Goal: Task Accomplishment & Management: Complete application form

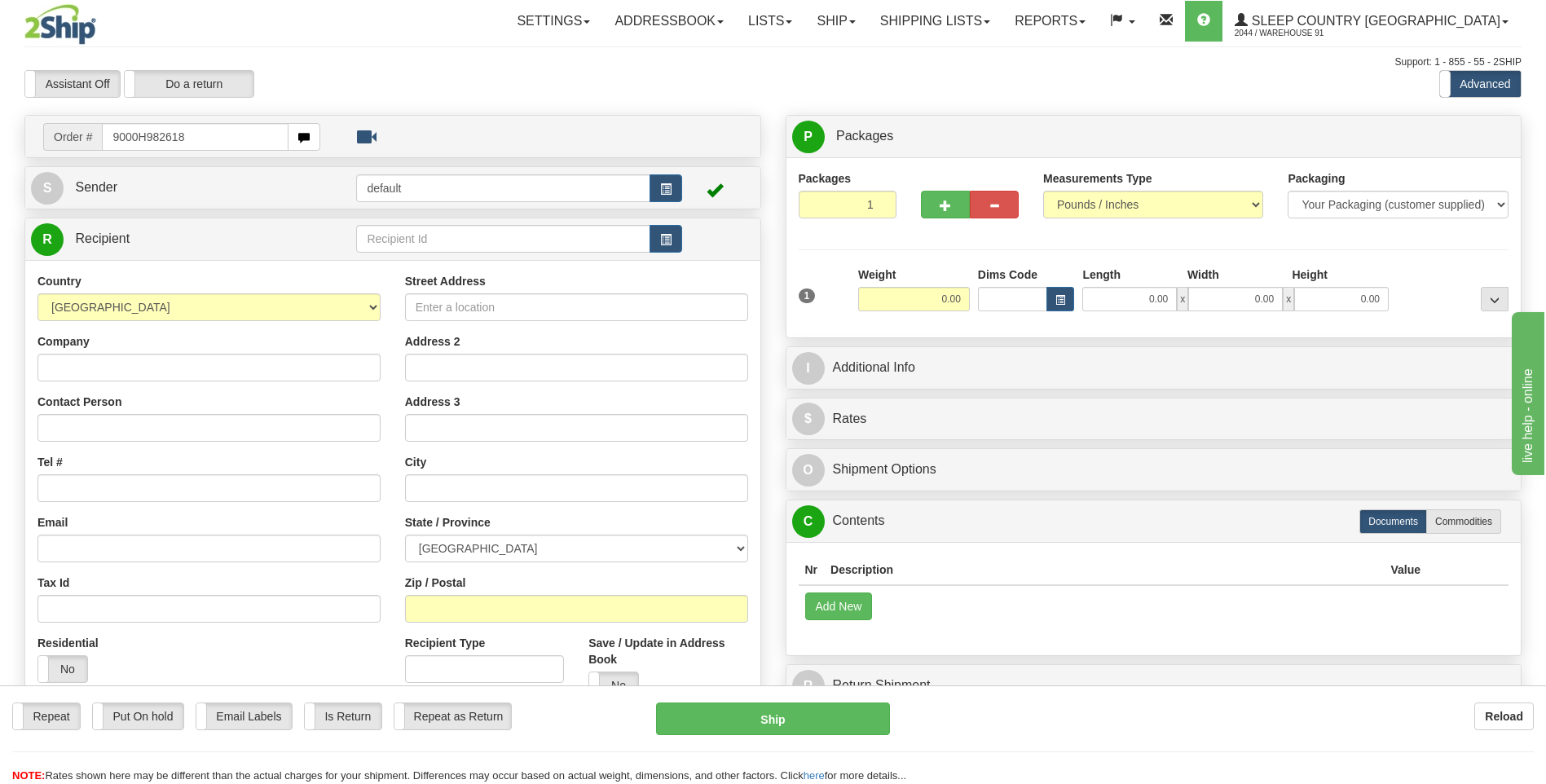
type input "9000H982618"
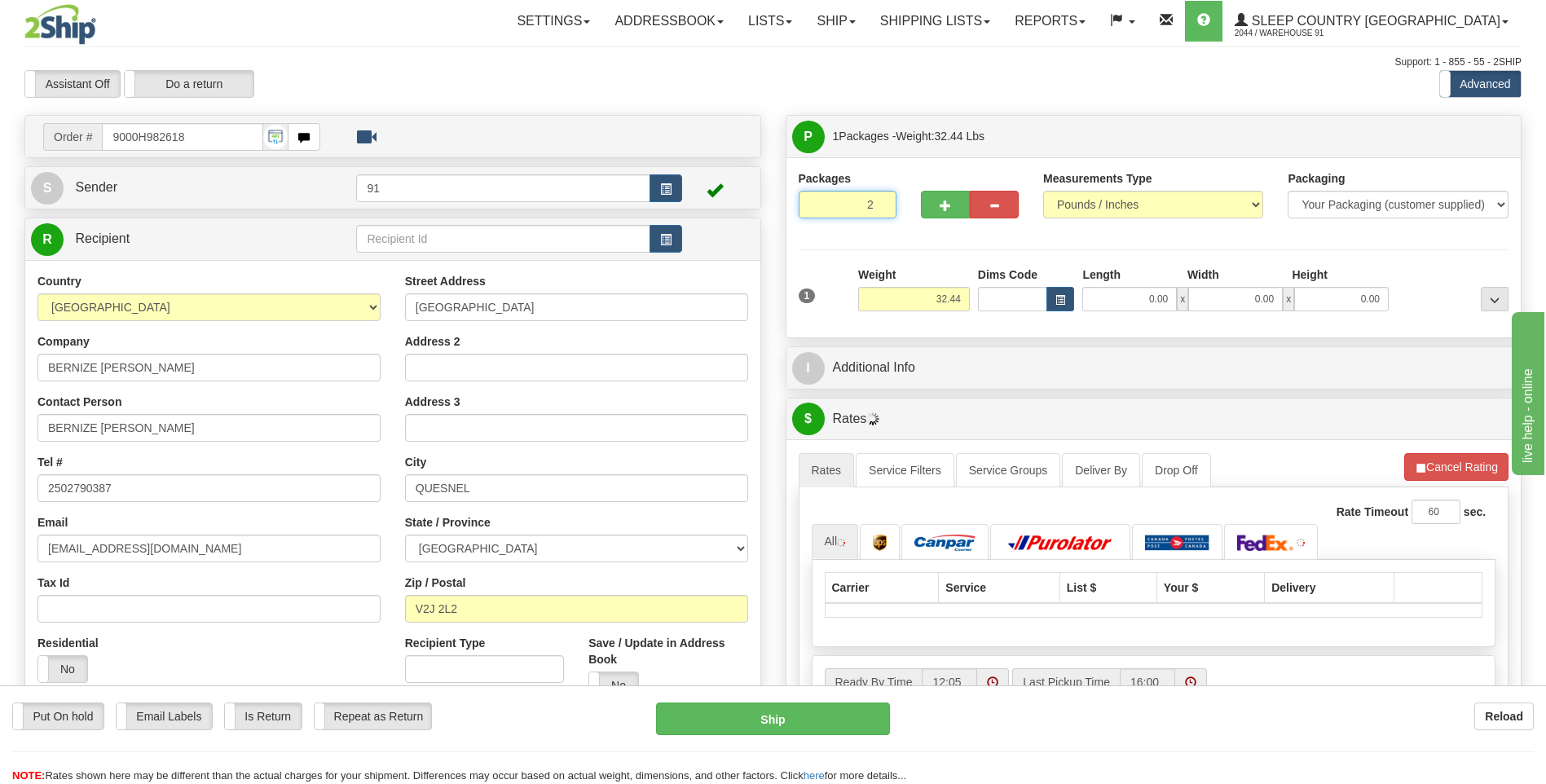
type input "2"
click at [879, 199] on input "2" at bounding box center [847, 204] width 98 height 27
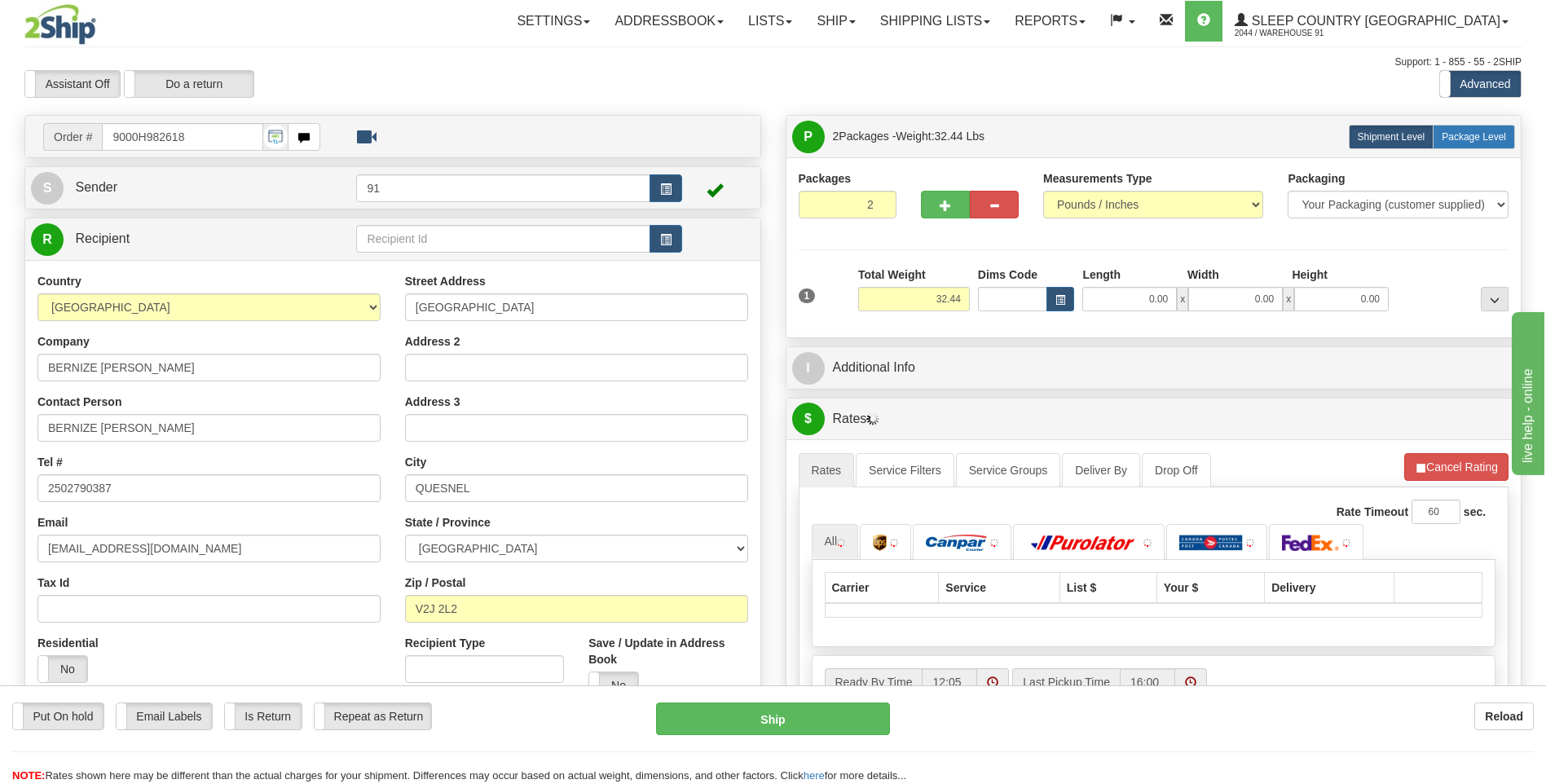
click at [1473, 142] on span "Package Level" at bounding box center [1474, 137] width 64 height 12
radio input "true"
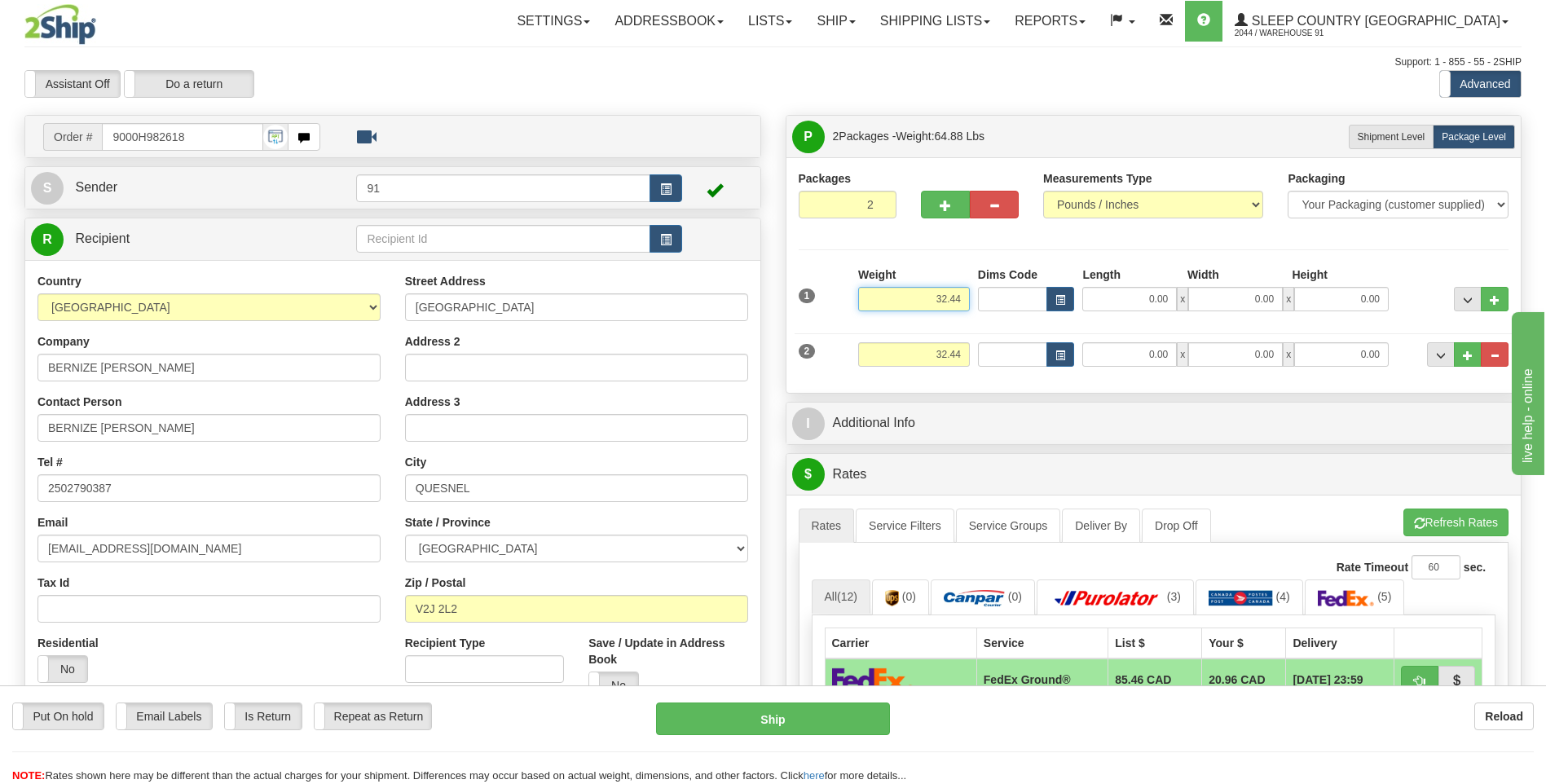
drag, startPoint x: 964, startPoint y: 301, endPoint x: 887, endPoint y: 300, distance: 77.0
click at [887, 300] on input "32.44" at bounding box center [914, 299] width 112 height 24
type input "12.44"
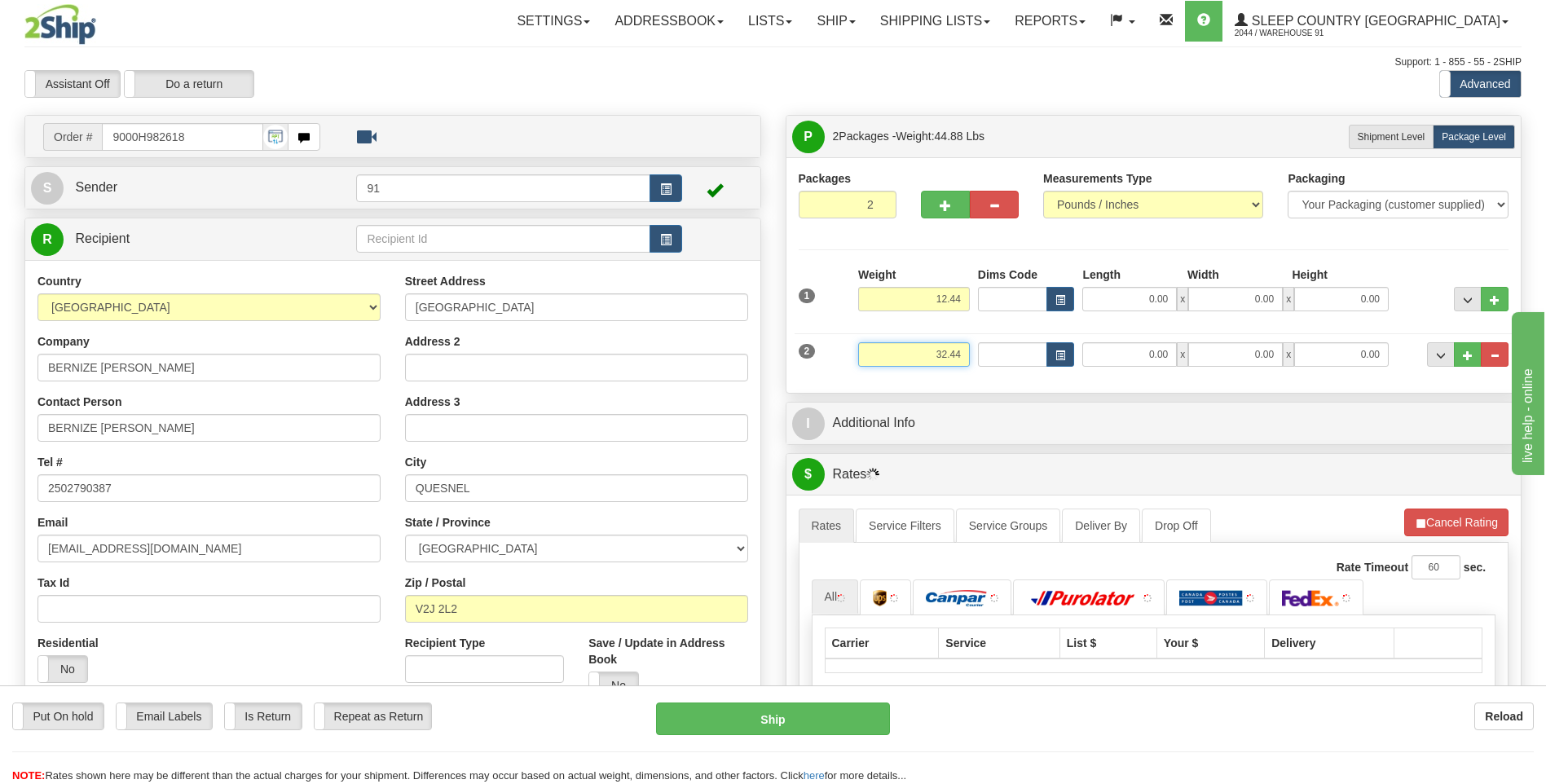
drag, startPoint x: 966, startPoint y: 354, endPoint x: 862, endPoint y: 346, distance: 104.3
click at [862, 346] on input "32.44" at bounding box center [914, 354] width 112 height 24
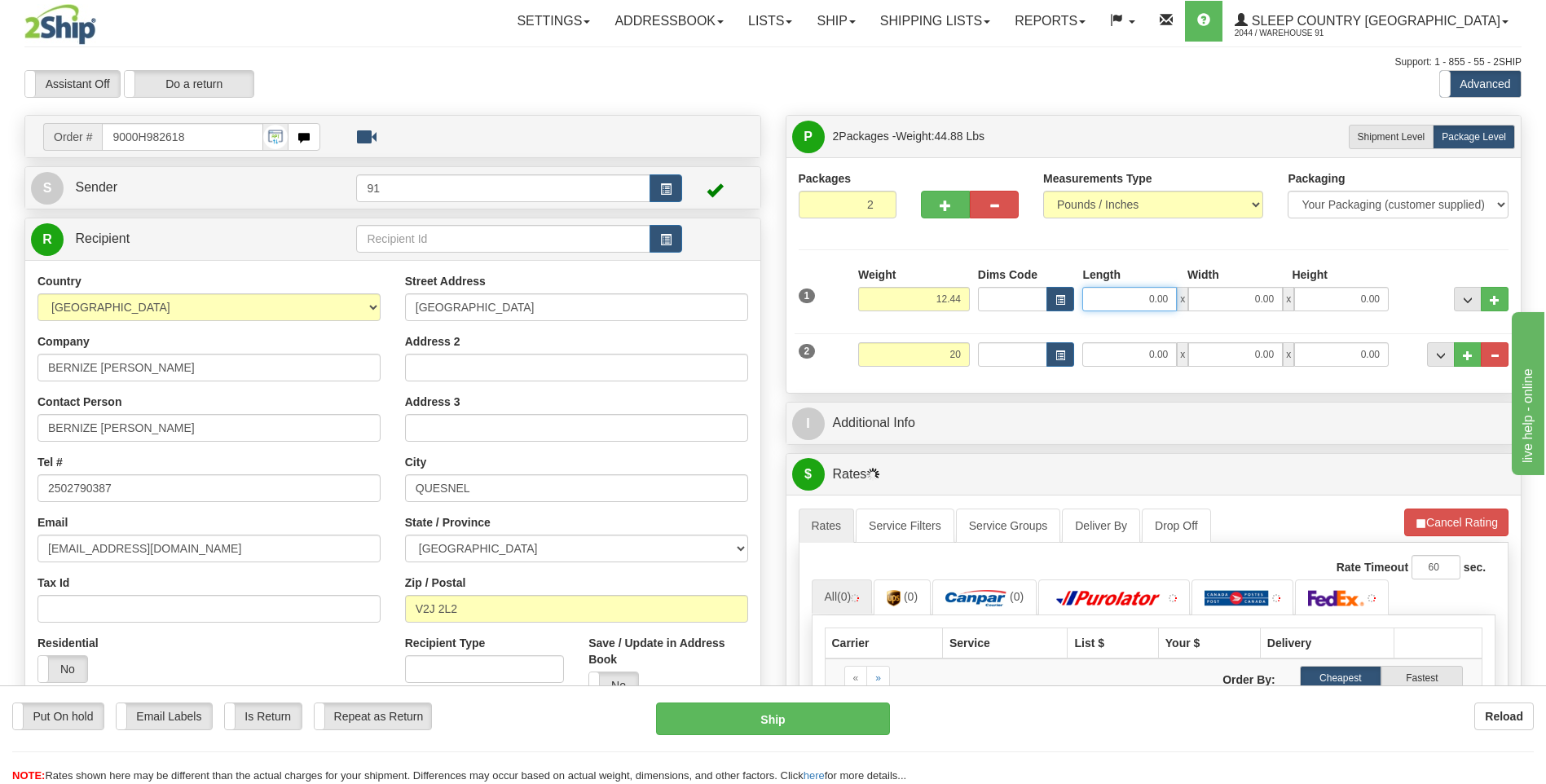
type input "20.00"
click at [1141, 298] on input "0.00" at bounding box center [1130, 299] width 94 height 24
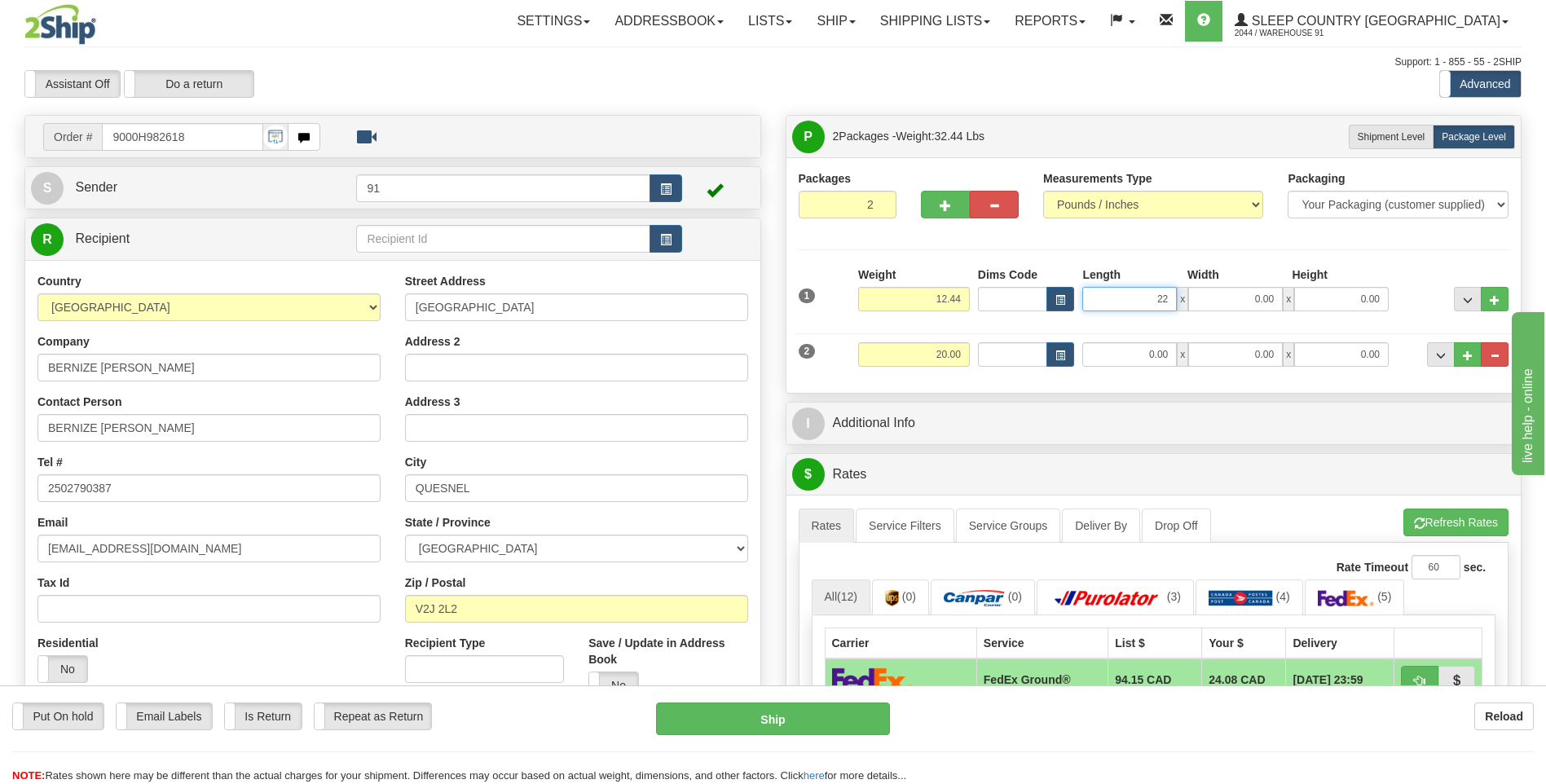
type input "22.00"
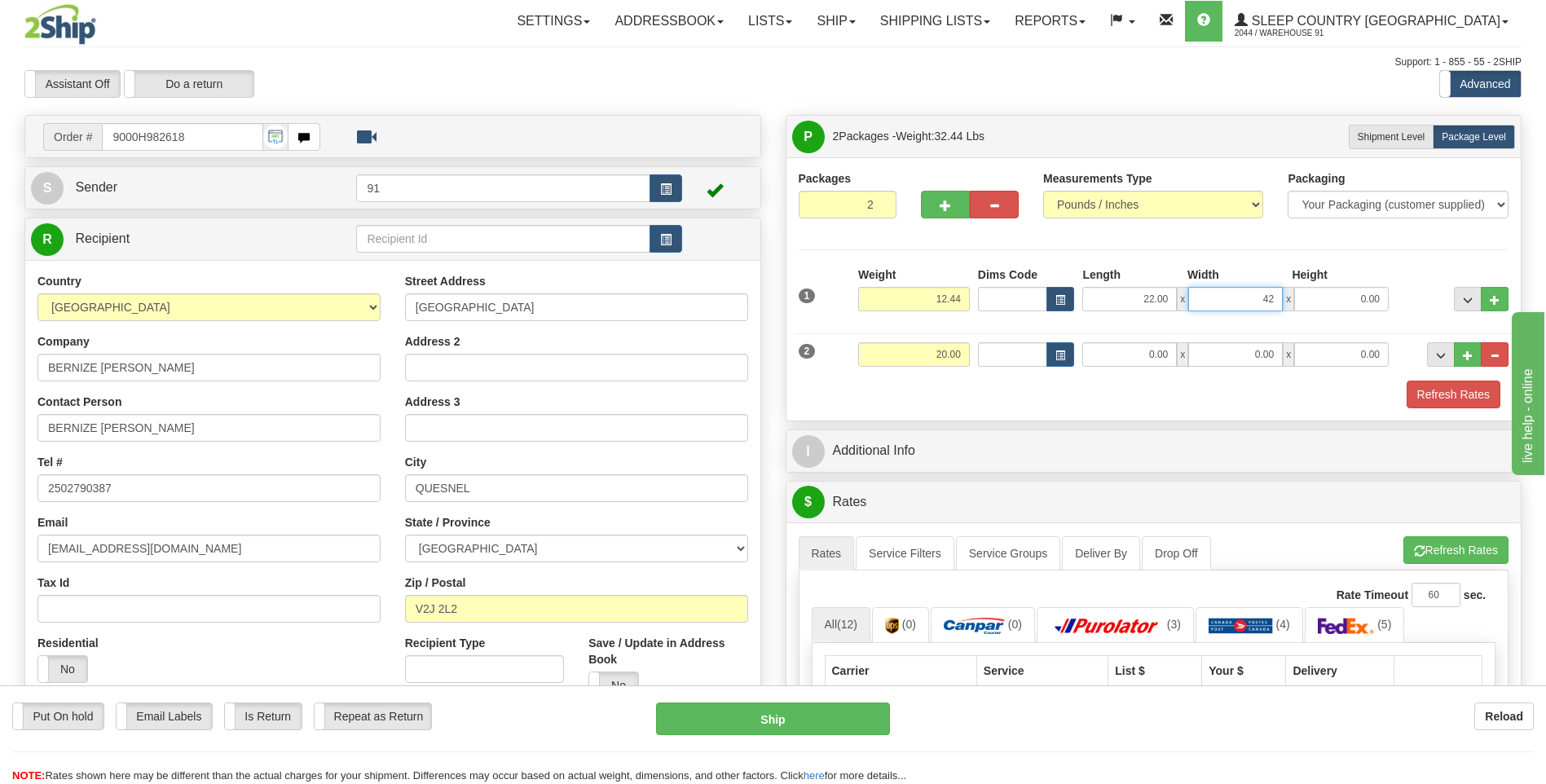
type input "42.00"
type input "12.00"
click at [1141, 406] on div "Refresh Rates" at bounding box center [1154, 394] width 719 height 27
click at [1130, 365] on input "0.00" at bounding box center [1130, 354] width 94 height 24
type input "18.00"
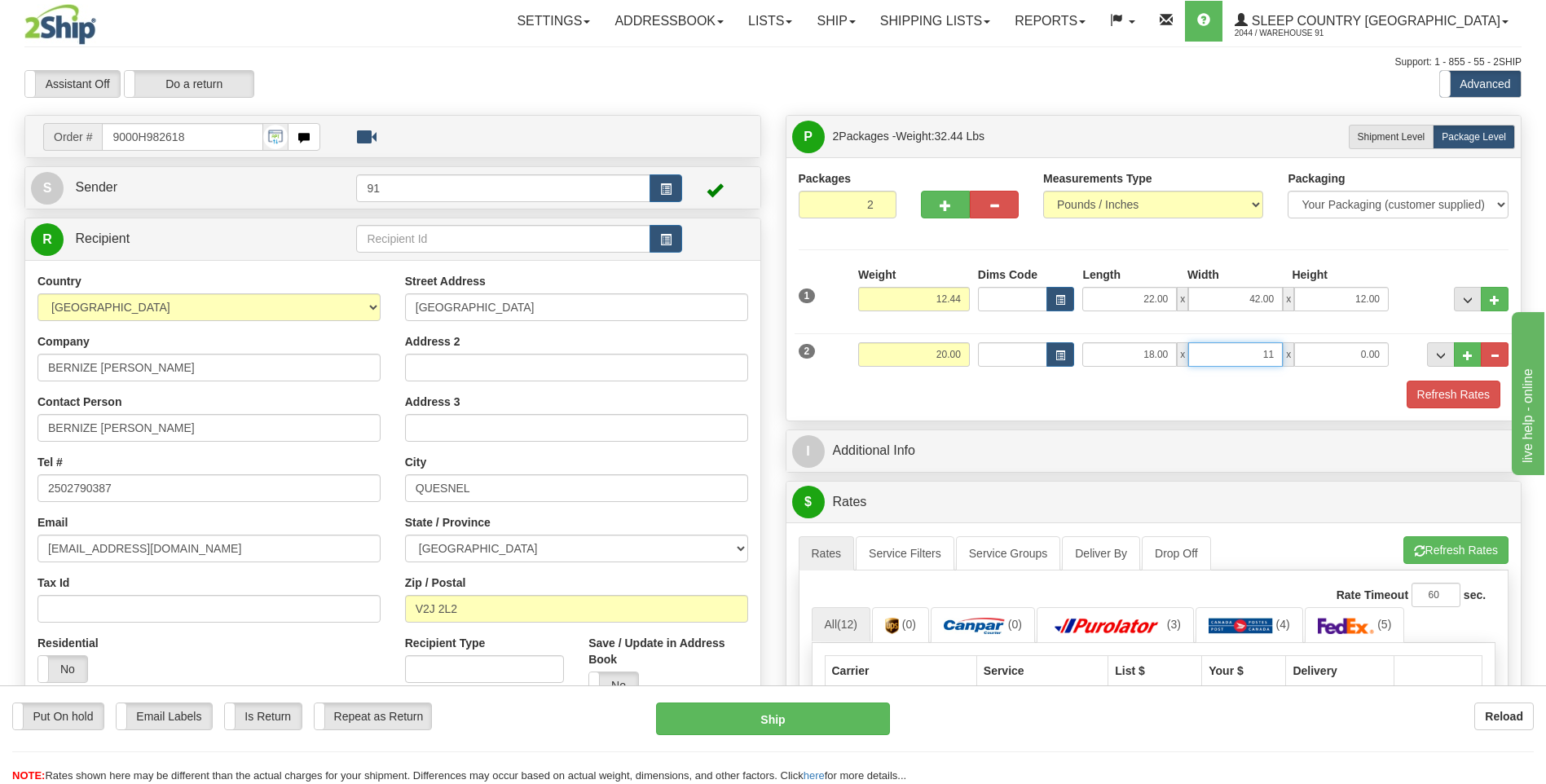
type input "11.00"
type input "22.00"
click at [1412, 393] on button "Refresh Rates" at bounding box center [1454, 394] width 93 height 27
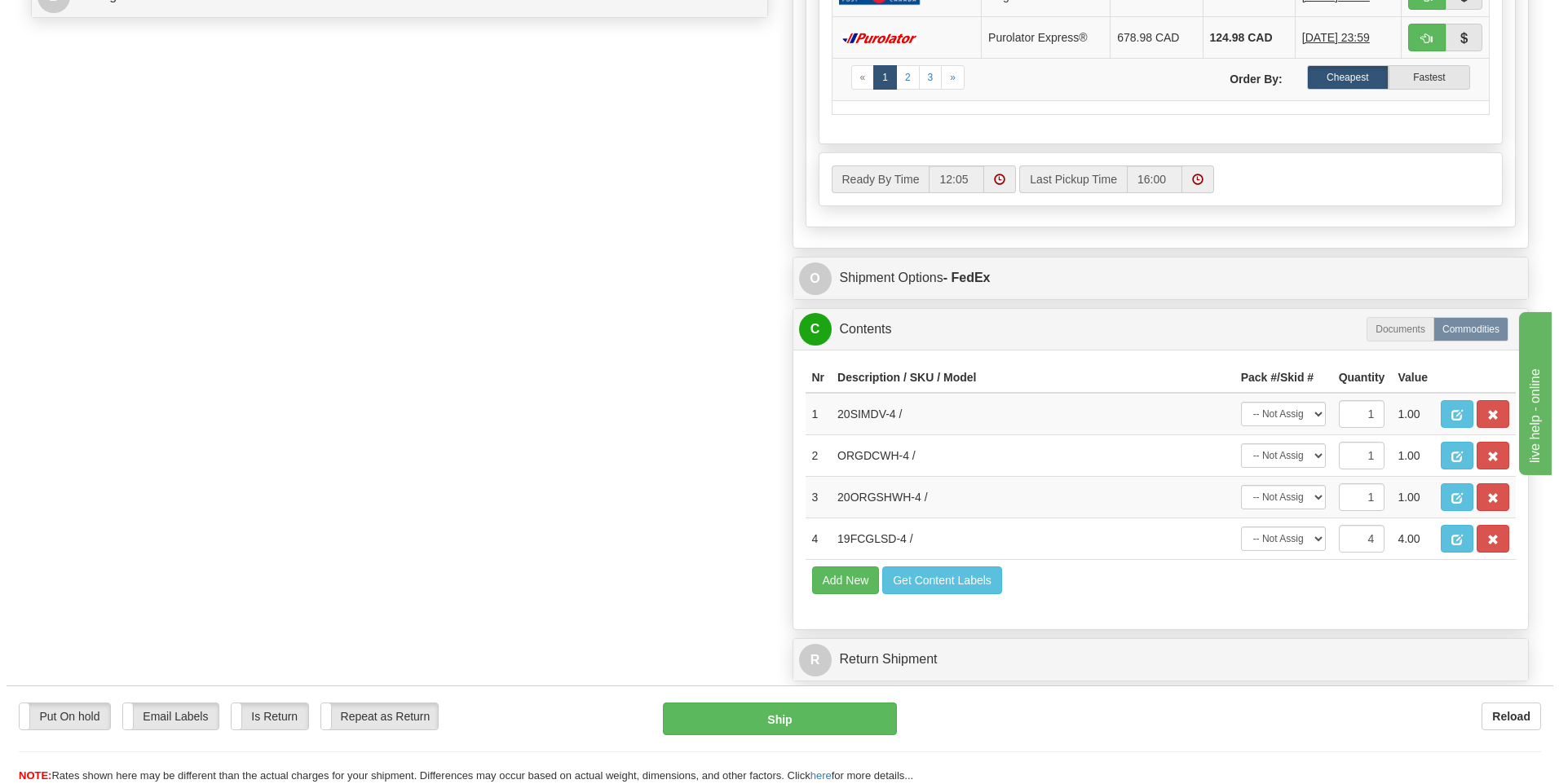
scroll to position [815, 0]
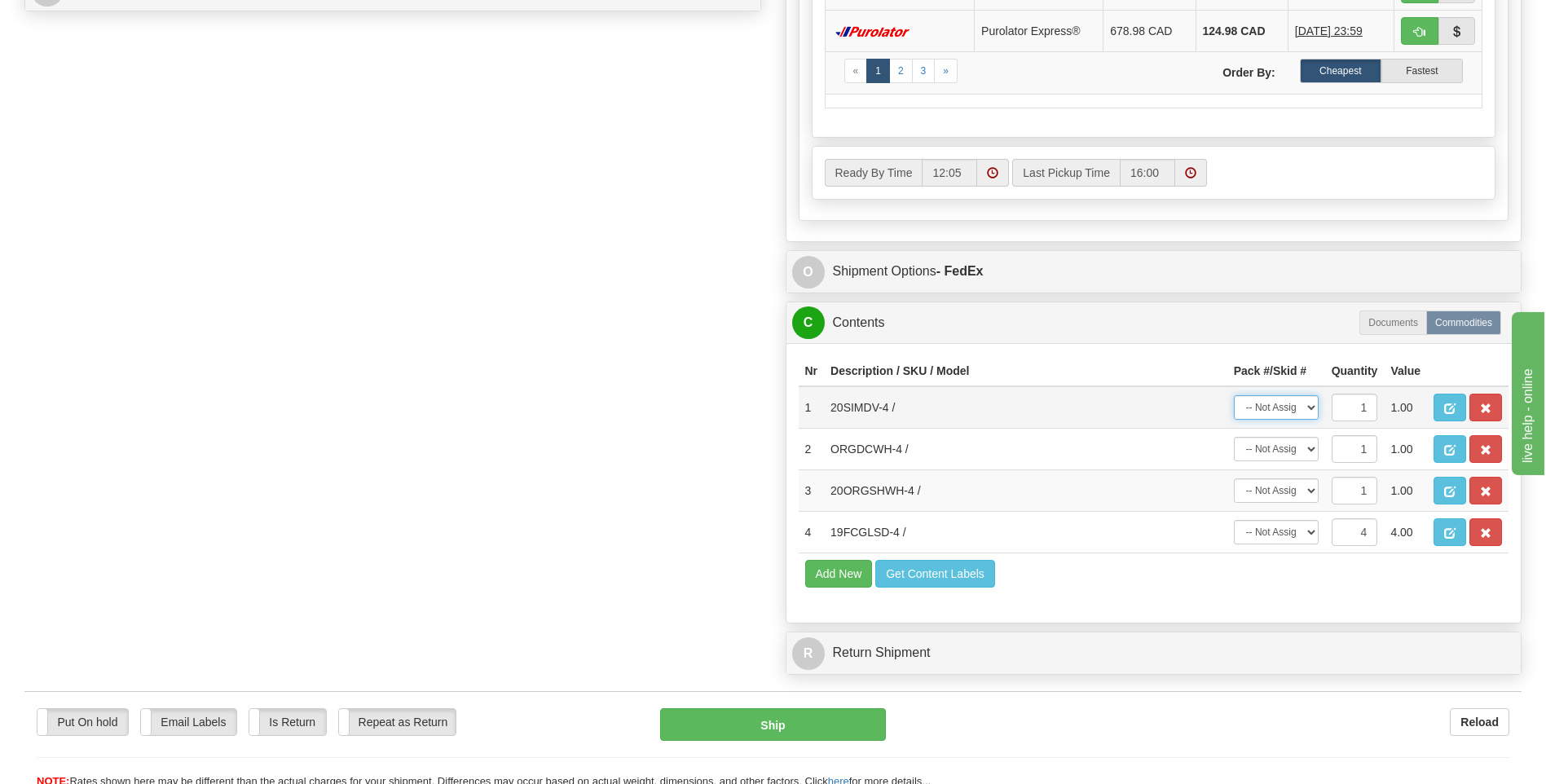
click at [1270, 411] on select "-- Not Assigned -- Package 1 Package 2" at bounding box center [1276, 407] width 85 height 24
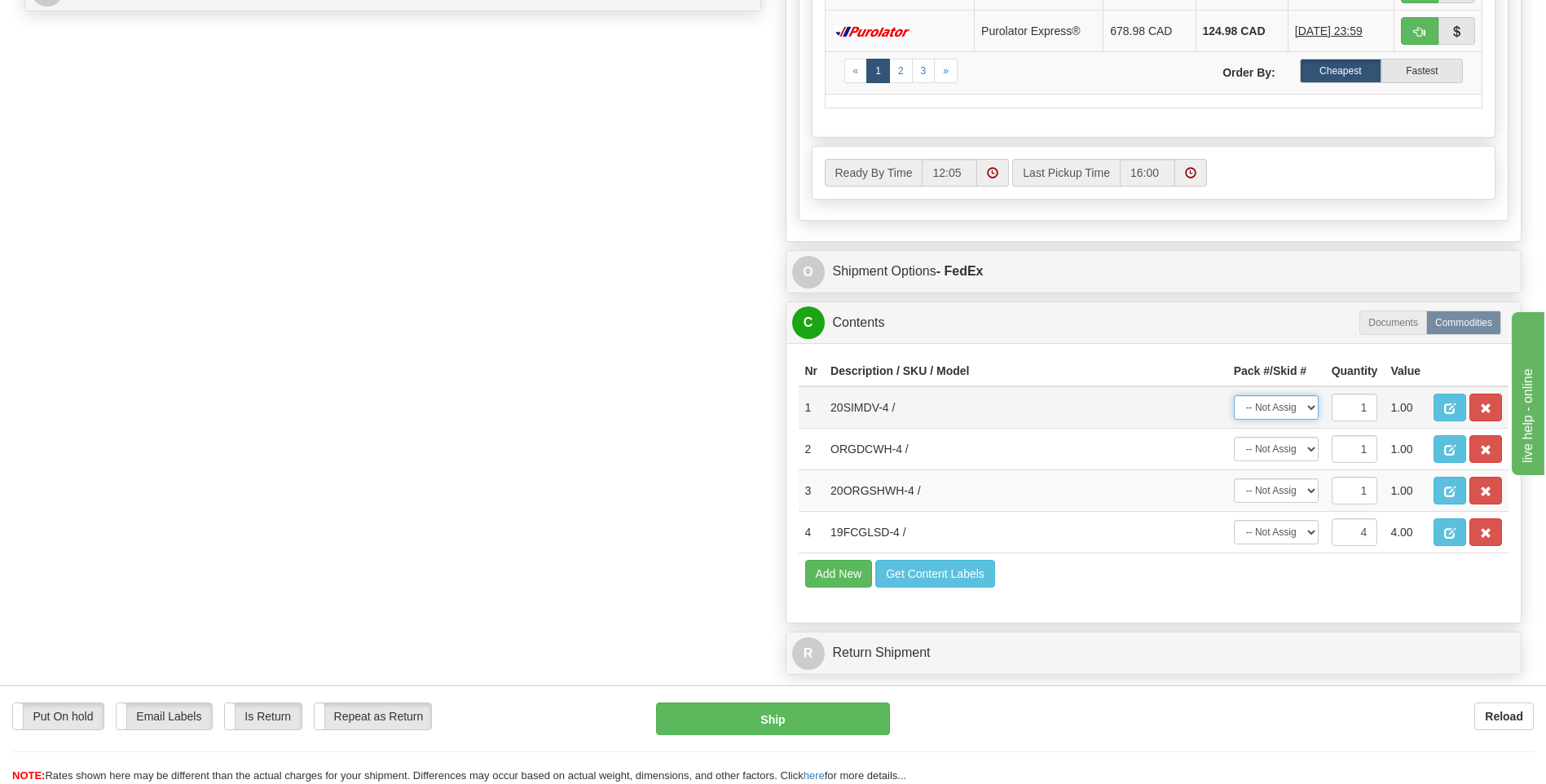
select select "1"
click at [1235, 395] on select "-- Not Assigned -- Package 1 Package 2" at bounding box center [1276, 407] width 85 height 24
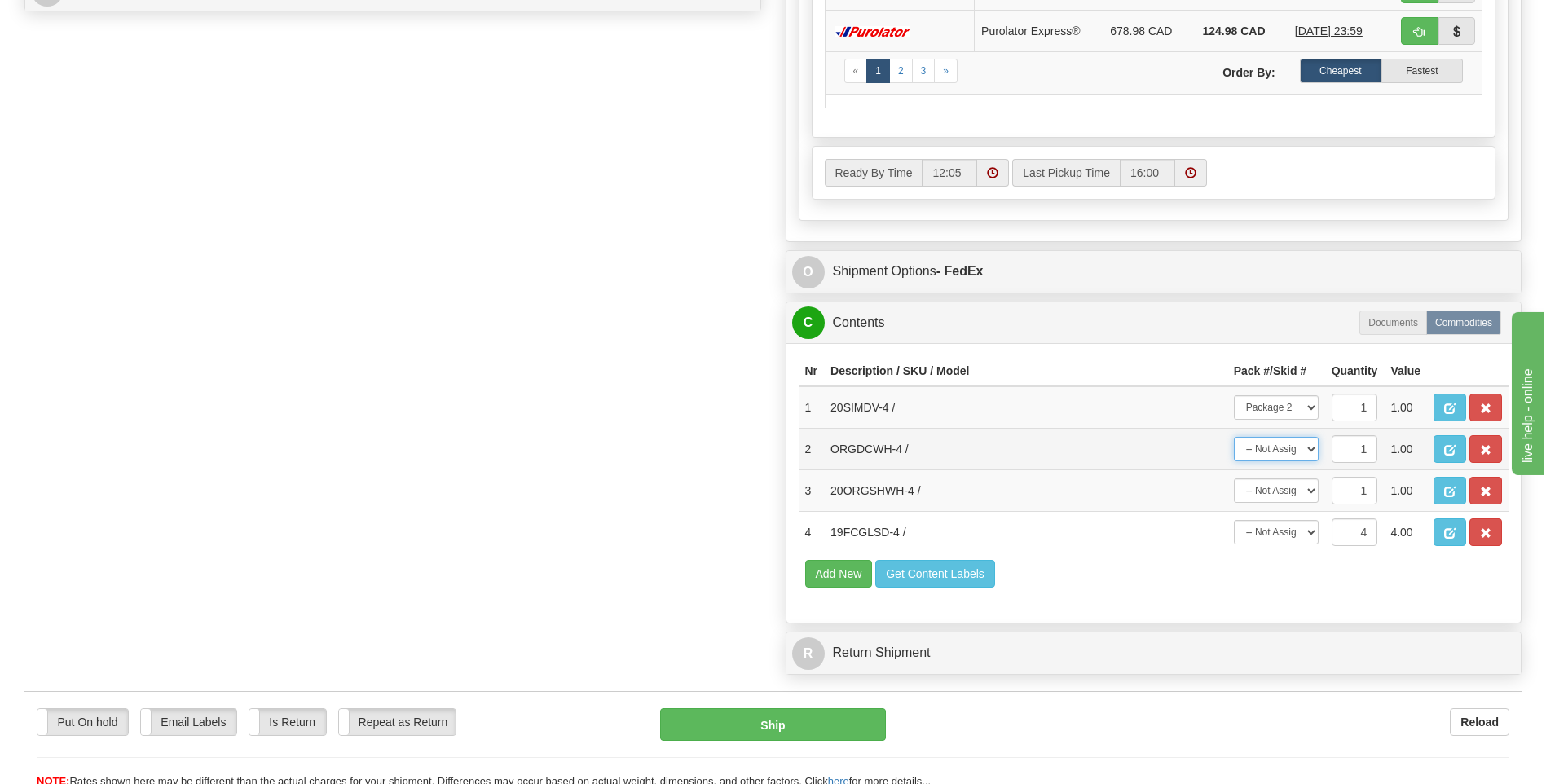
click at [1281, 440] on select "-- Not Assigned -- Package 1 Package 2" at bounding box center [1276, 448] width 85 height 24
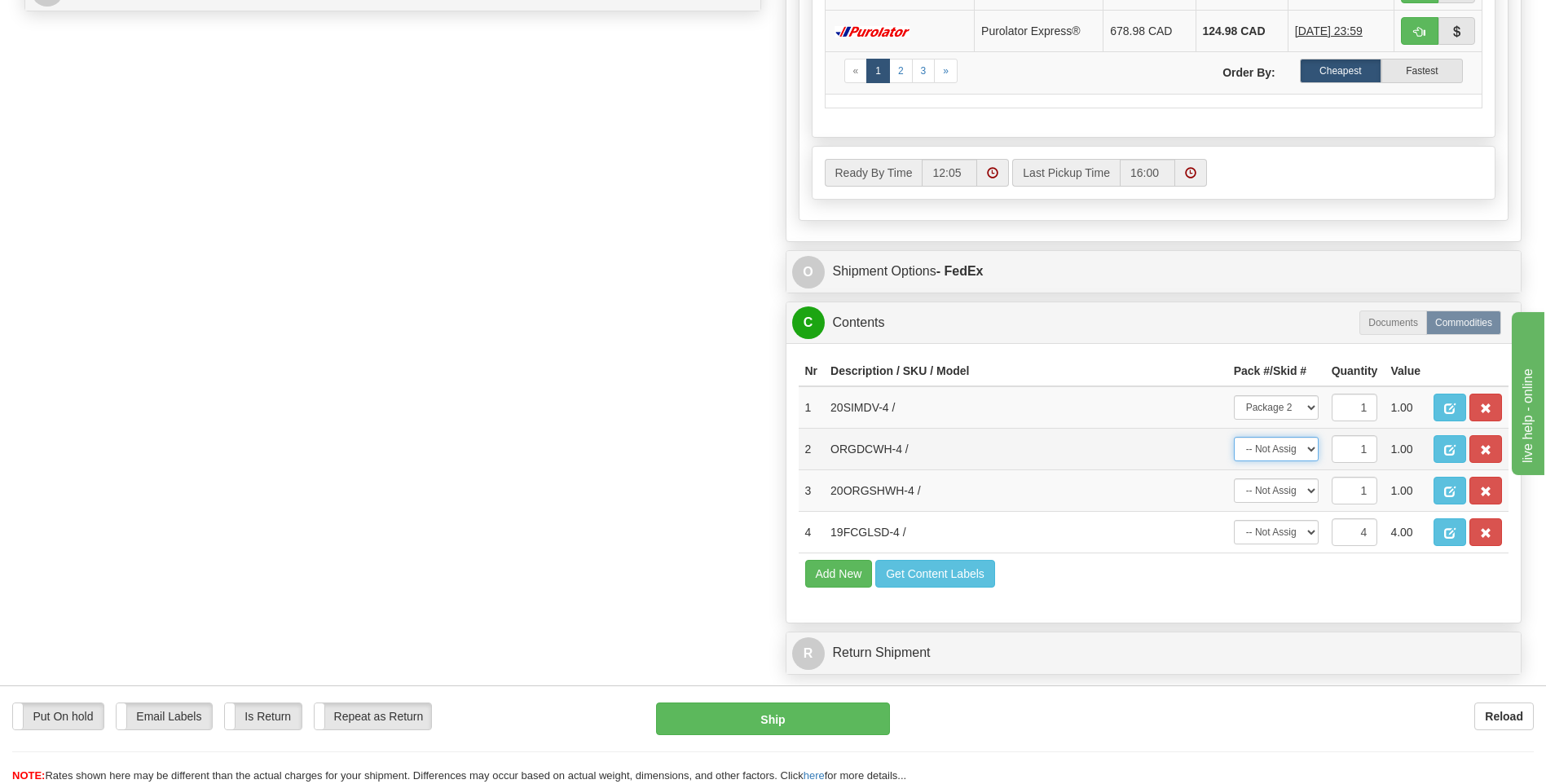
select select "1"
click at [1235, 437] on select "-- Not Assigned -- Package 1 Package 2" at bounding box center [1276, 448] width 85 height 24
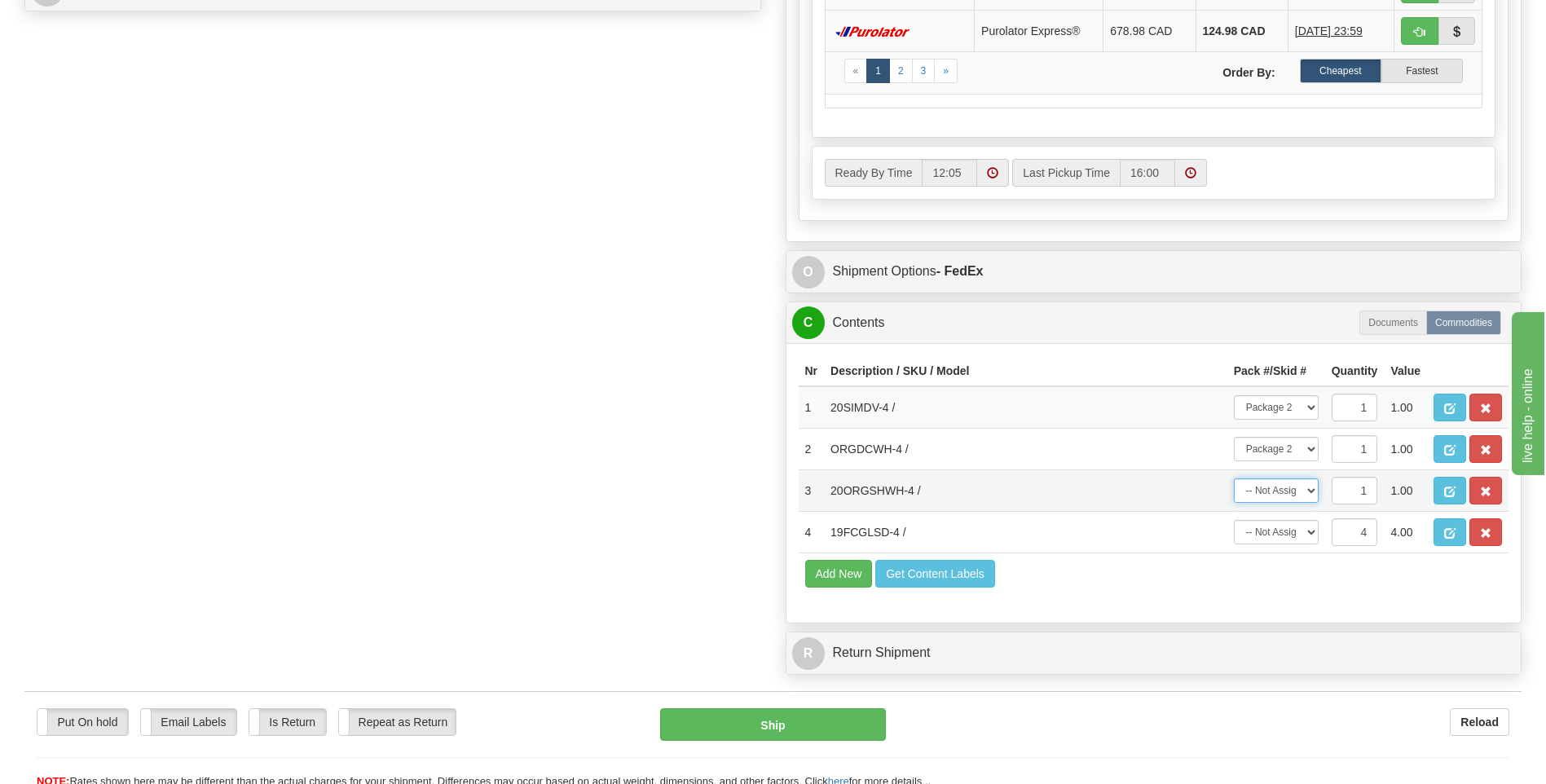
click at [1293, 490] on select "-- Not Assigned -- Package 1 Package 2" at bounding box center [1276, 490] width 85 height 24
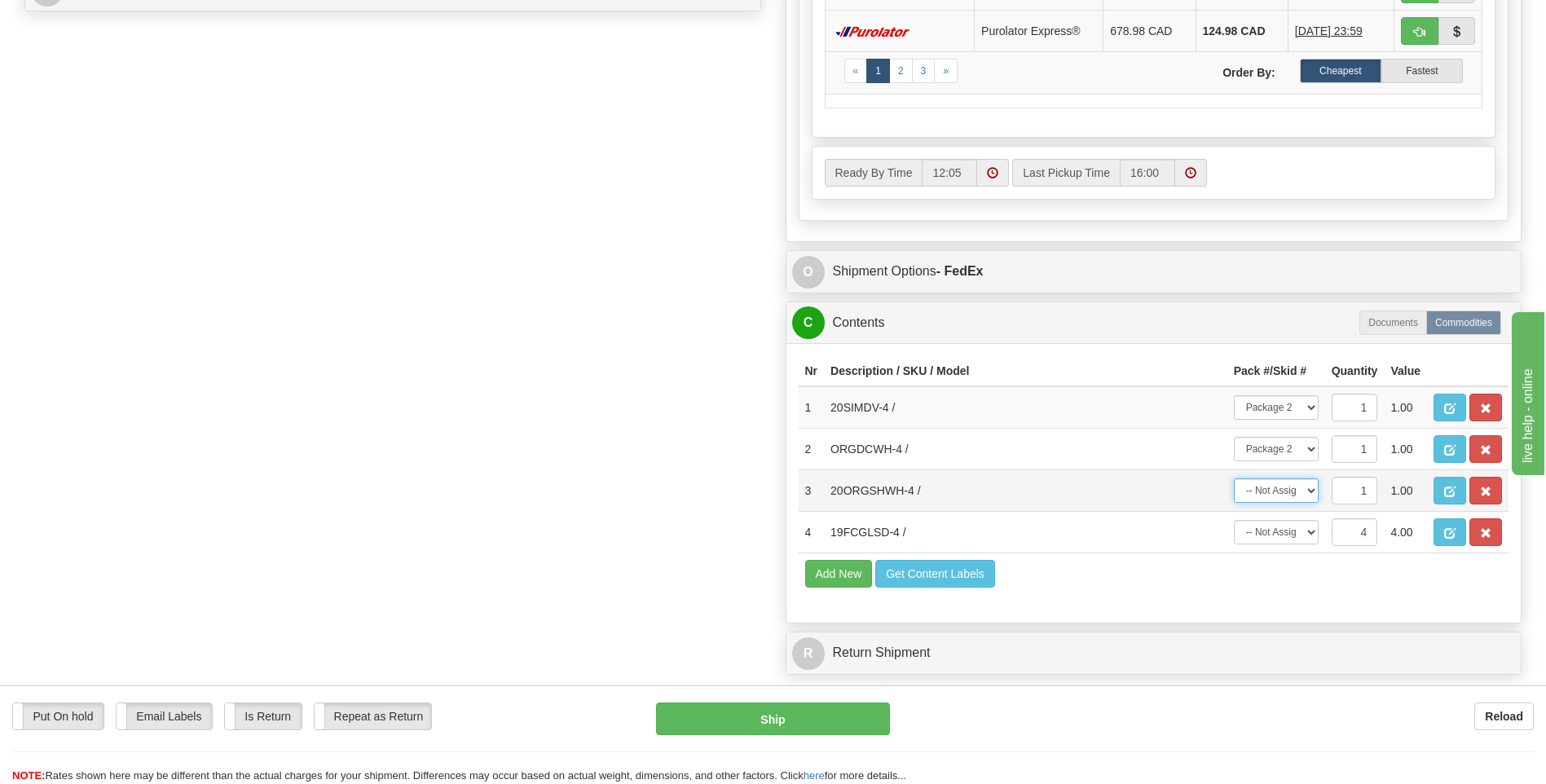
select select "1"
click at [1235, 479] on select "-- Not Assigned -- Package 1 Package 2" at bounding box center [1276, 490] width 85 height 24
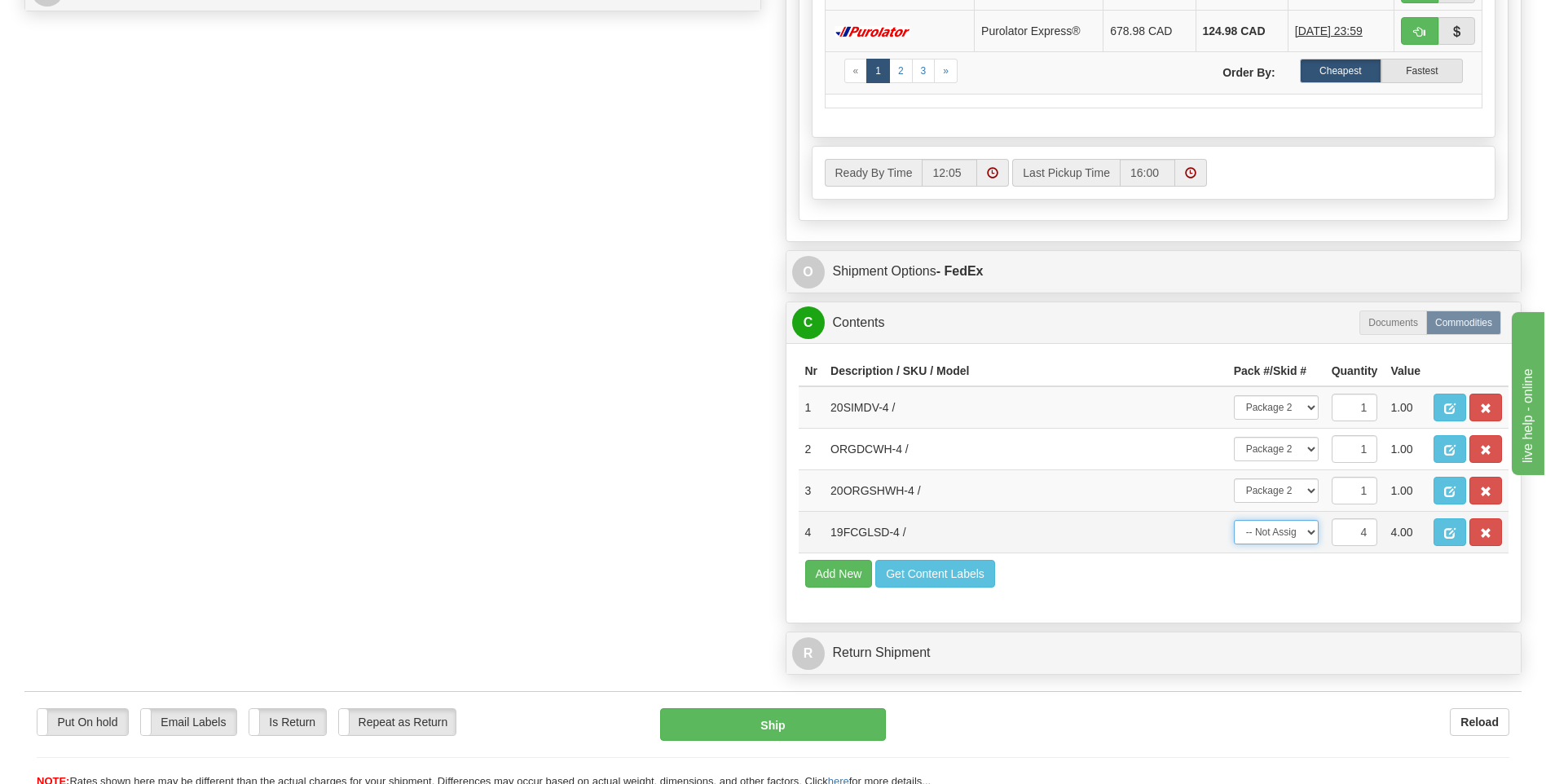
click at [1302, 532] on select "-- Not Assigned -- Package 1 Package 2 Split" at bounding box center [1276, 532] width 85 height 24
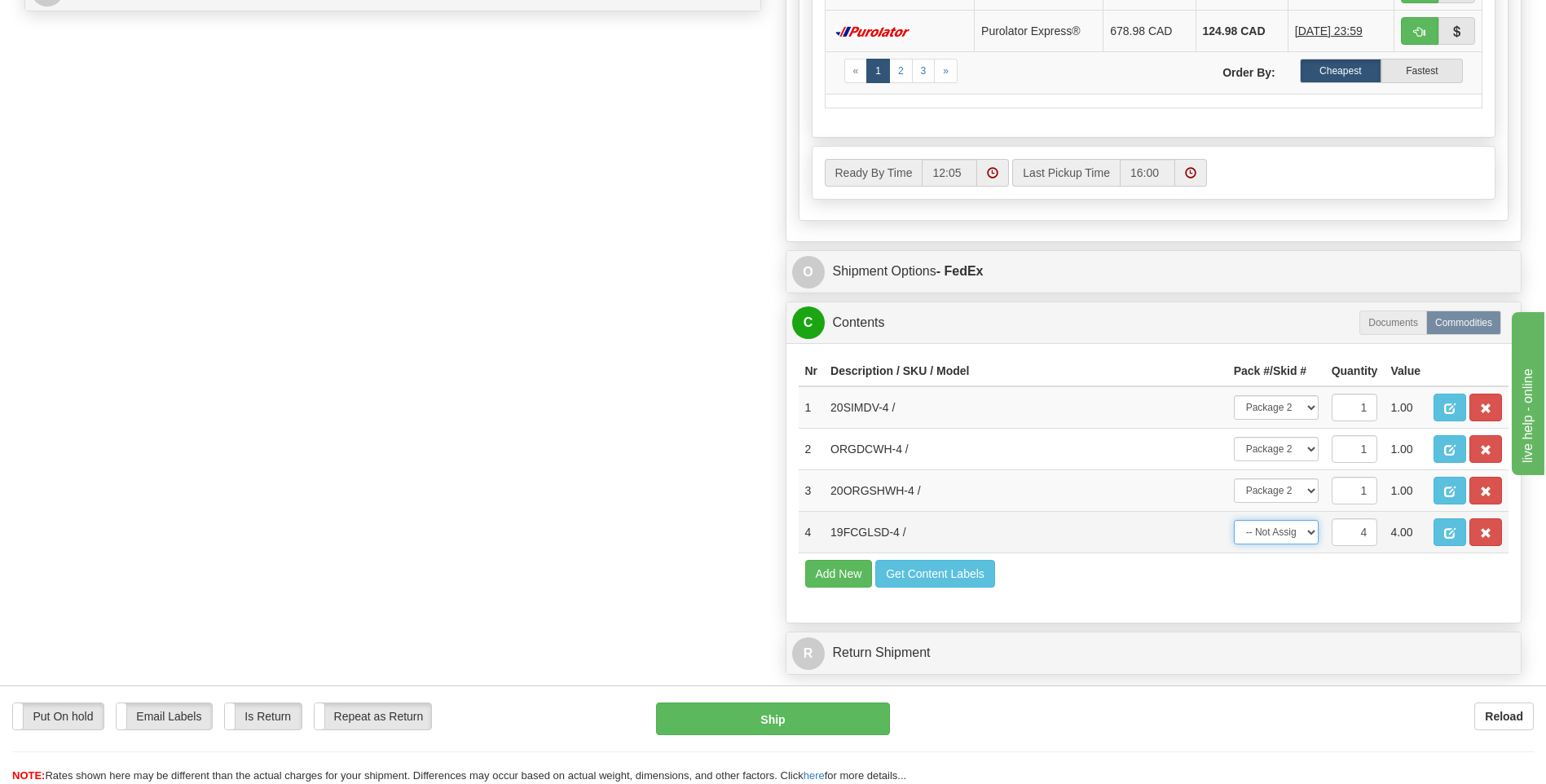
select select "0"
click at [1235, 520] on select "-- Not Assigned -- Package 1 Package 2 Split" at bounding box center [1276, 532] width 85 height 24
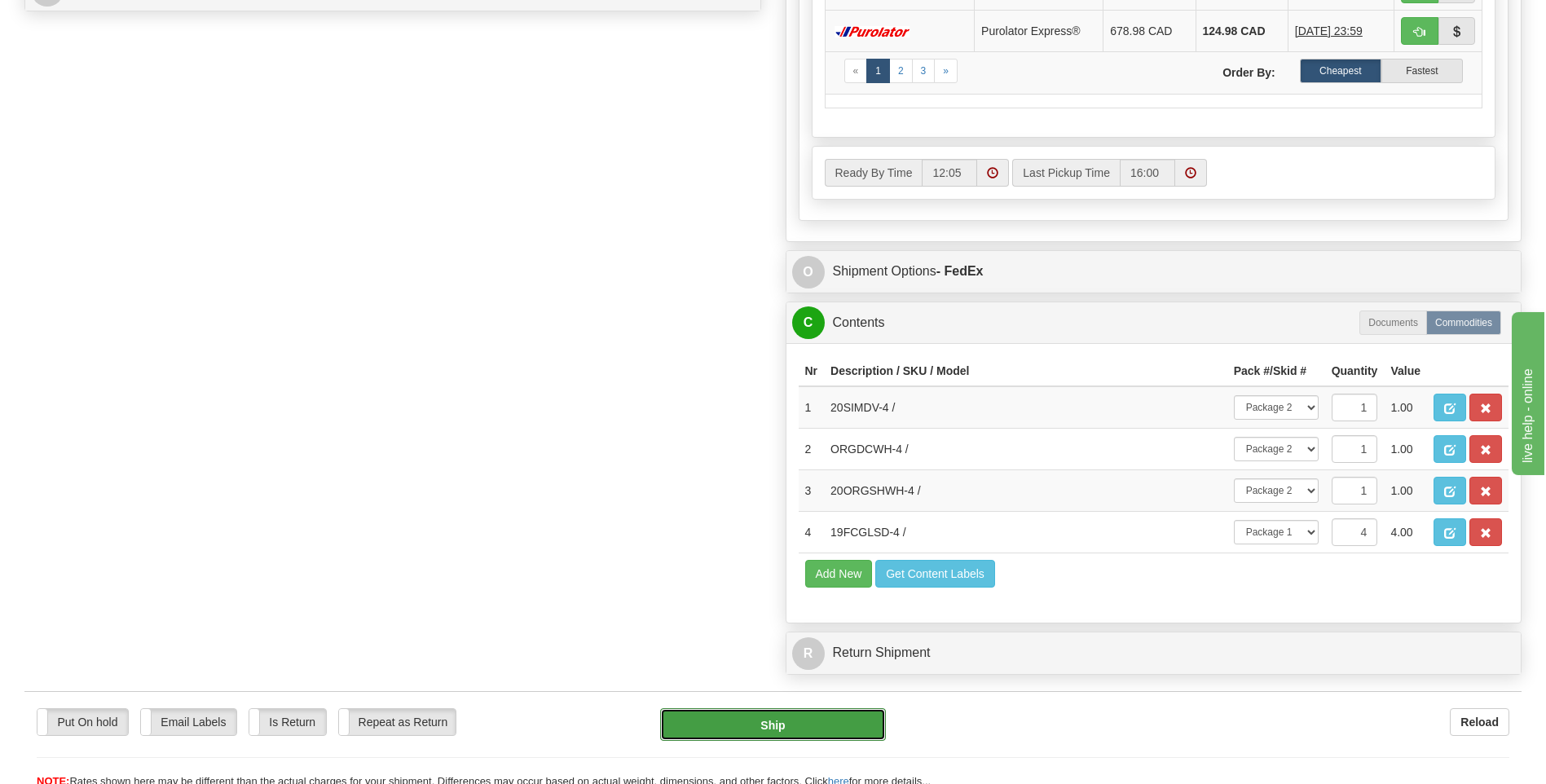
click at [759, 722] on button "Ship" at bounding box center [773, 725] width 225 height 33
type input "92"
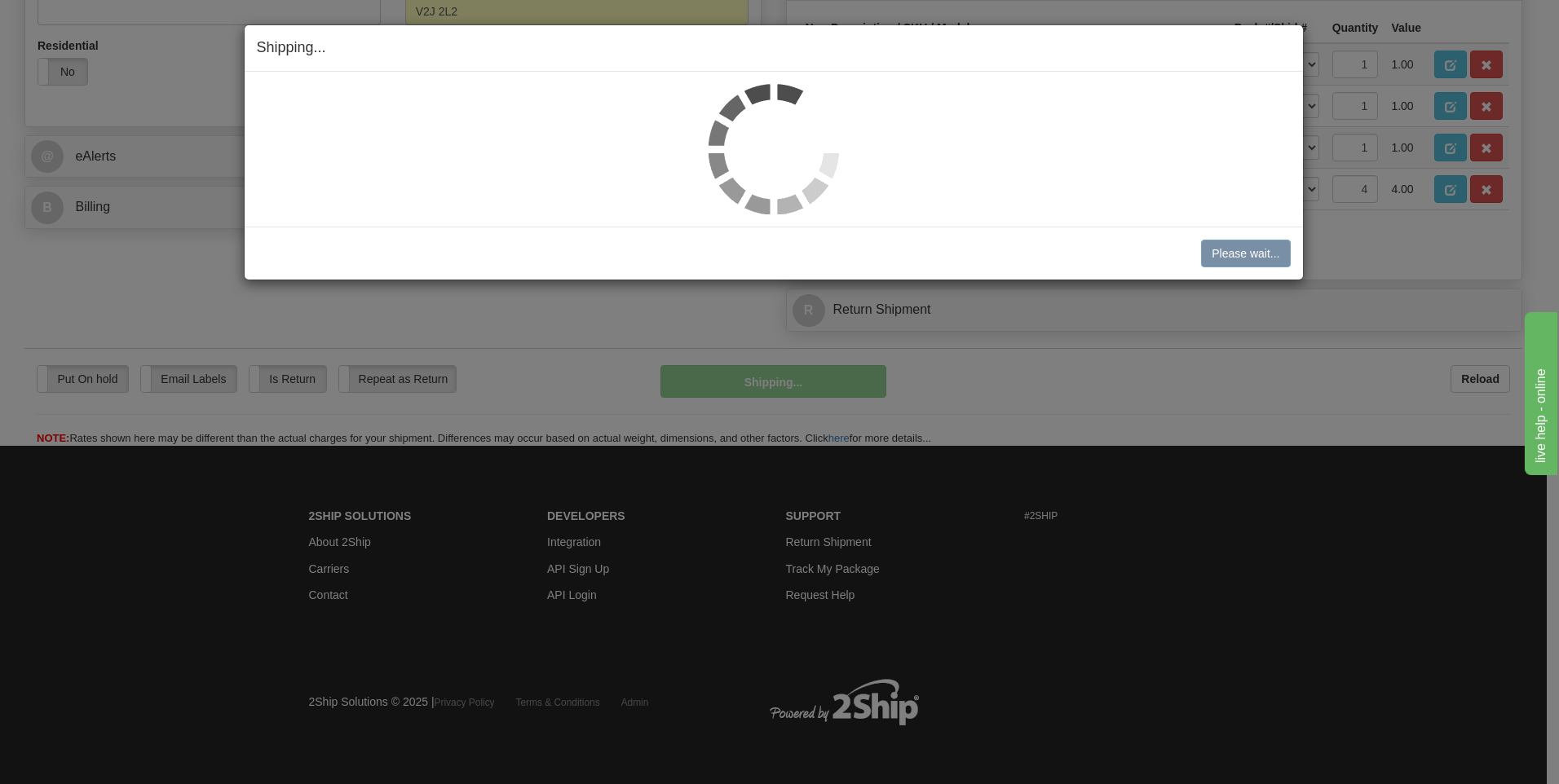
scroll to position [597, 0]
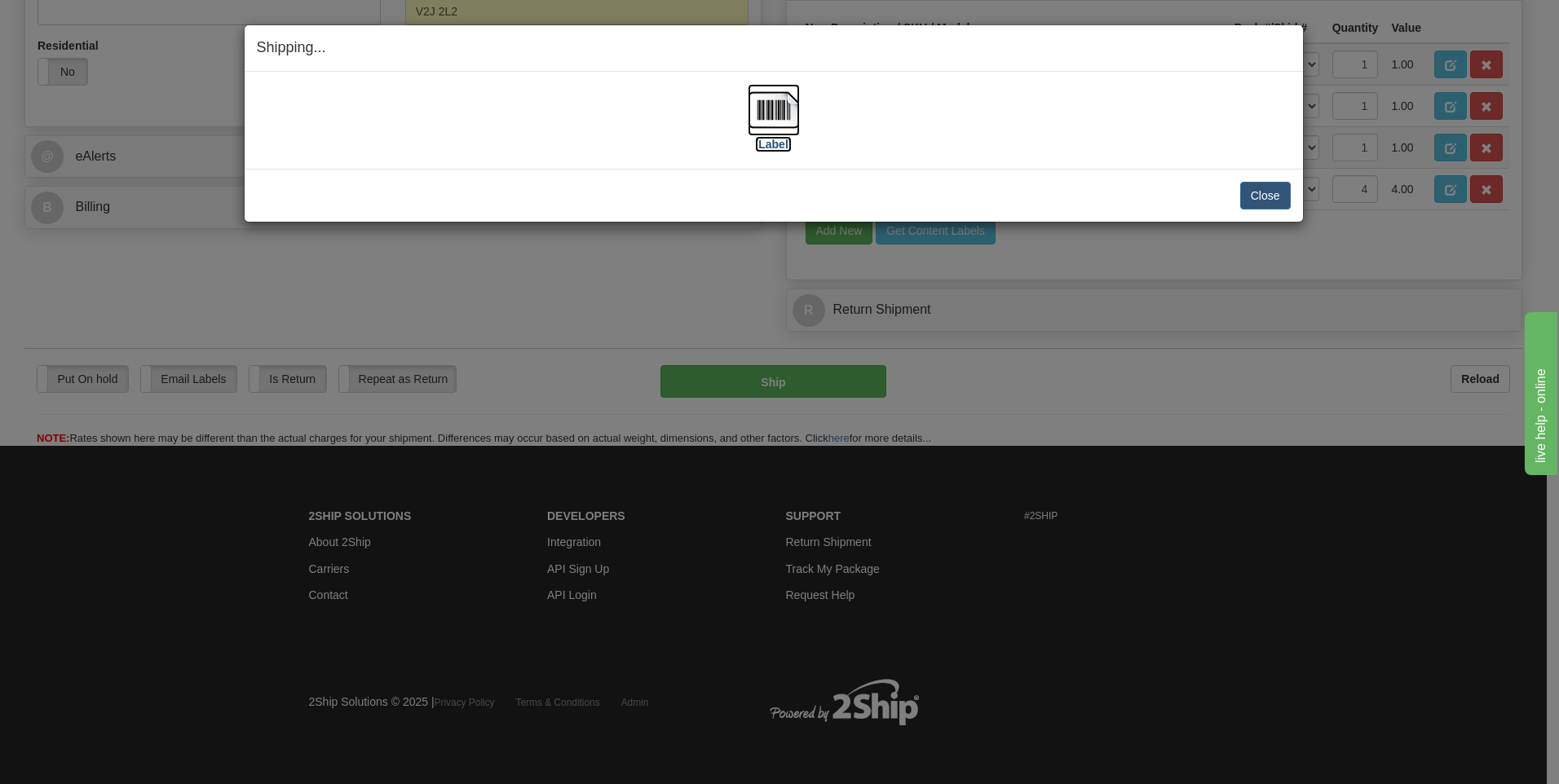
click at [775, 142] on label "[Label]" at bounding box center [774, 144] width 38 height 17
click at [1277, 192] on button "Close" at bounding box center [1265, 196] width 51 height 27
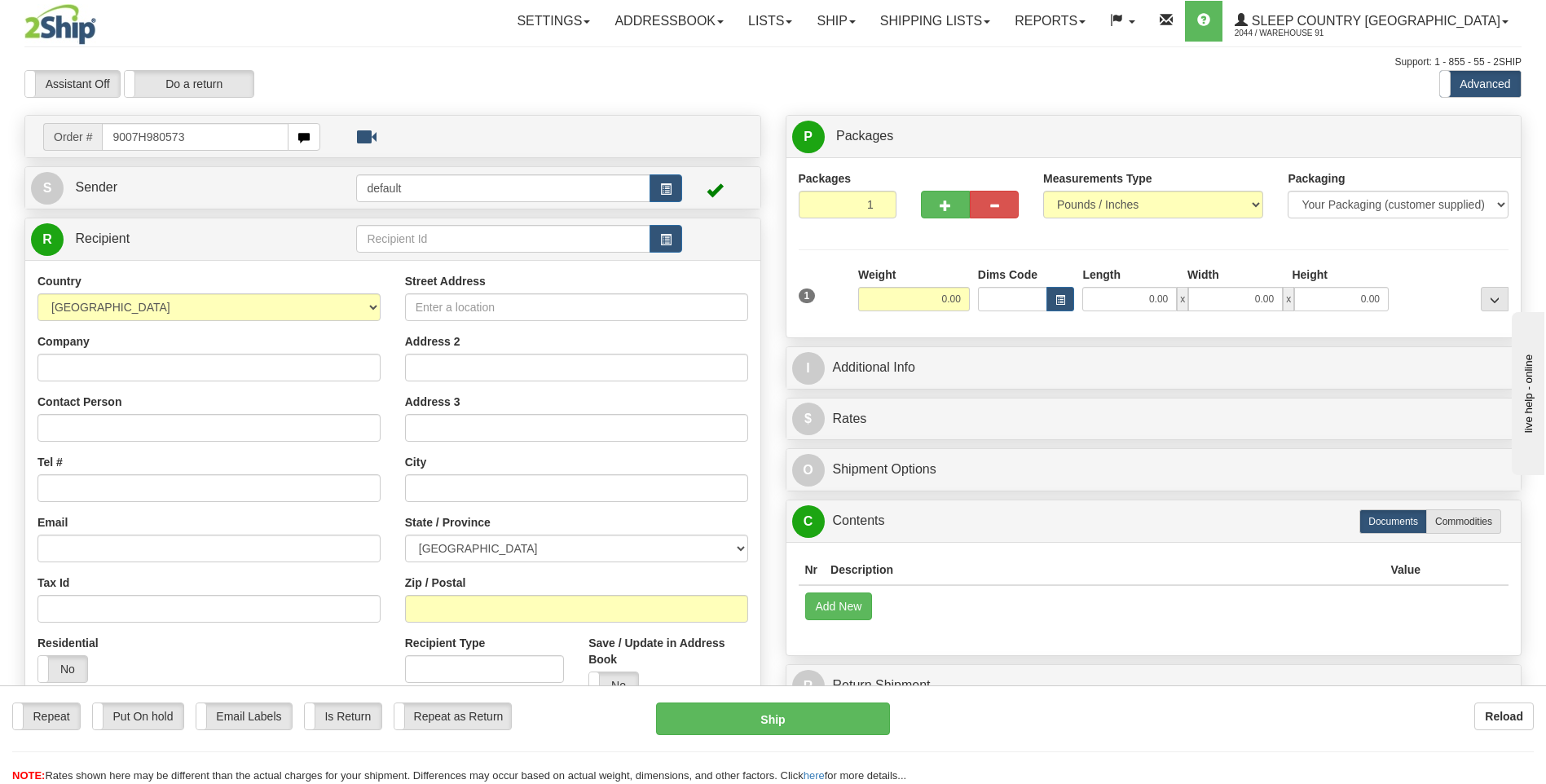
type input "9007H980573"
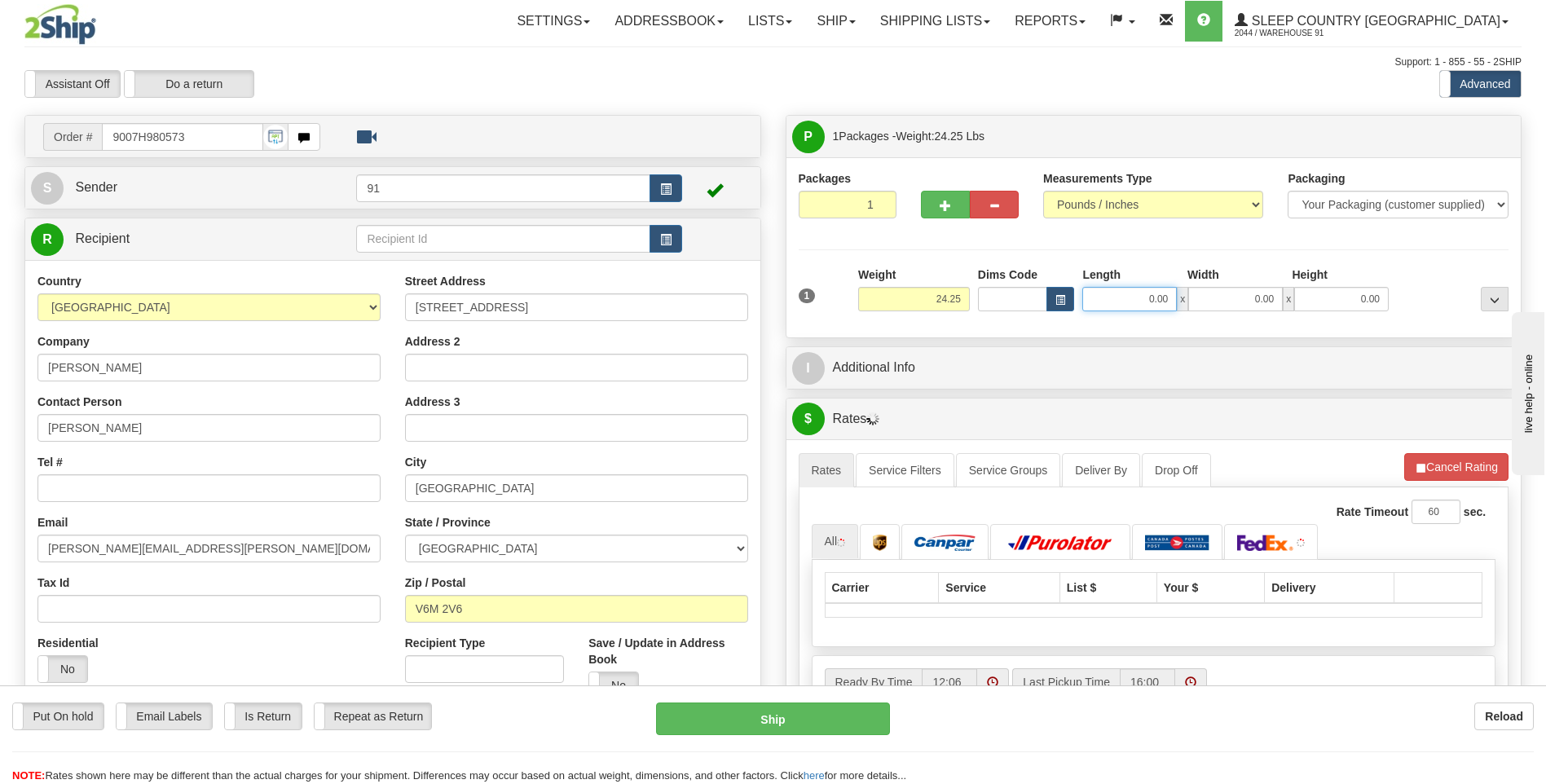
click at [1126, 303] on input "0.00" at bounding box center [1130, 299] width 94 height 24
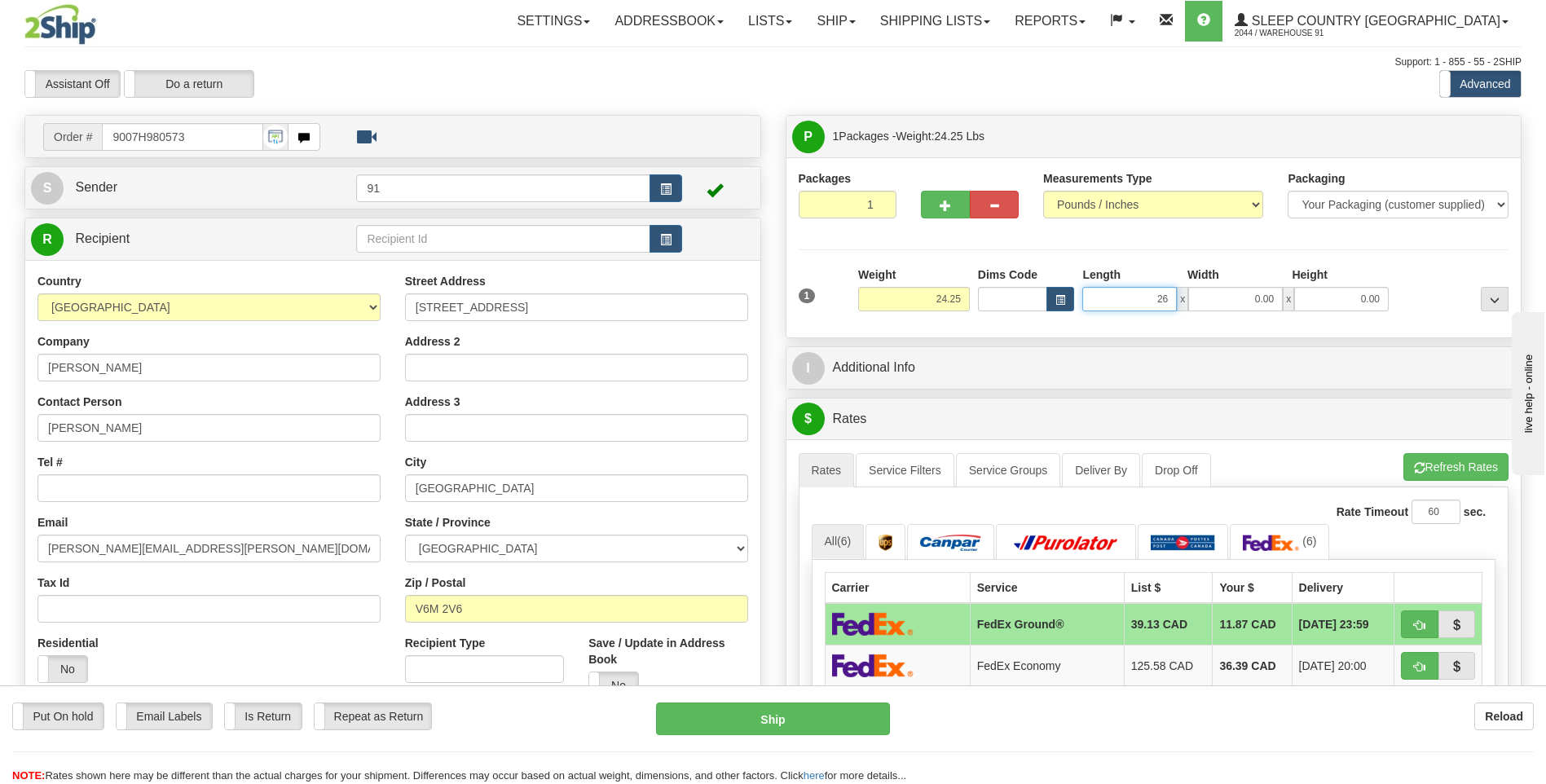
type input "26.00"
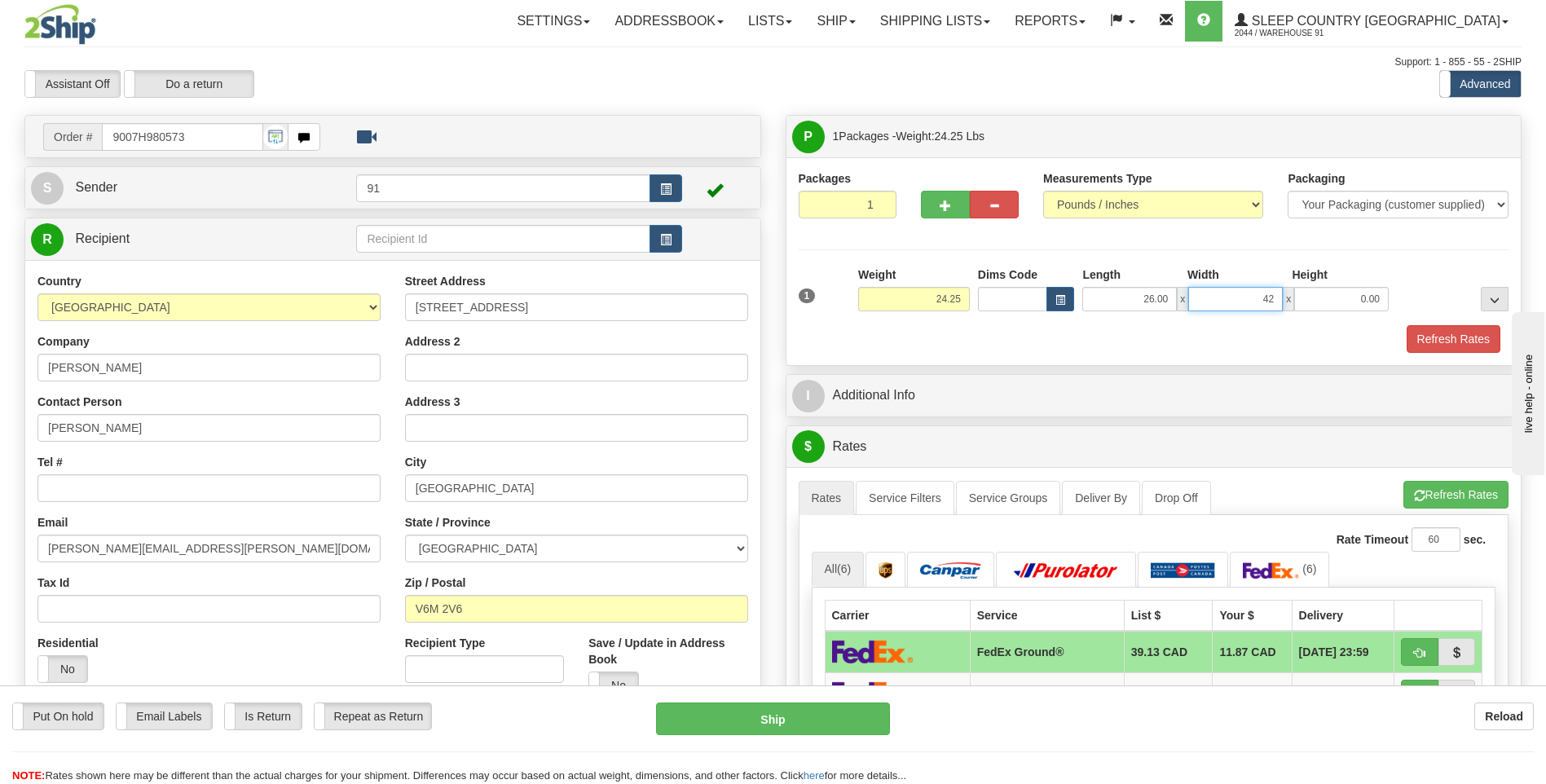
type input "42.00"
type input "4.00"
click at [1458, 345] on button "Refresh Rates" at bounding box center [1454, 339] width 93 height 27
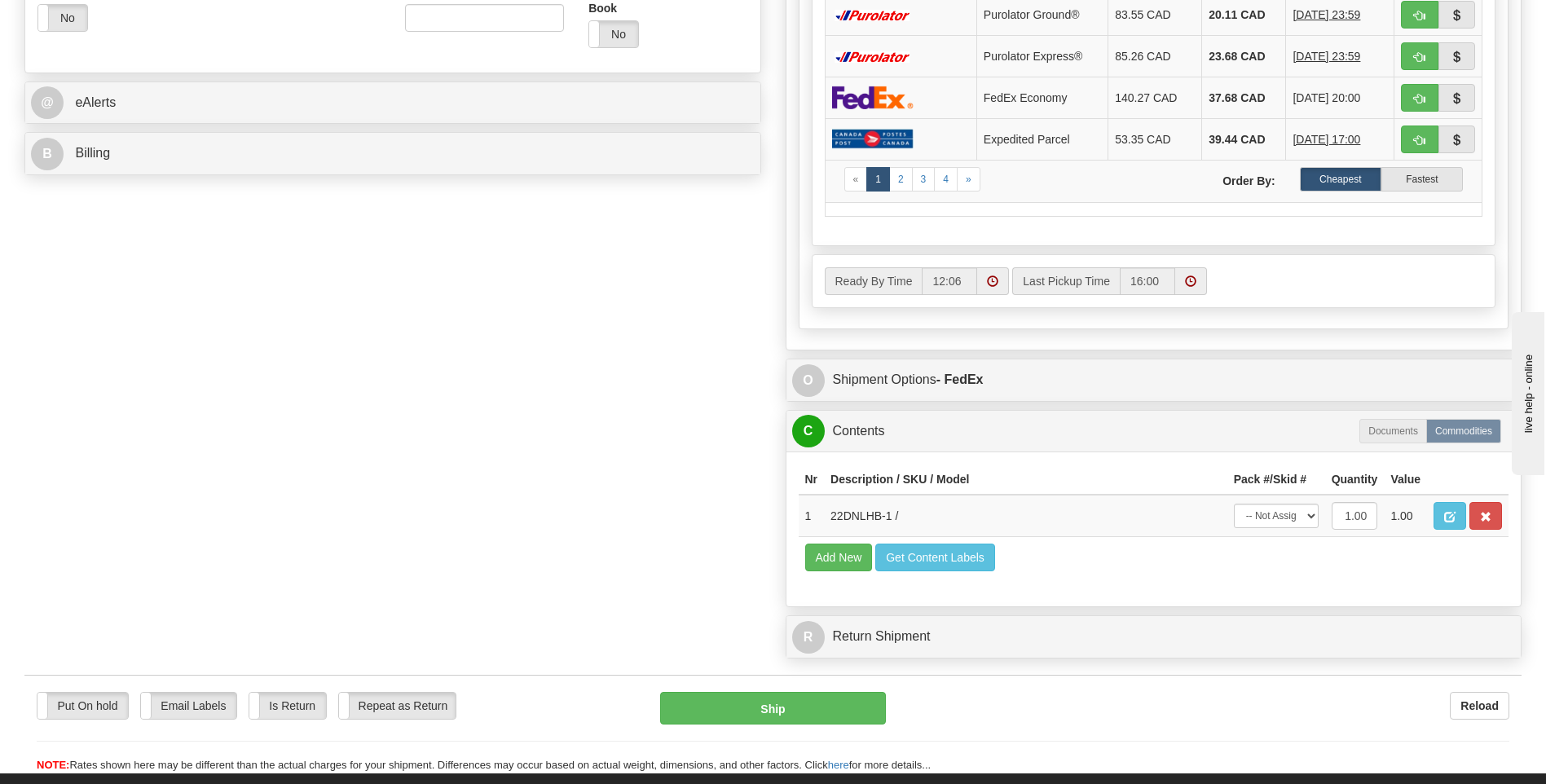
scroll to position [652, 0]
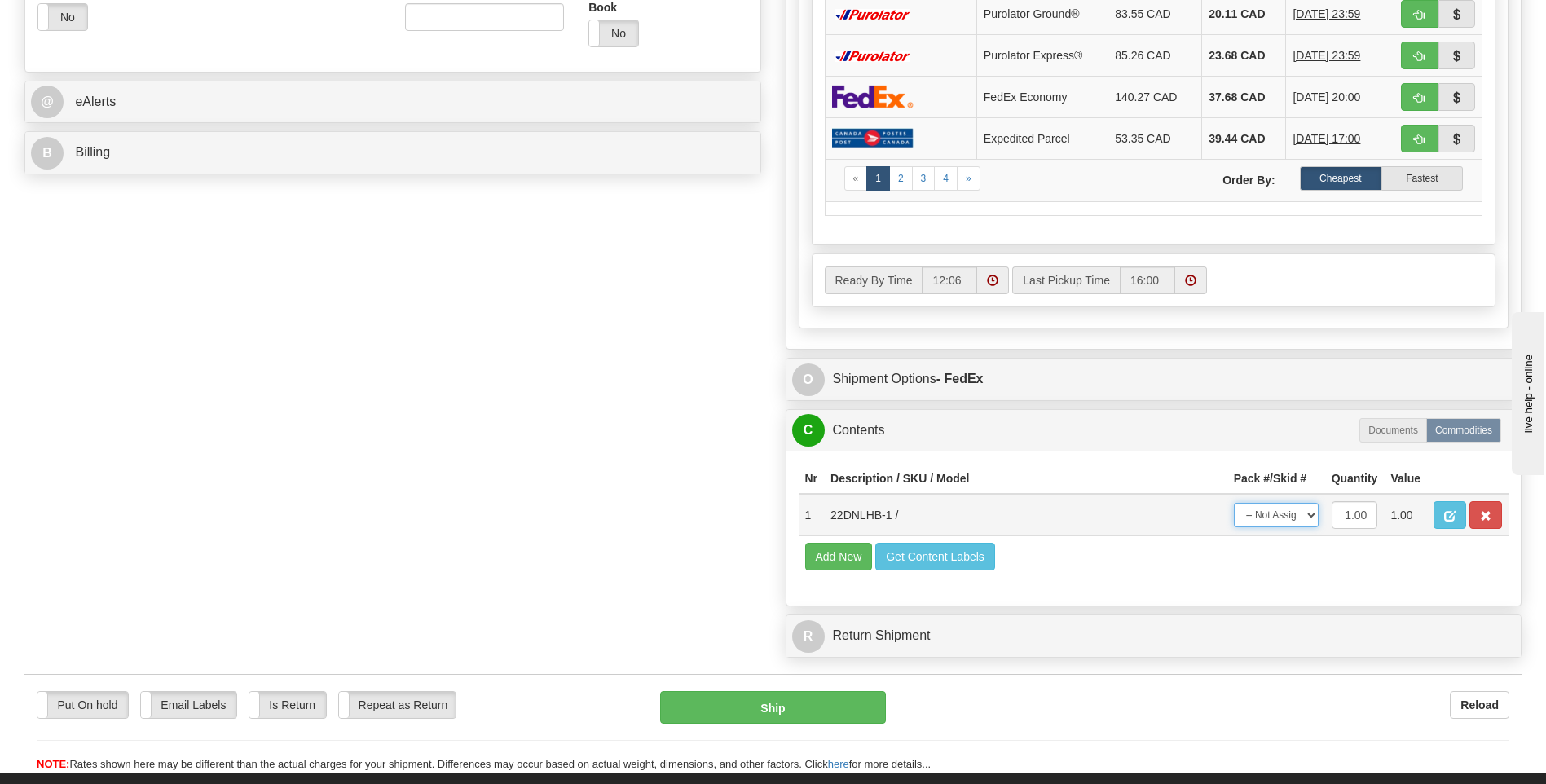
click at [1295, 521] on select "-- Not Assigned -- Package 1" at bounding box center [1276, 515] width 85 height 24
select select "0"
click at [1235, 503] on select "-- Not Assigned -- Package 1" at bounding box center [1276, 515] width 85 height 24
click at [802, 695] on button "Ship" at bounding box center [773, 708] width 225 height 33
type input "92"
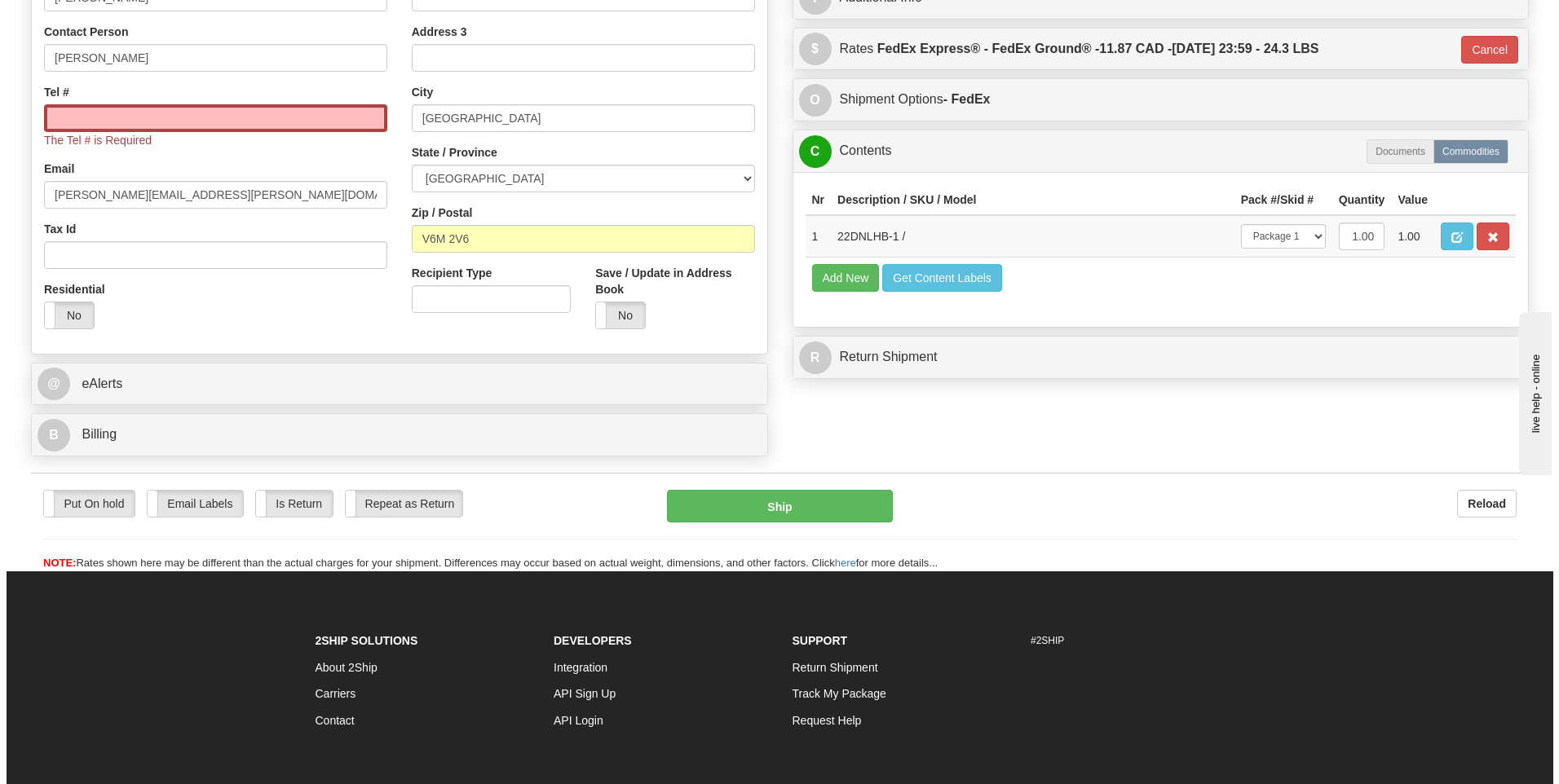
scroll to position [251, 0]
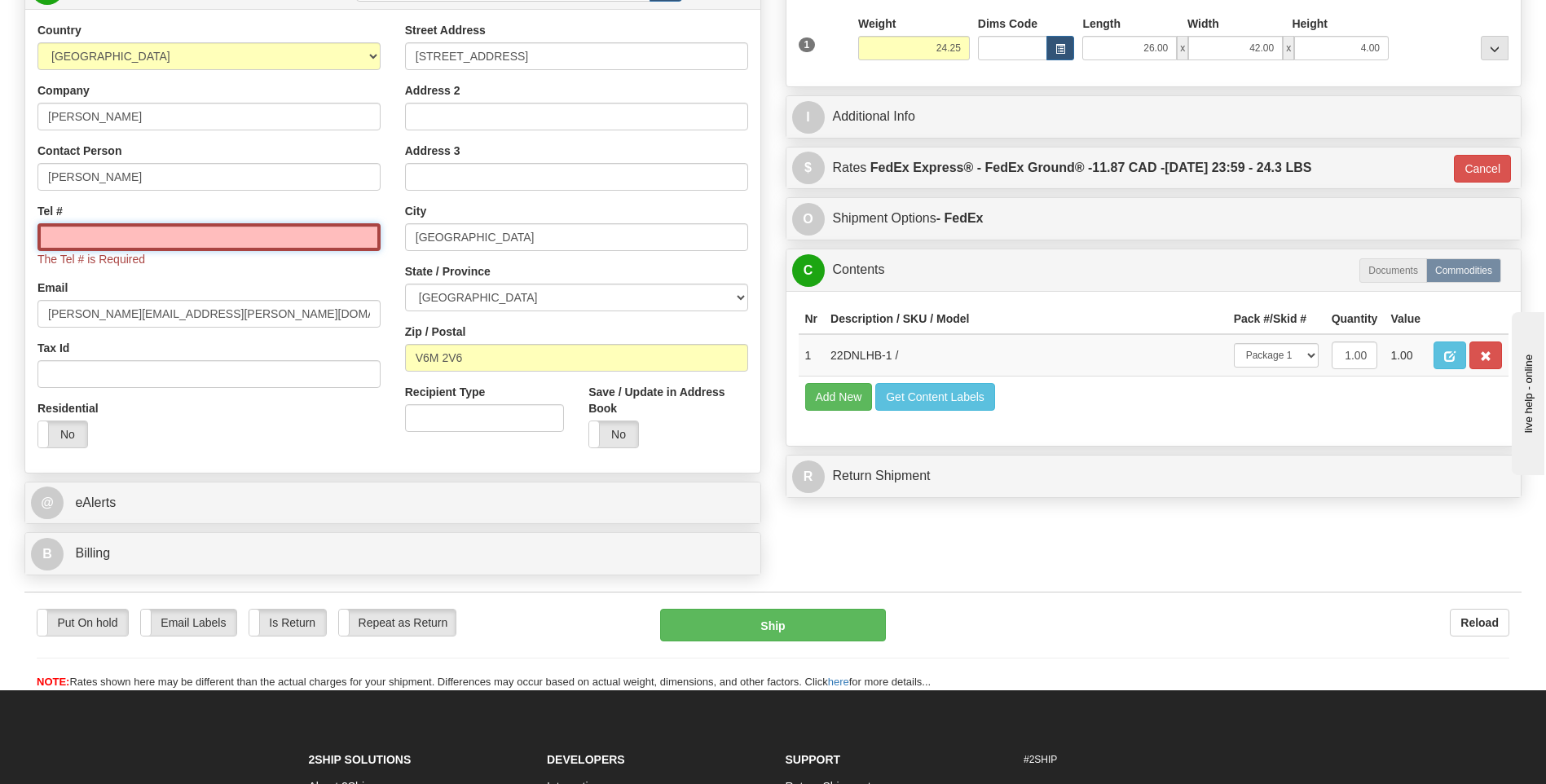
click at [262, 237] on input "Tel #" at bounding box center [209, 237] width 343 height 27
type input "2504752755"
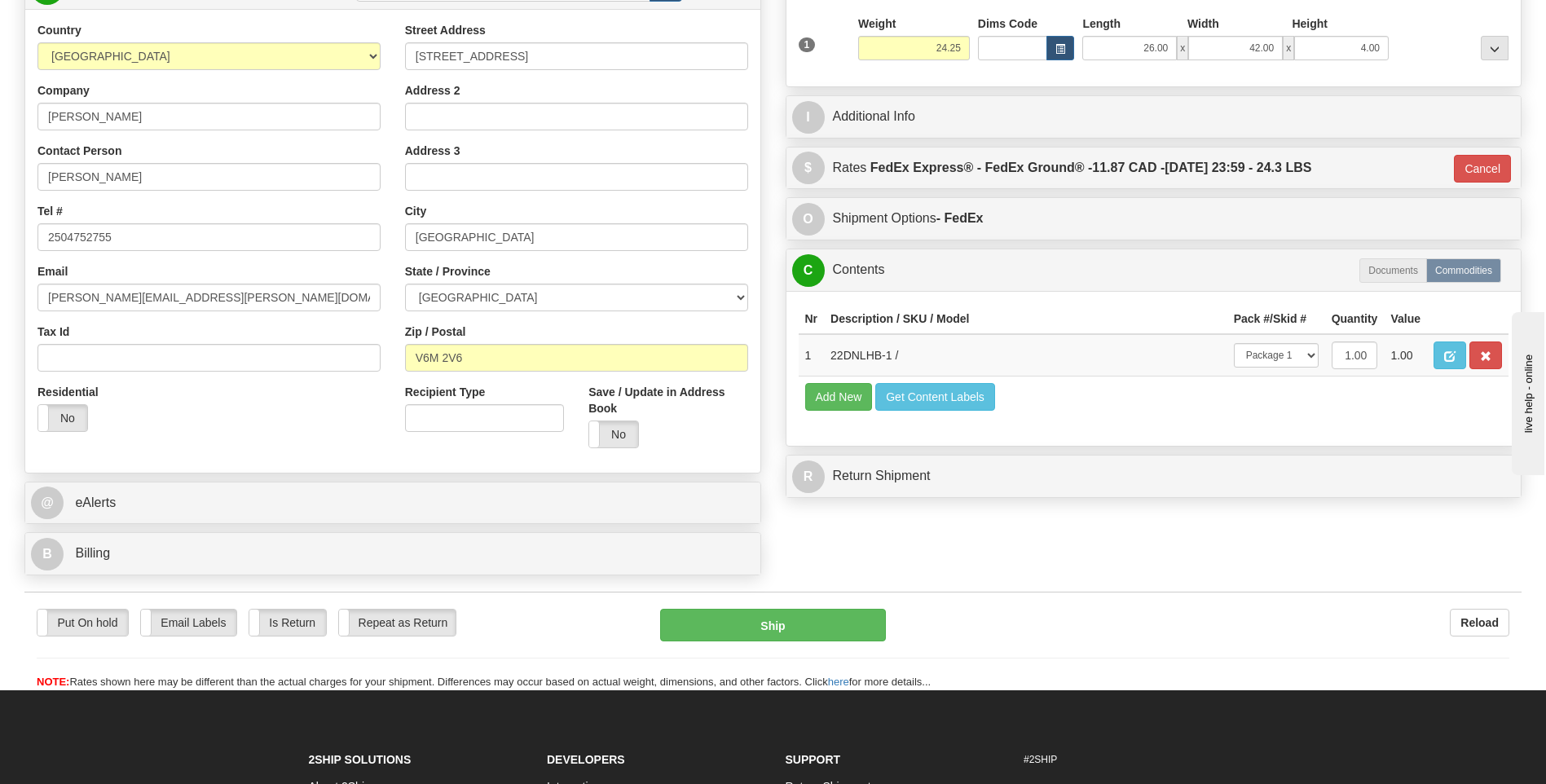
click at [781, 646] on div "Put On hold Put On hold Email Labels Email Labels Edit Is Return Is Return Repe…" at bounding box center [773, 650] width 1497 height 82
click at [782, 631] on button "Ship" at bounding box center [773, 625] width 225 height 33
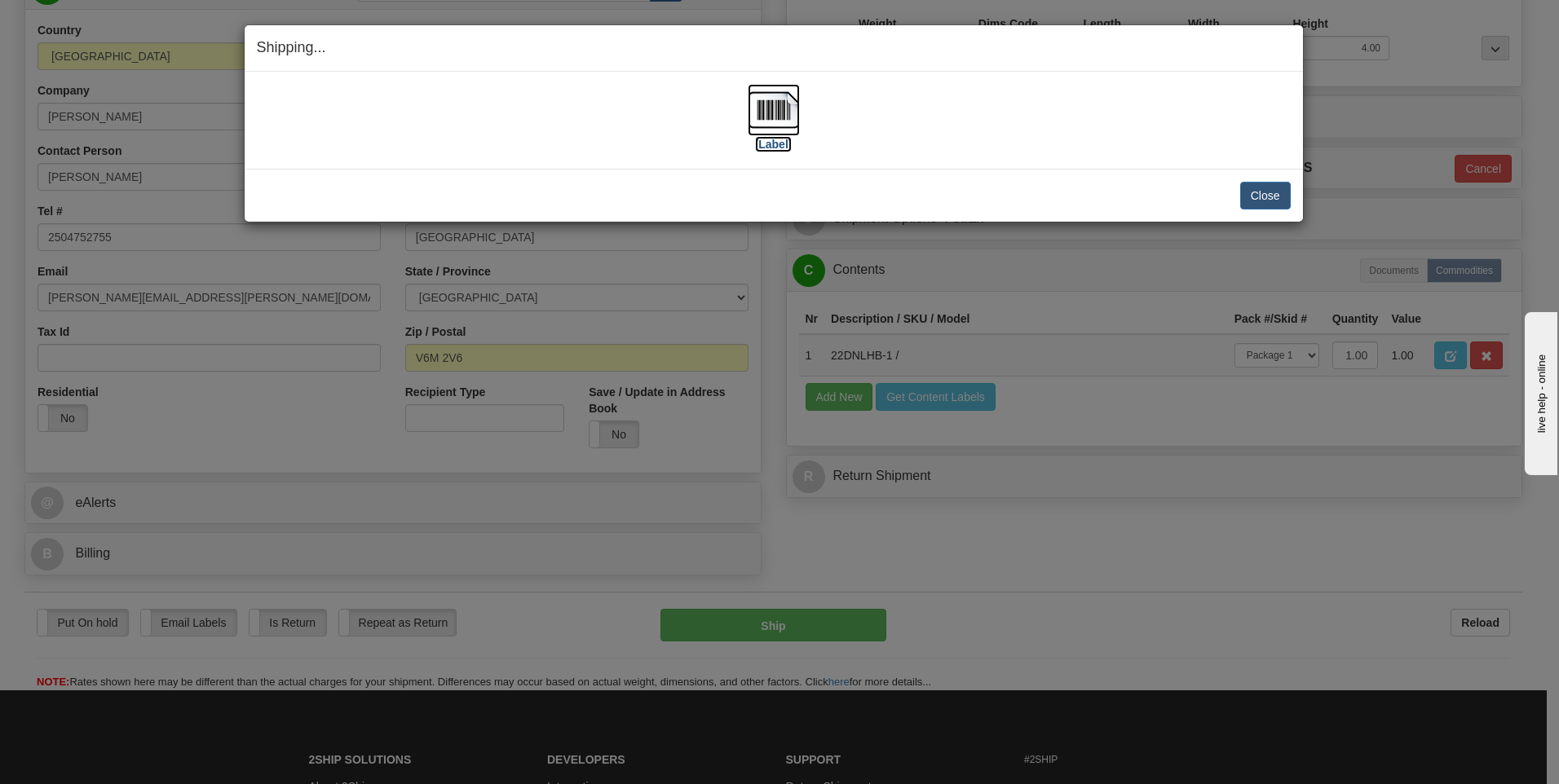
click at [786, 132] on img at bounding box center [774, 110] width 53 height 53
click at [1276, 200] on button "Close" at bounding box center [1265, 196] width 51 height 27
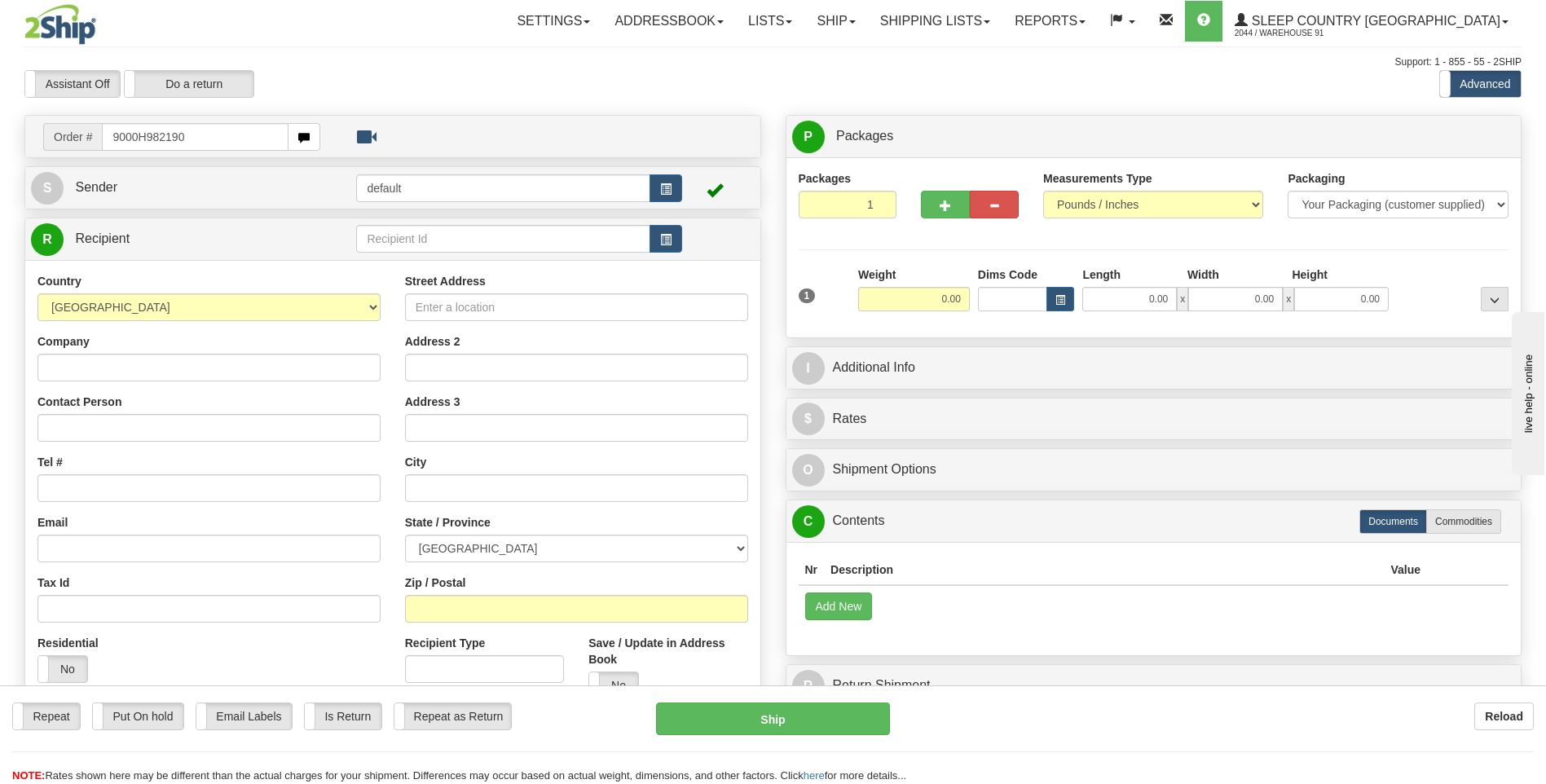
type input "9000H982190"
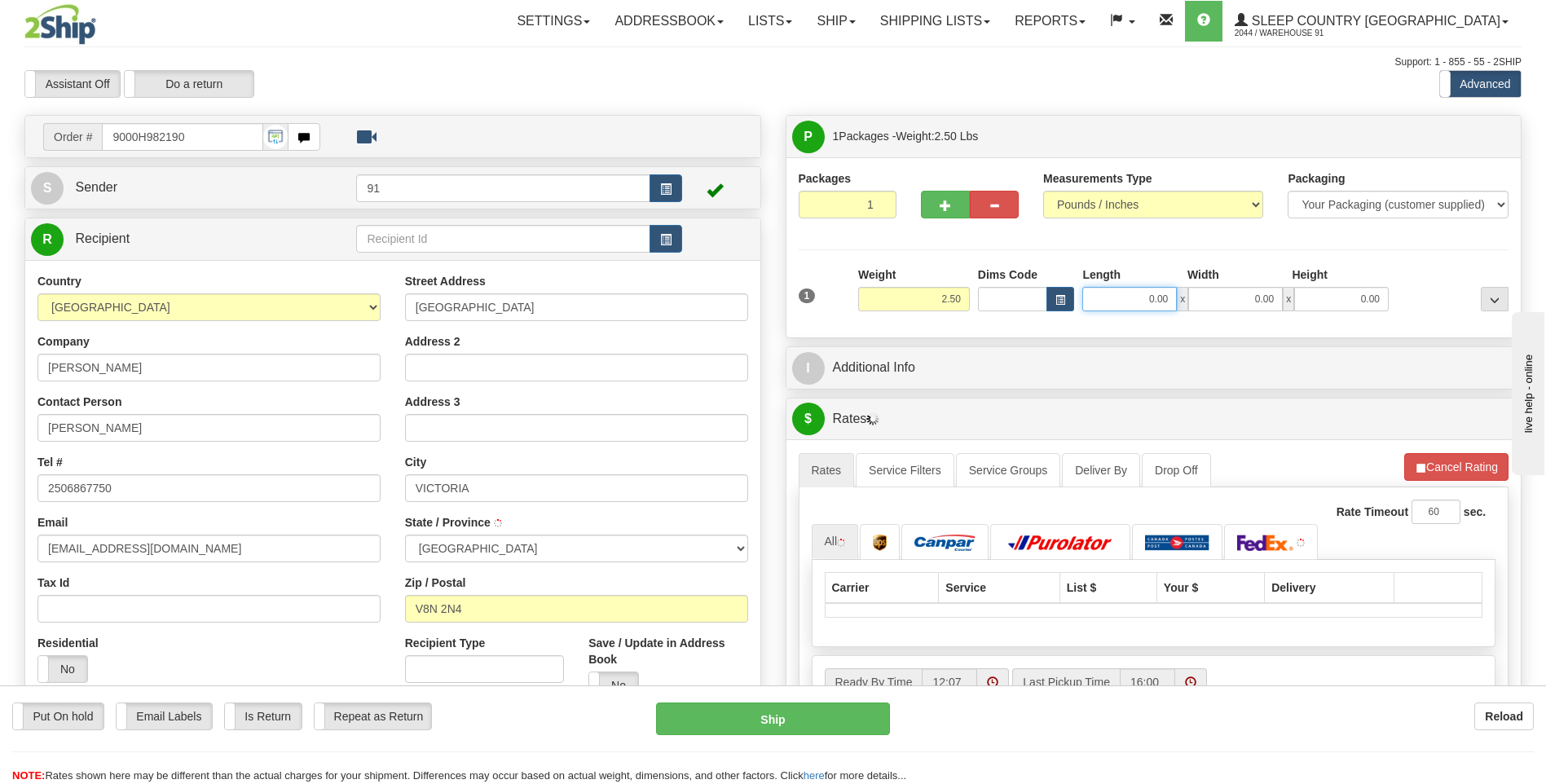
click at [1139, 299] on input "0.00" at bounding box center [1130, 299] width 94 height 24
type input "11.00"
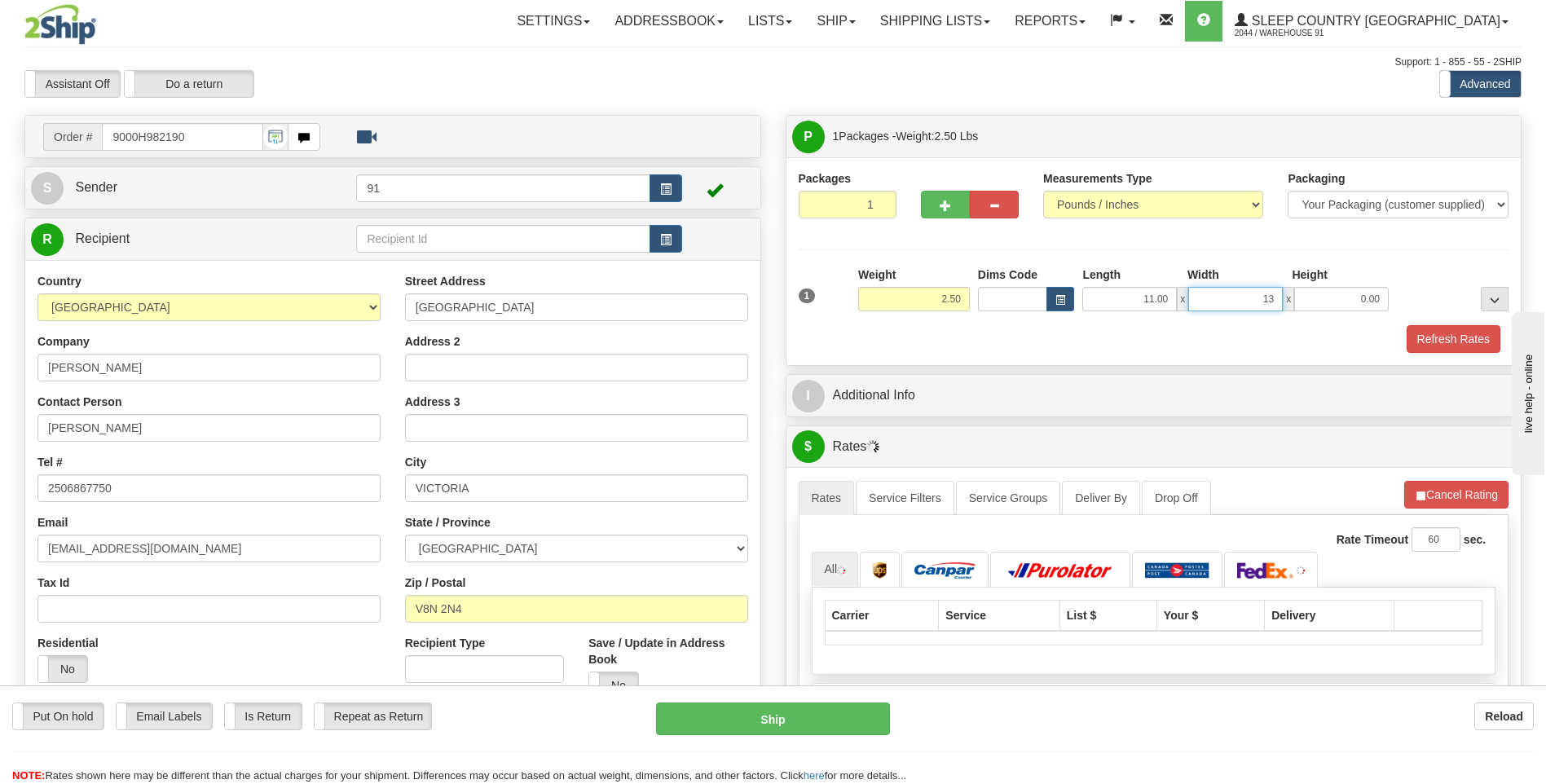
type input "13.00"
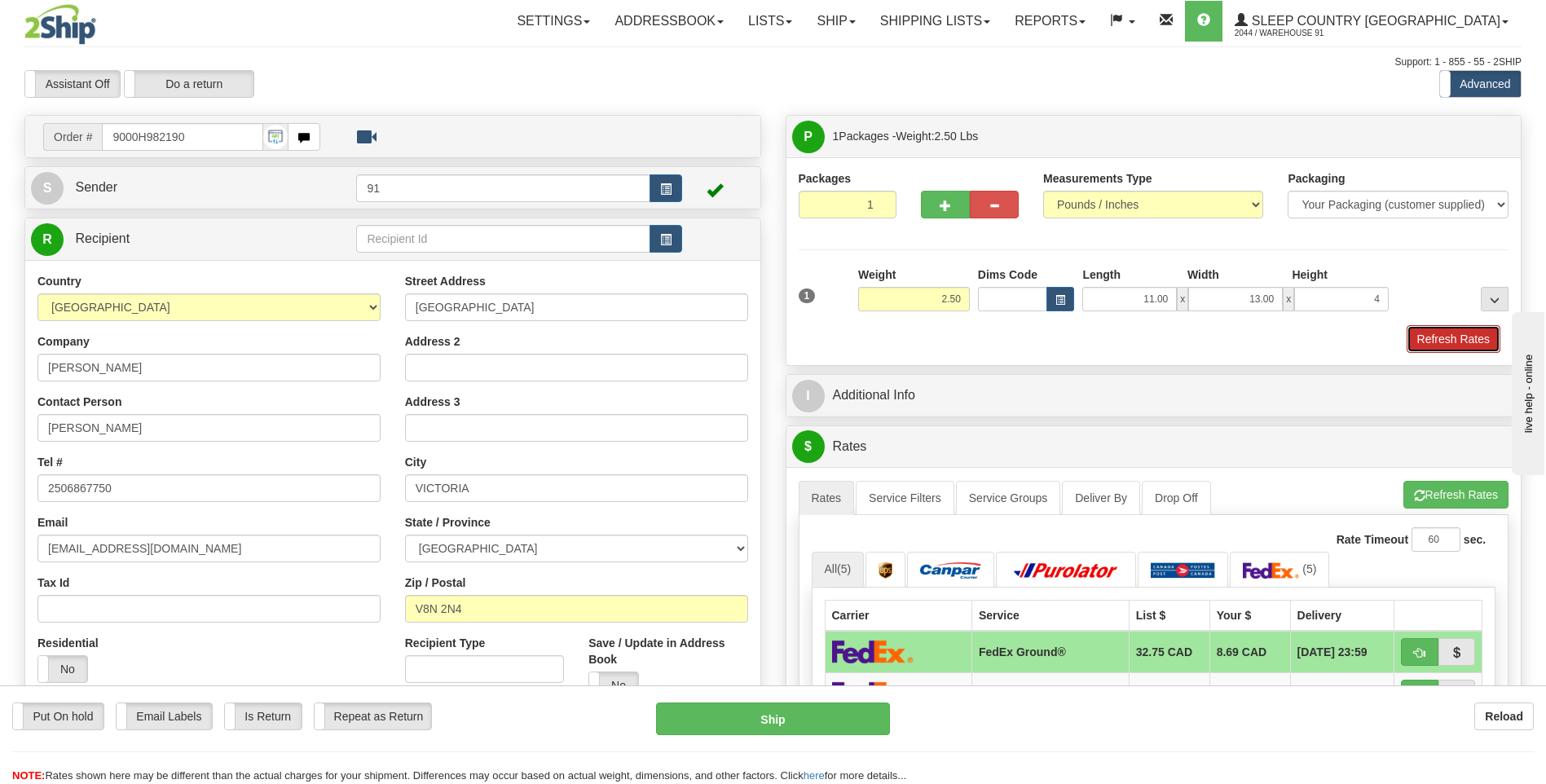
type input "4.00"
click at [1435, 335] on button "Refresh Rates" at bounding box center [1454, 339] width 93 height 27
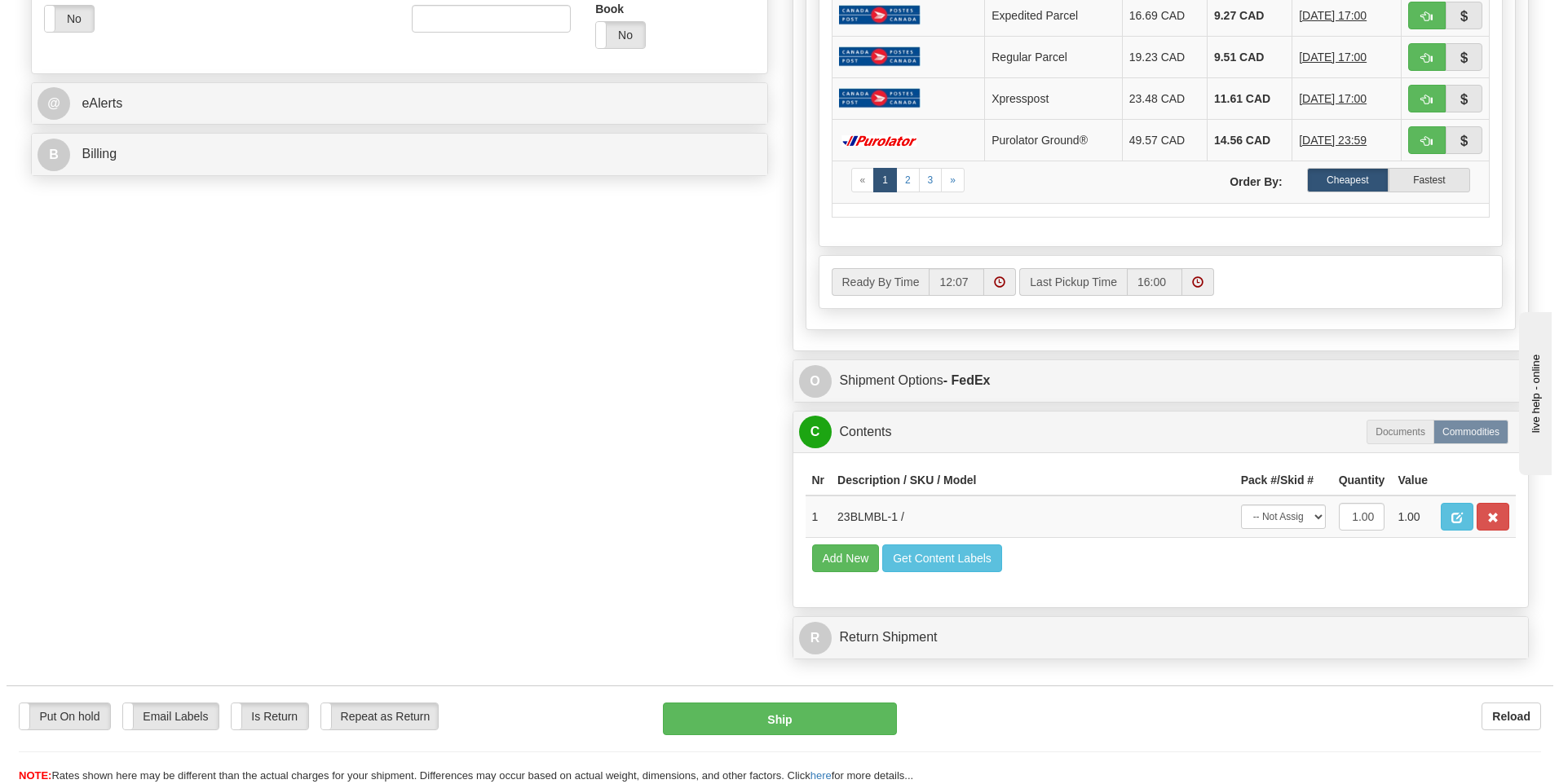
scroll to position [652, 0]
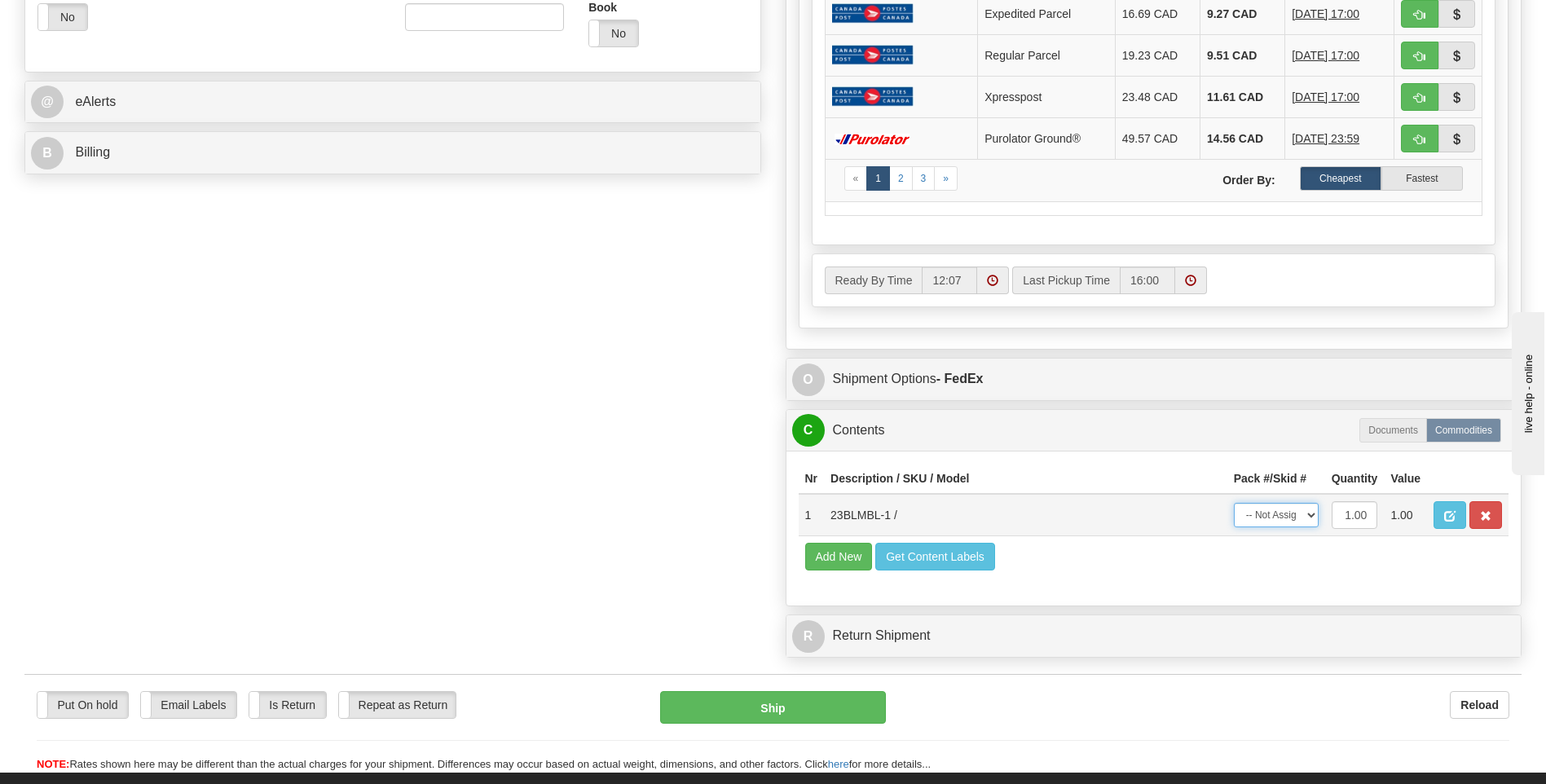
click at [1295, 517] on select "-- Not Assigned -- Package 1" at bounding box center [1276, 515] width 85 height 24
select select "0"
click at [1235, 503] on select "-- Not Assigned -- Package 1" at bounding box center [1276, 515] width 85 height 24
click at [791, 700] on button "Ship" at bounding box center [773, 708] width 225 height 33
type input "92"
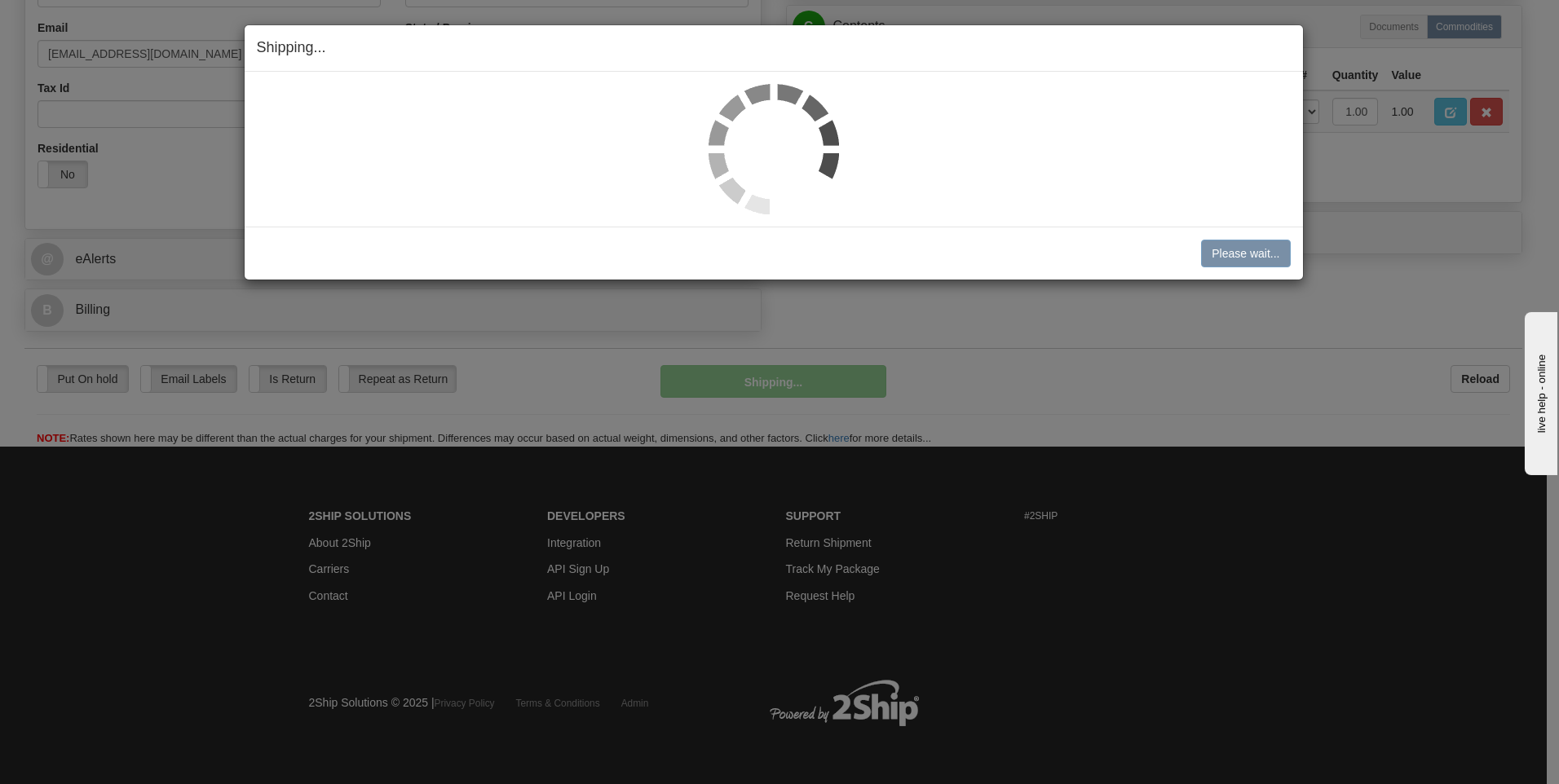
scroll to position [495, 0]
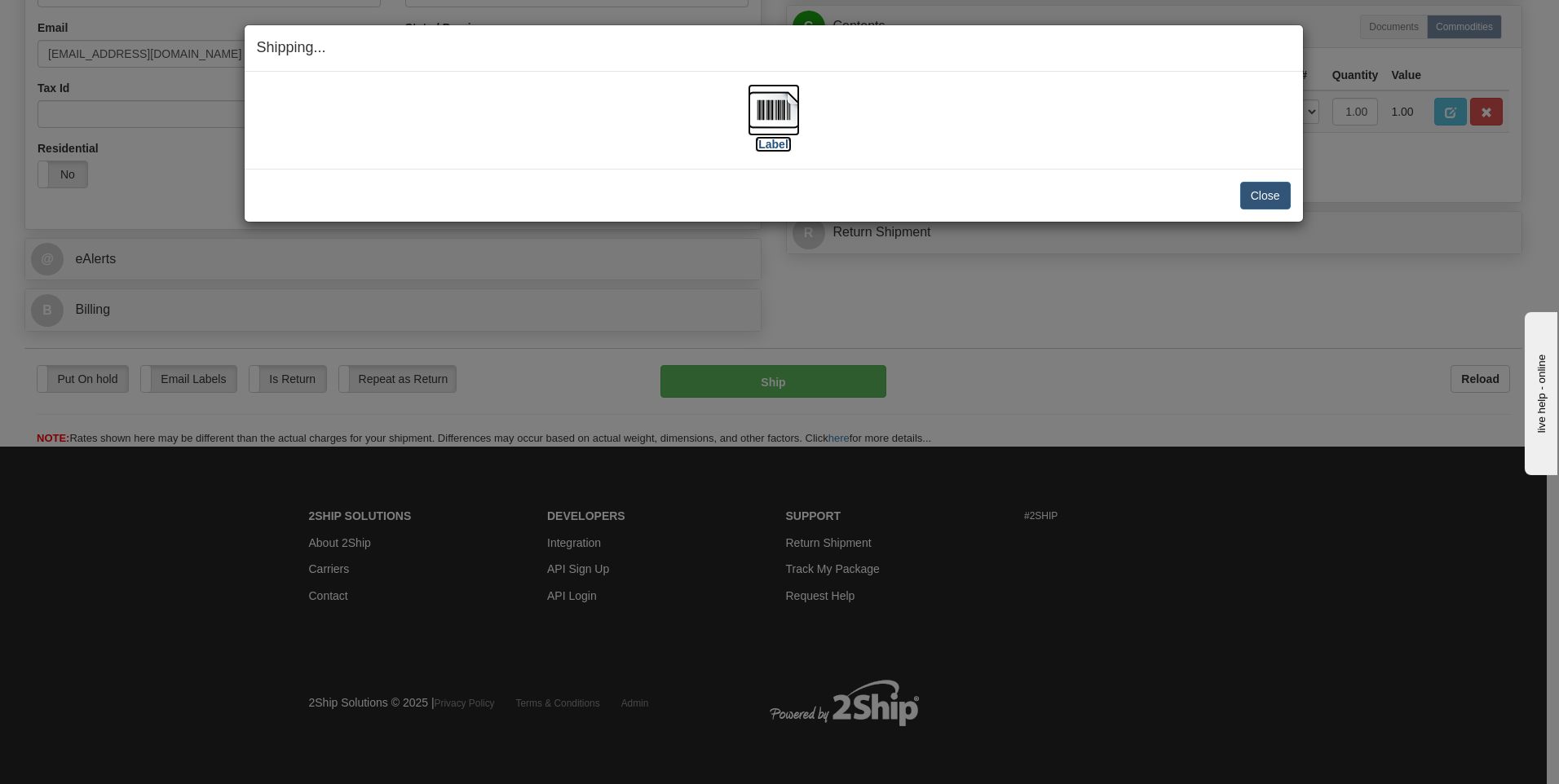
click at [792, 126] on img at bounding box center [774, 110] width 53 height 53
drag, startPoint x: 1265, startPoint y: 201, endPoint x: 1254, endPoint y: 204, distance: 11.4
click at [1265, 201] on button "Close" at bounding box center [1265, 196] width 51 height 27
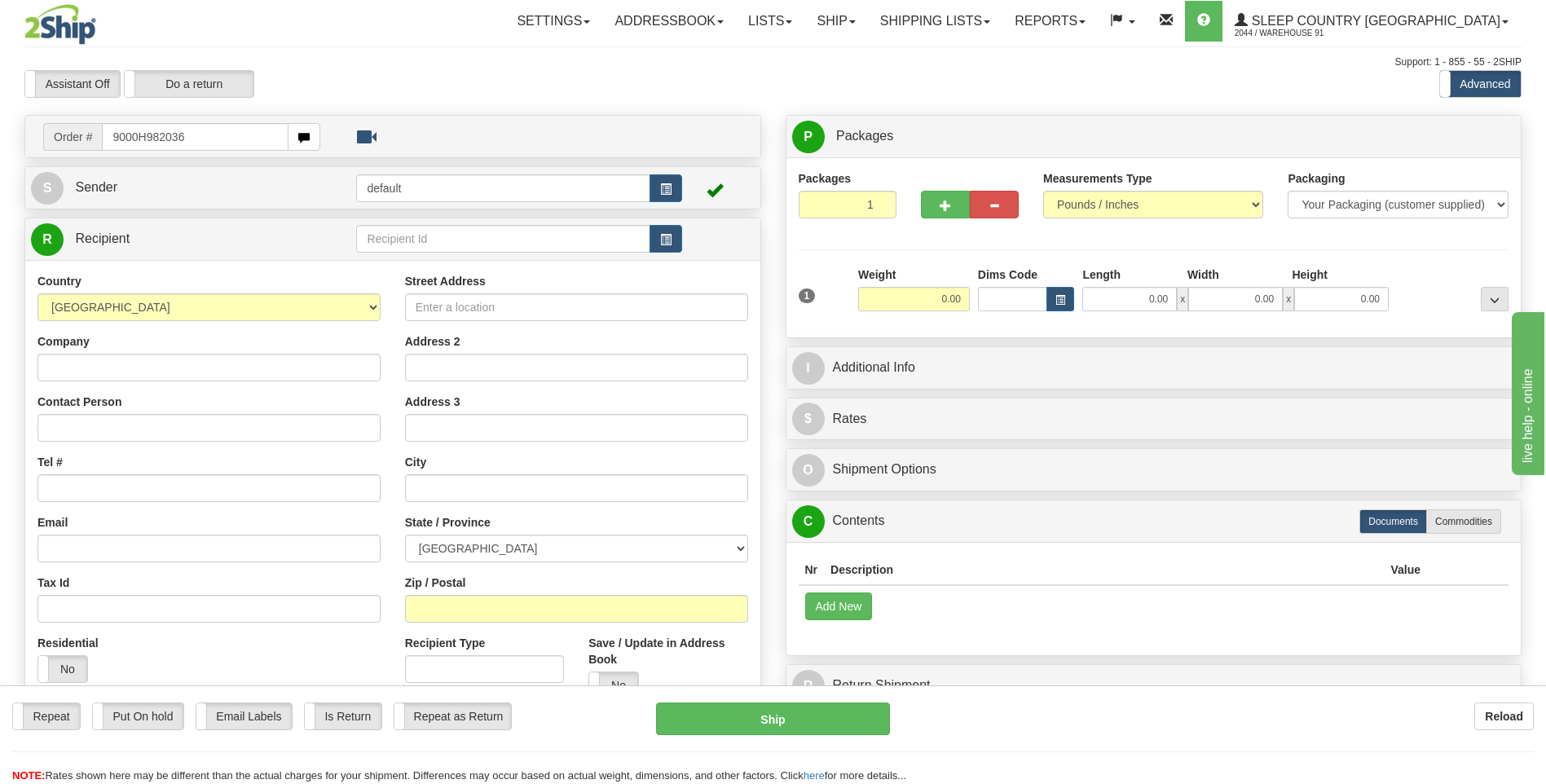
type input "9000H982036"
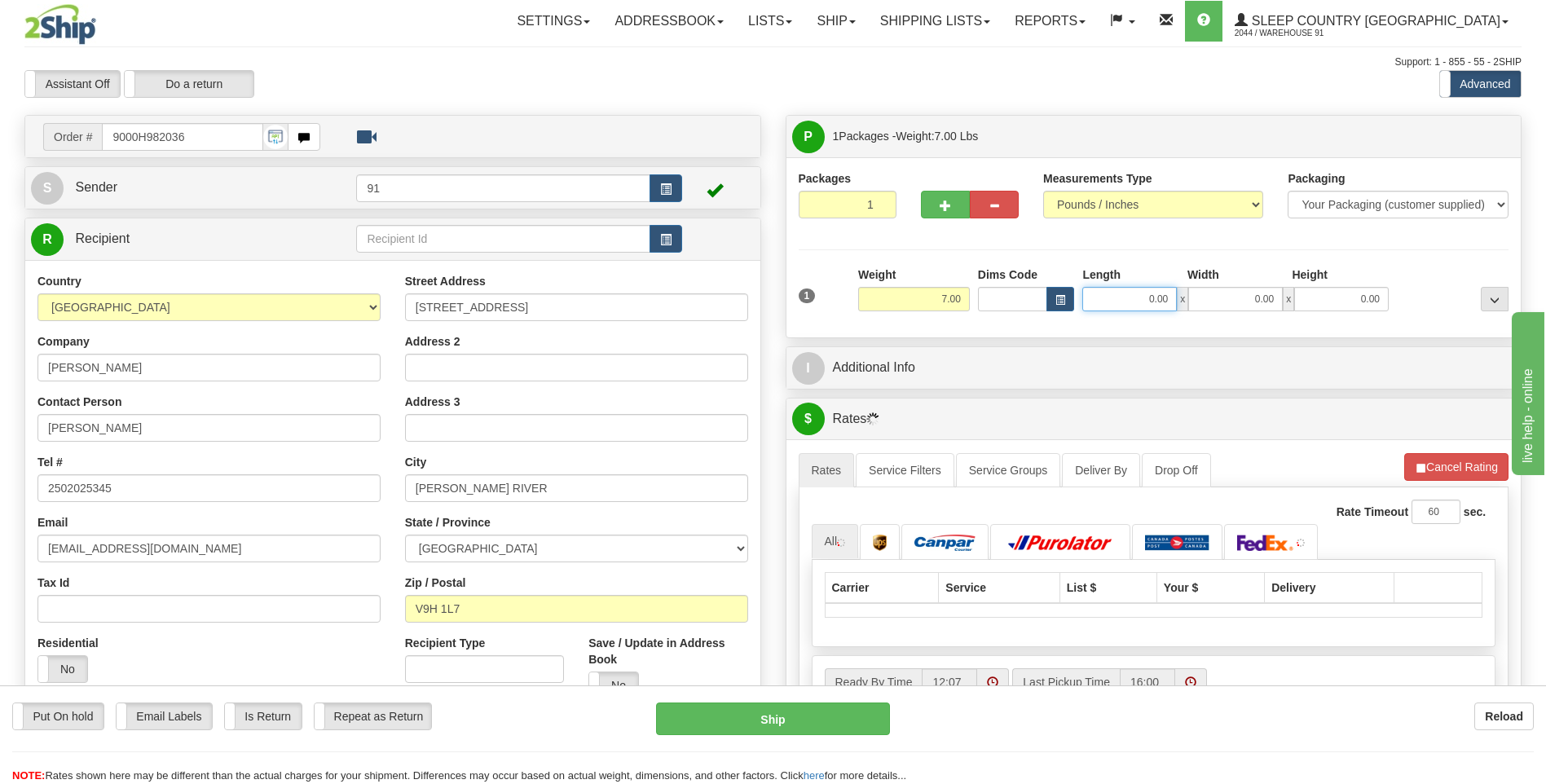
click at [1144, 304] on input "0.00" at bounding box center [1130, 299] width 94 height 24
type input "11.00"
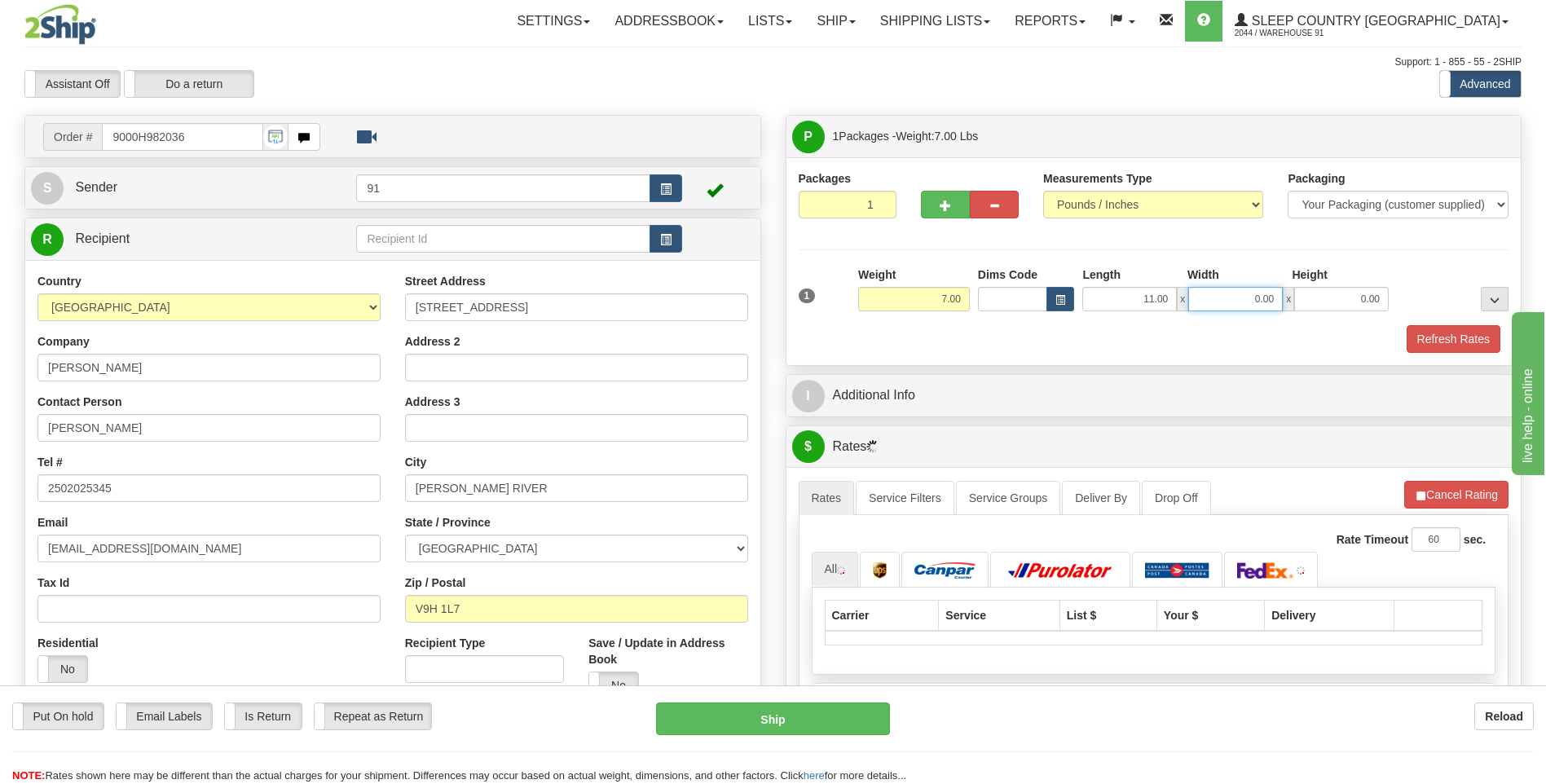
type input "3"
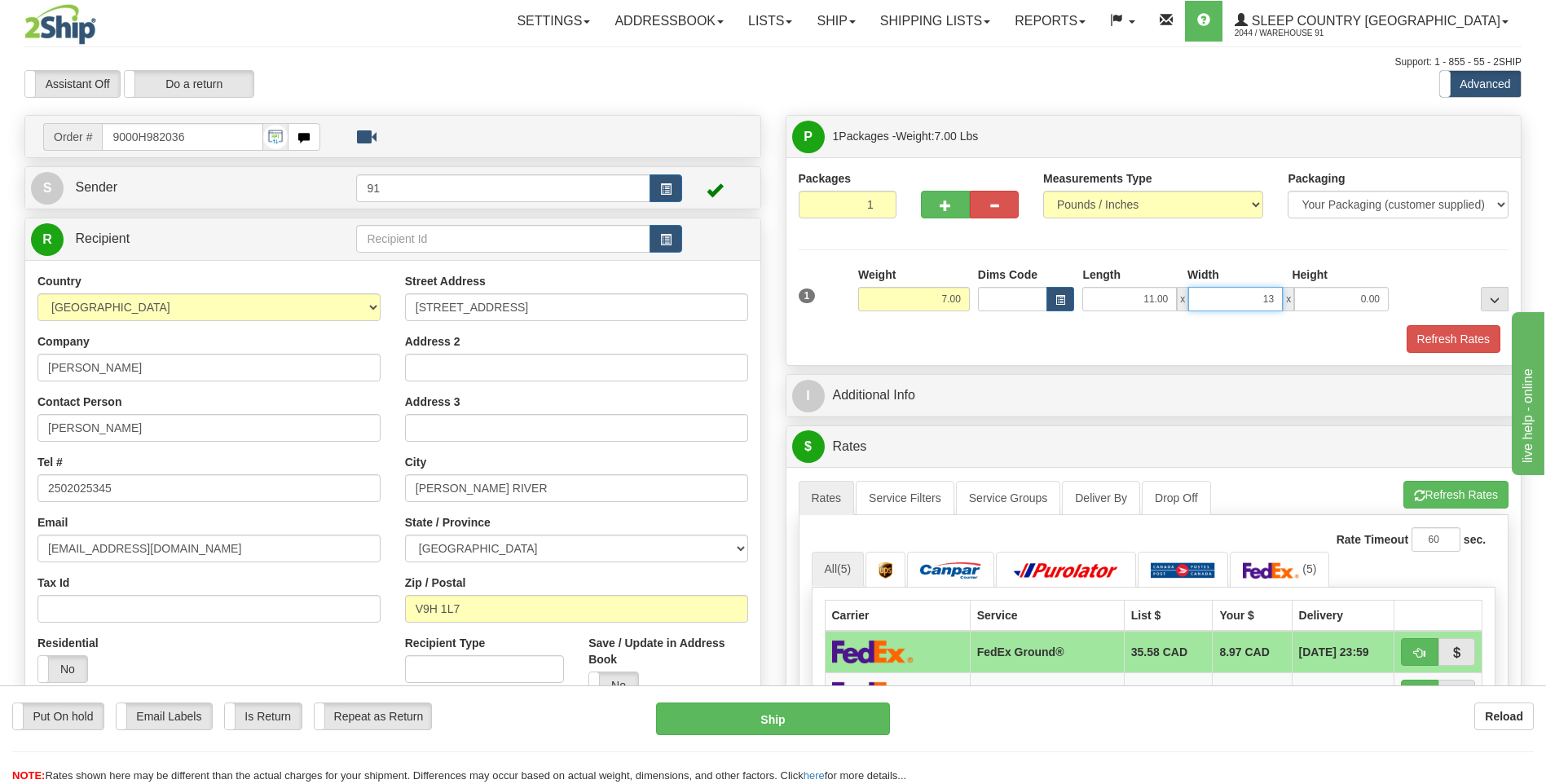
type input "13.00"
type input "8.00"
click at [1451, 330] on button "Refresh Rates" at bounding box center [1454, 339] width 93 height 27
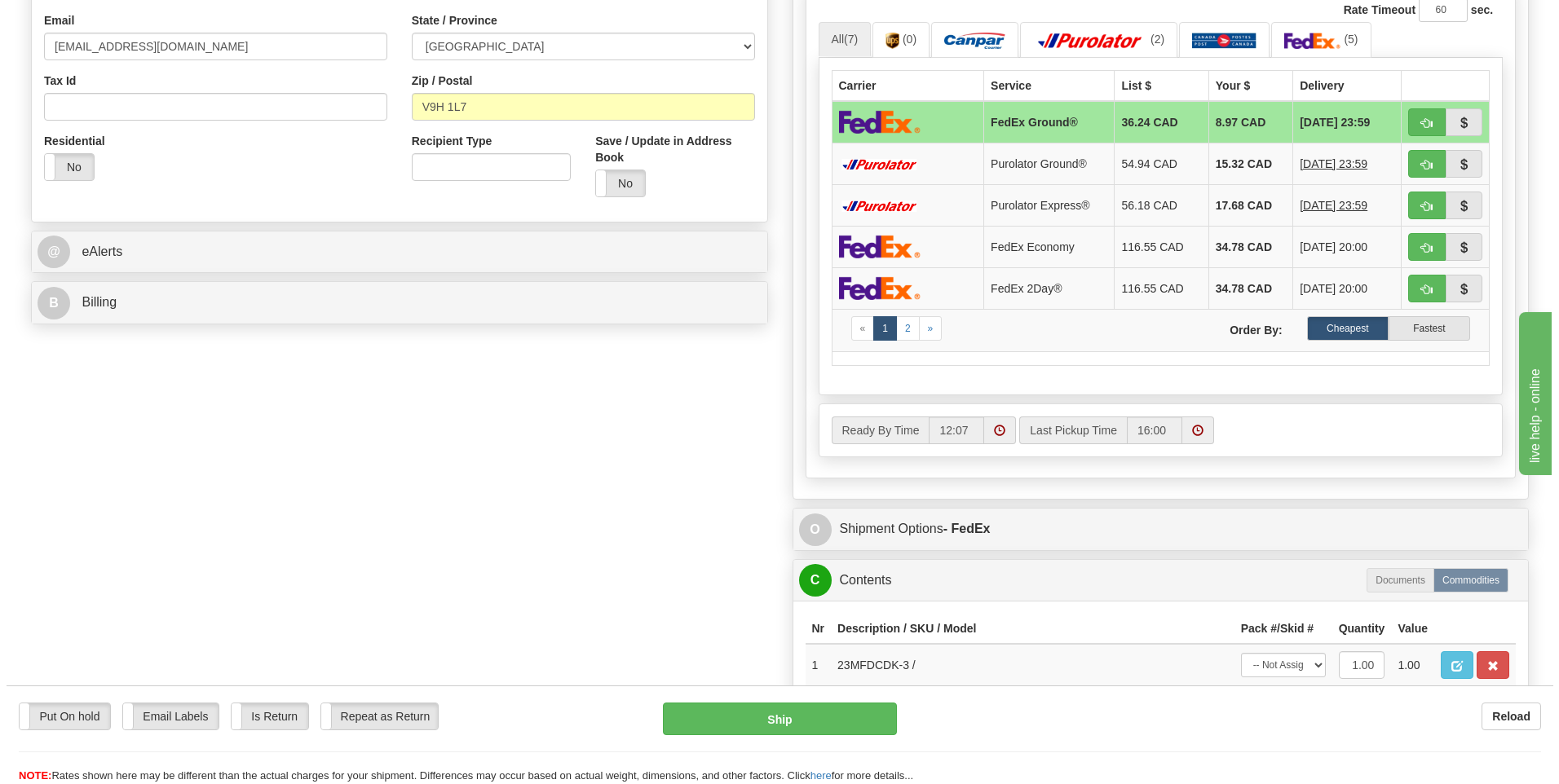
scroll to position [733, 0]
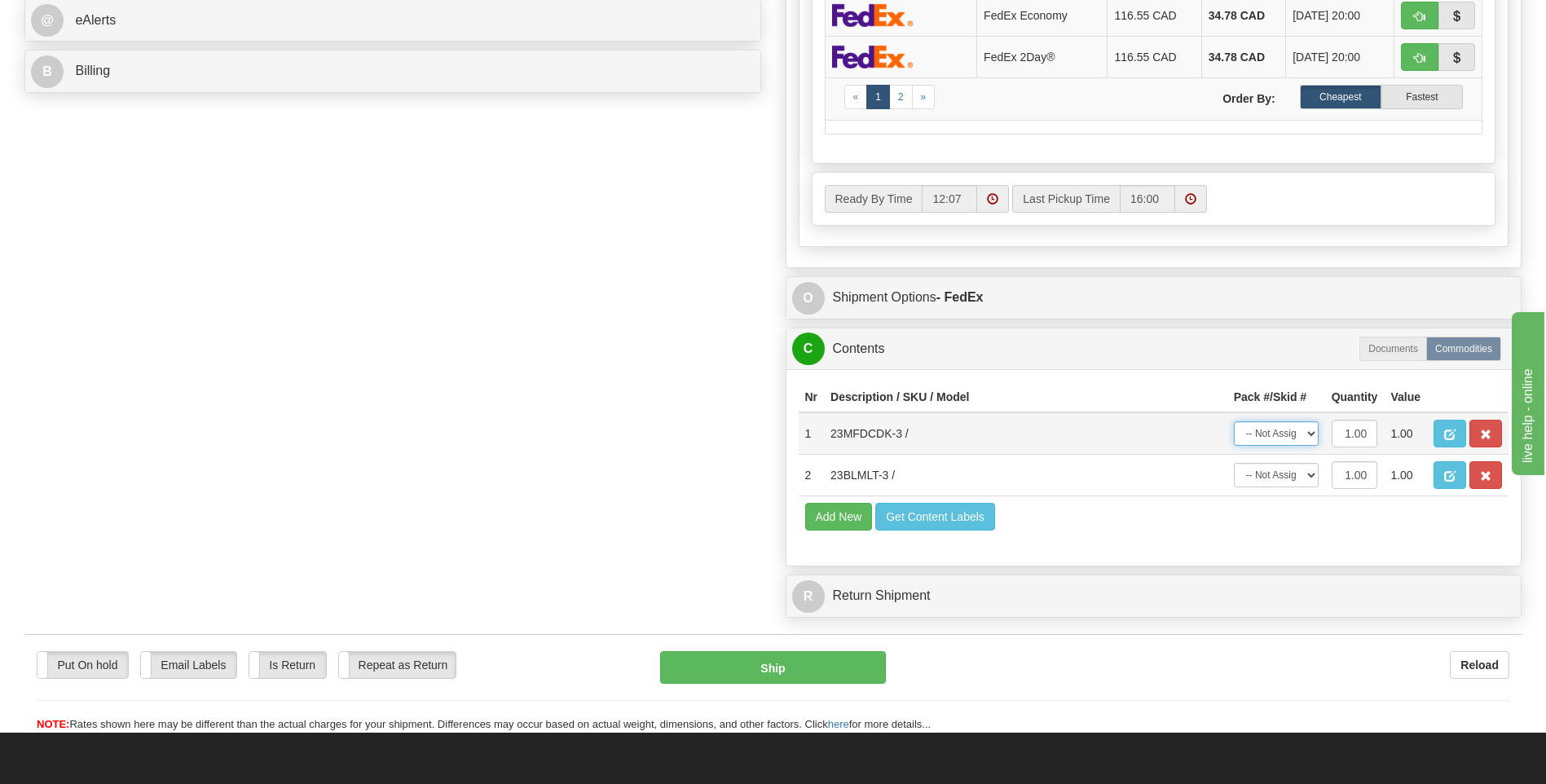
click at [1272, 435] on select "-- Not Assigned -- Package 1" at bounding box center [1276, 433] width 85 height 24
select select "0"
click at [1235, 421] on select "-- Not Assigned -- Package 1" at bounding box center [1276, 433] width 85 height 24
click at [1276, 476] on select "-- Not Assigned -- Package 1" at bounding box center [1276, 475] width 85 height 24
select select "0"
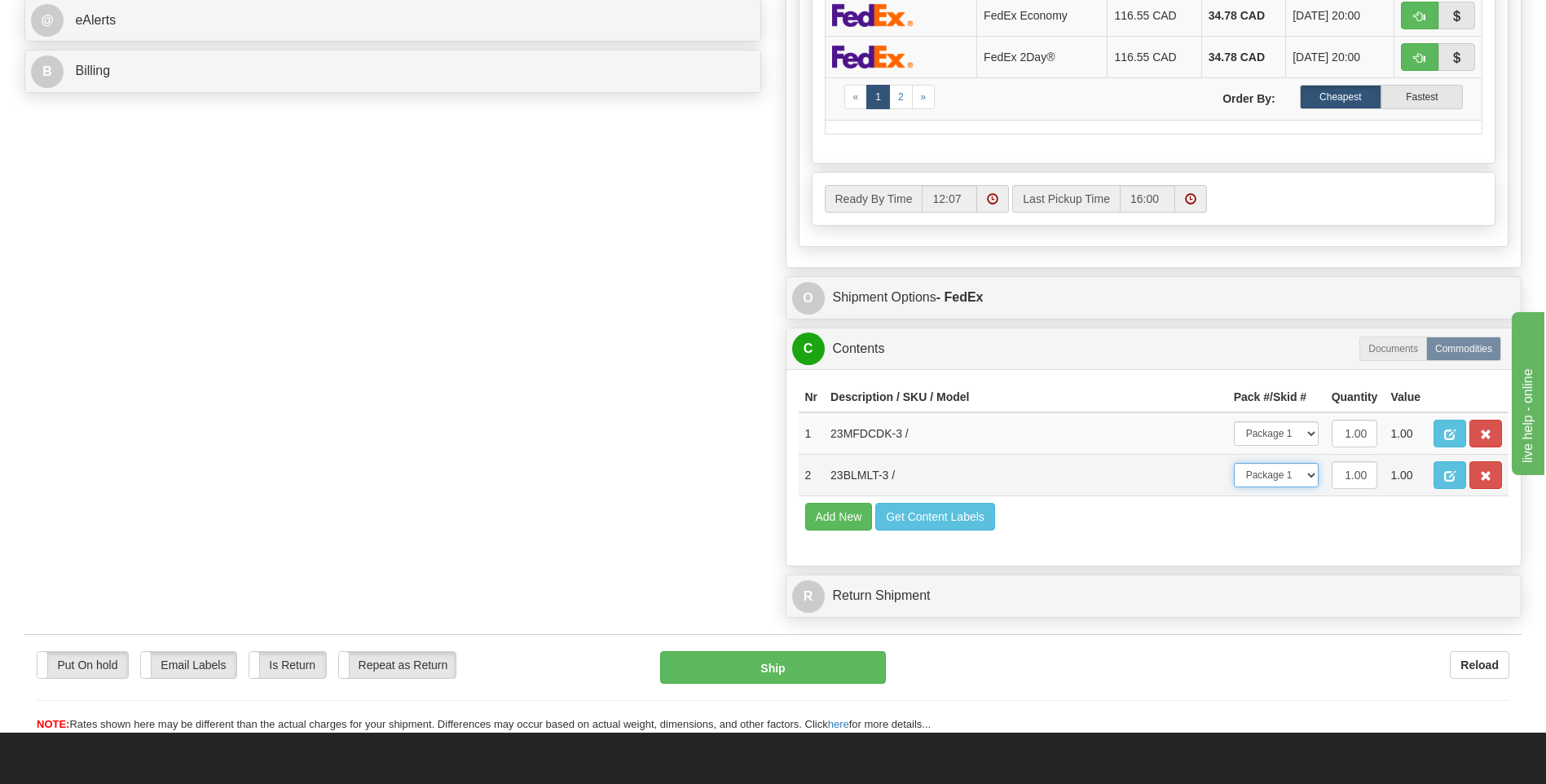
click at [1235, 463] on select "-- Not Assigned -- Package 1" at bounding box center [1276, 475] width 85 height 24
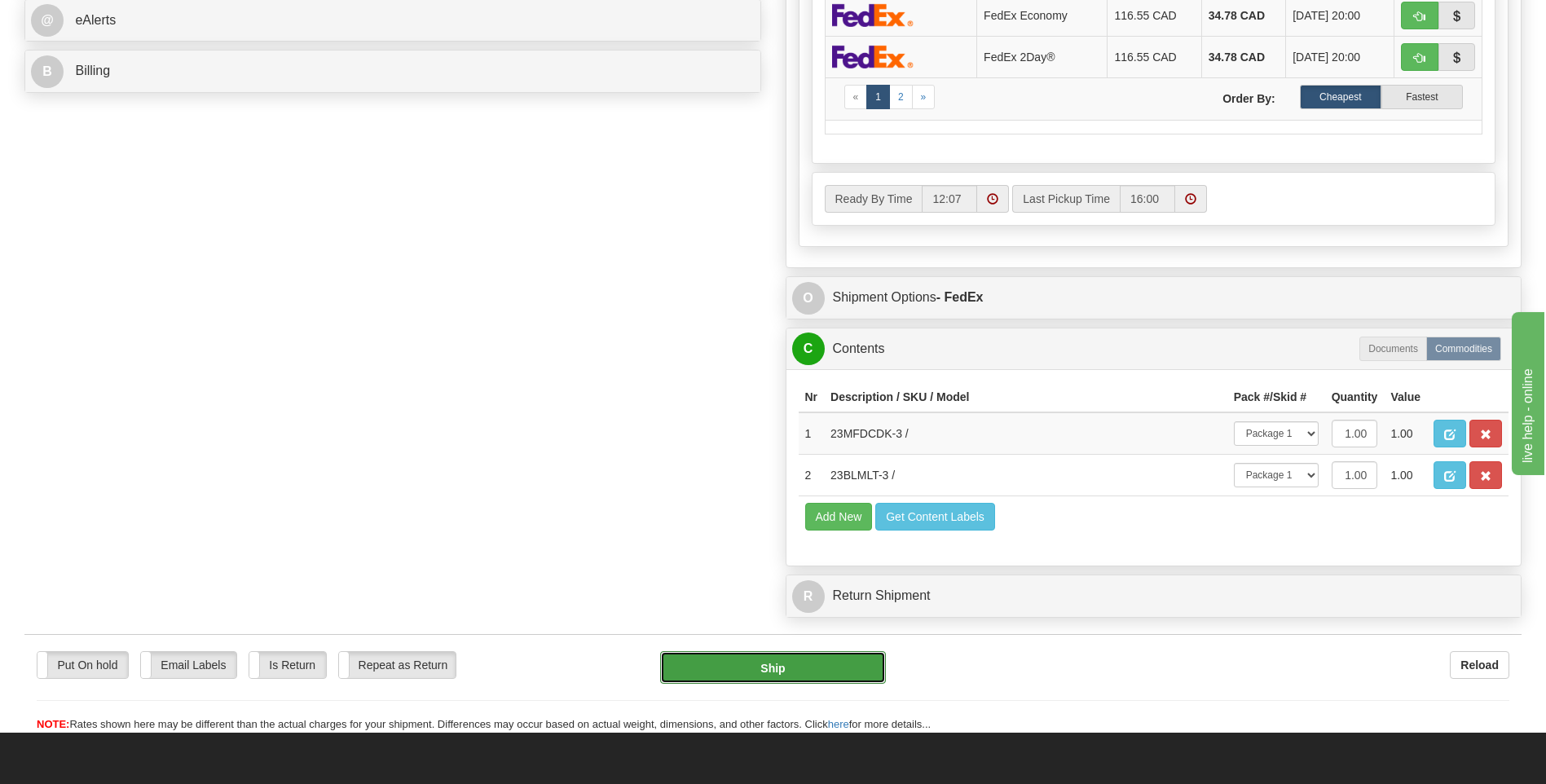
click at [803, 658] on button "Ship" at bounding box center [773, 667] width 225 height 33
type input "92"
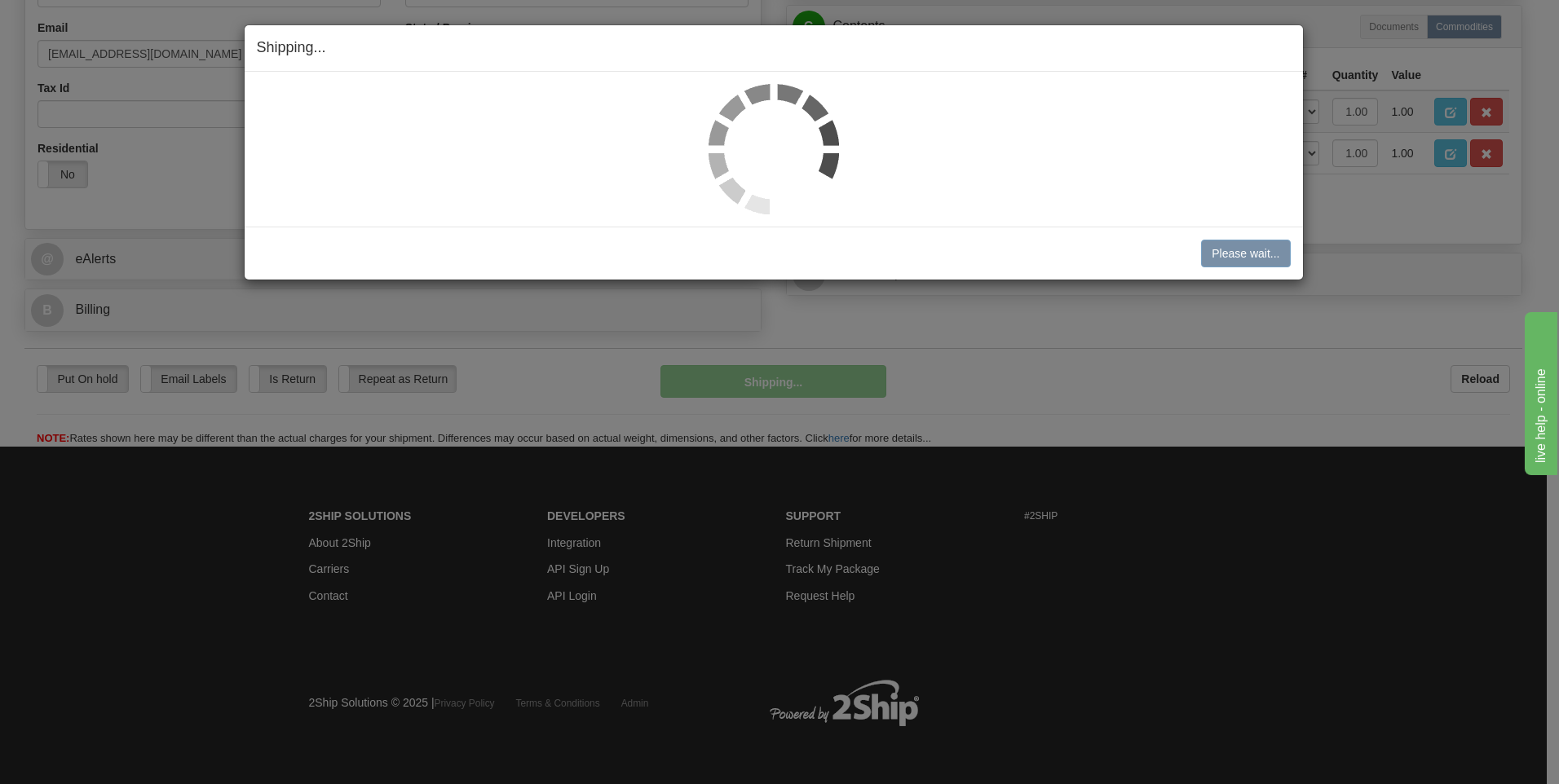
scroll to position [495, 0]
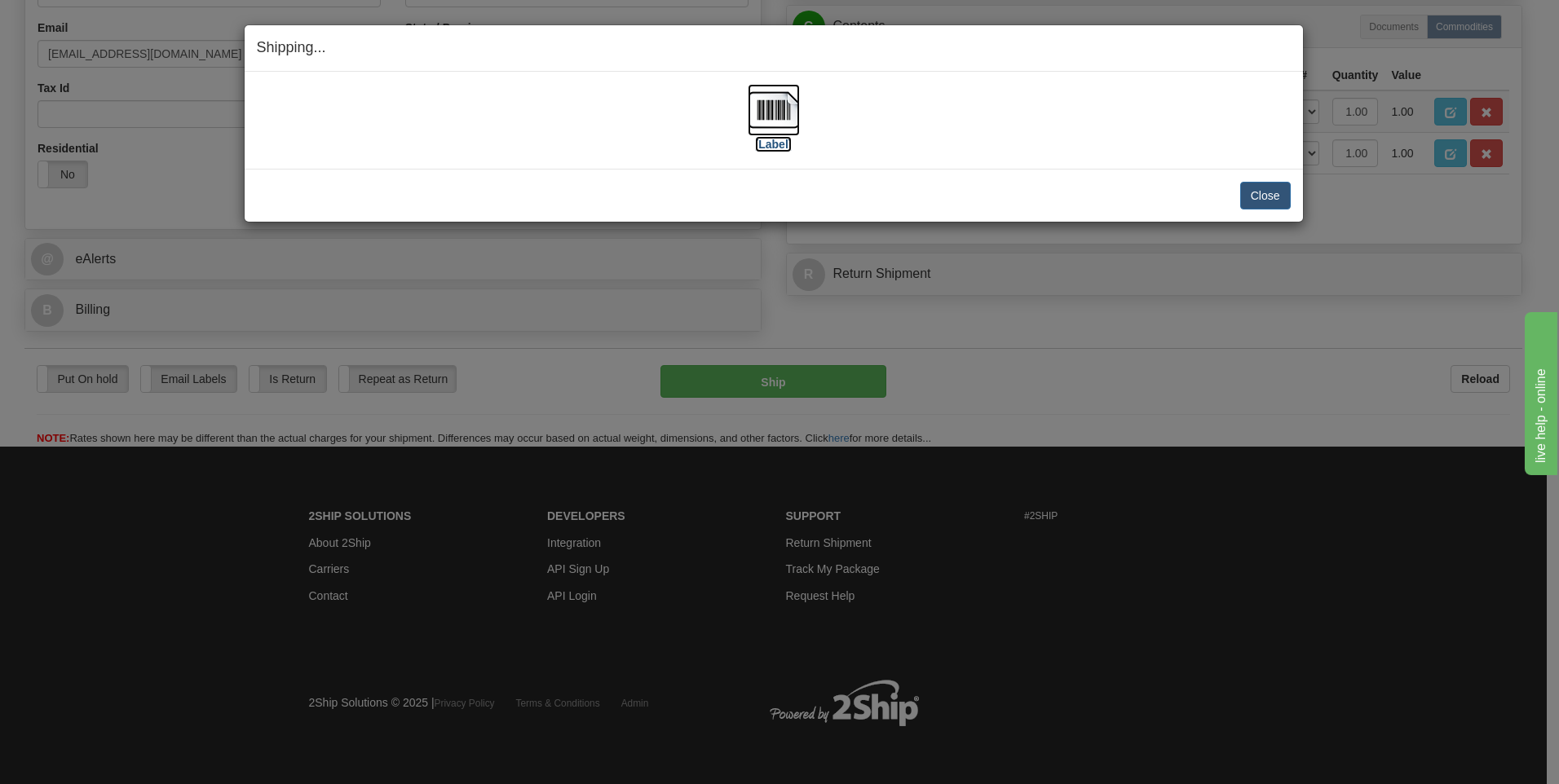
click at [779, 119] on img at bounding box center [774, 110] width 53 height 53
click at [1275, 189] on button "Close" at bounding box center [1265, 196] width 51 height 27
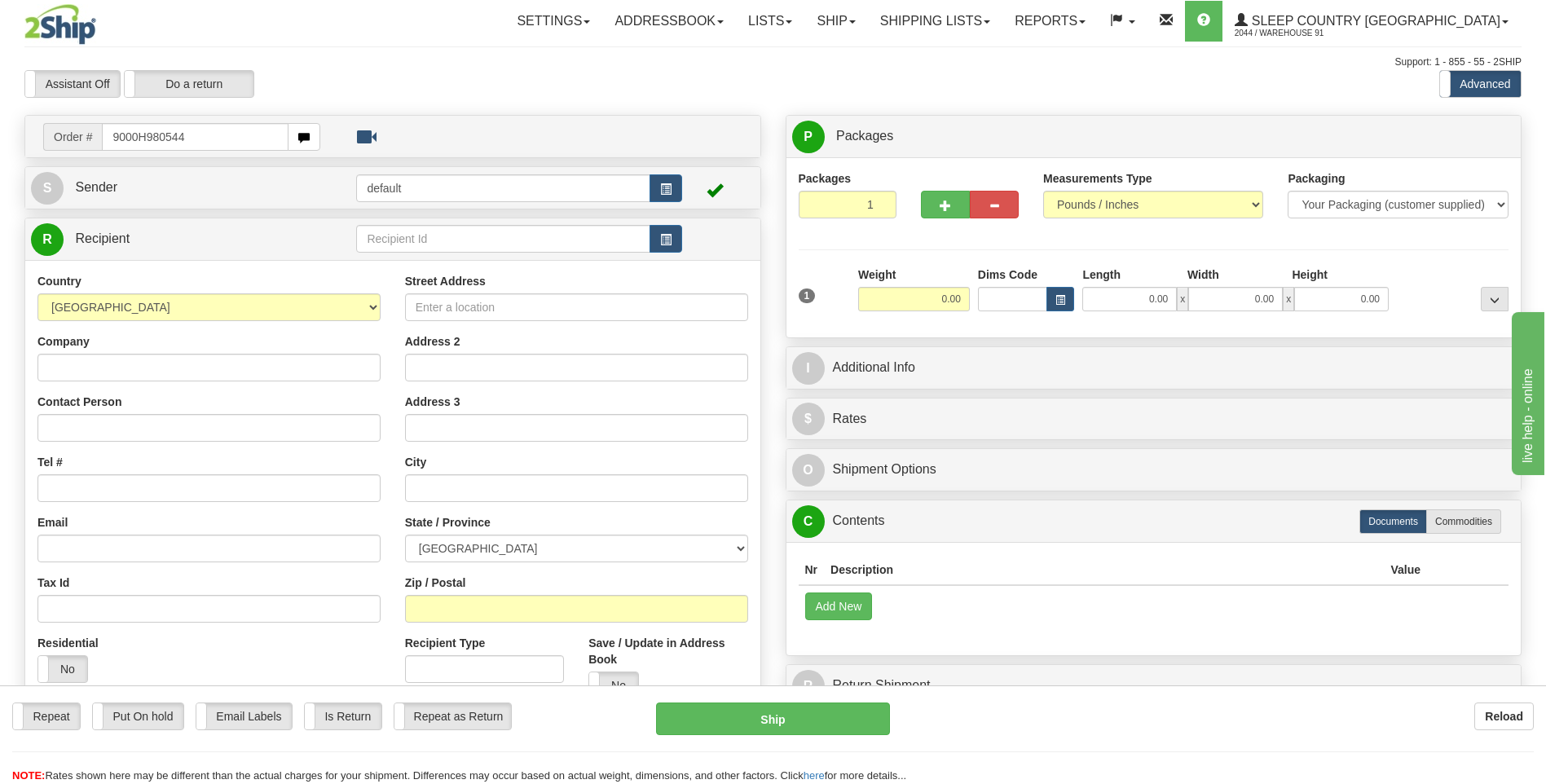
type input "9000H980544"
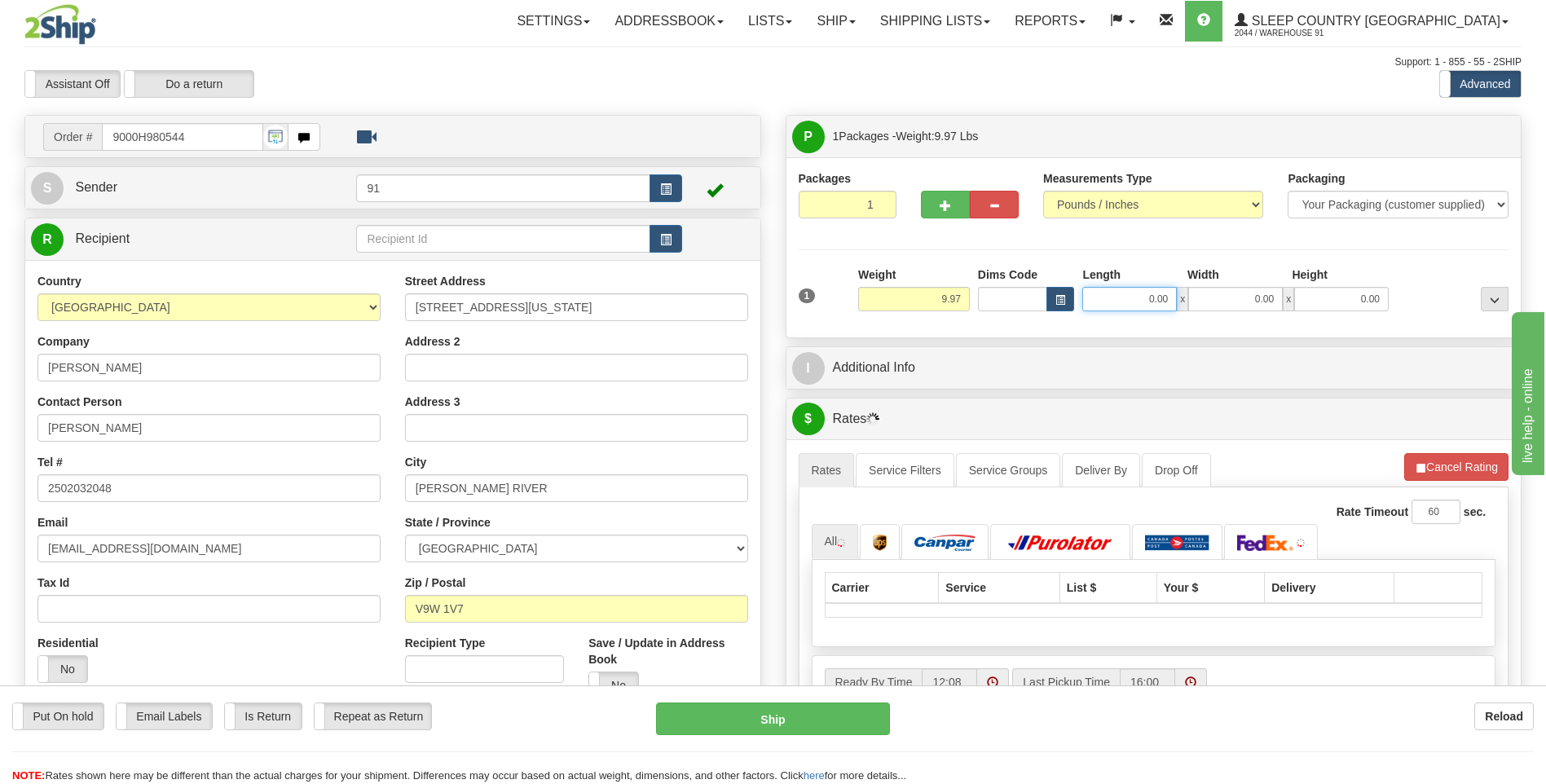
click at [1140, 298] on input "0.00" at bounding box center [1130, 299] width 94 height 24
type input "25.00"
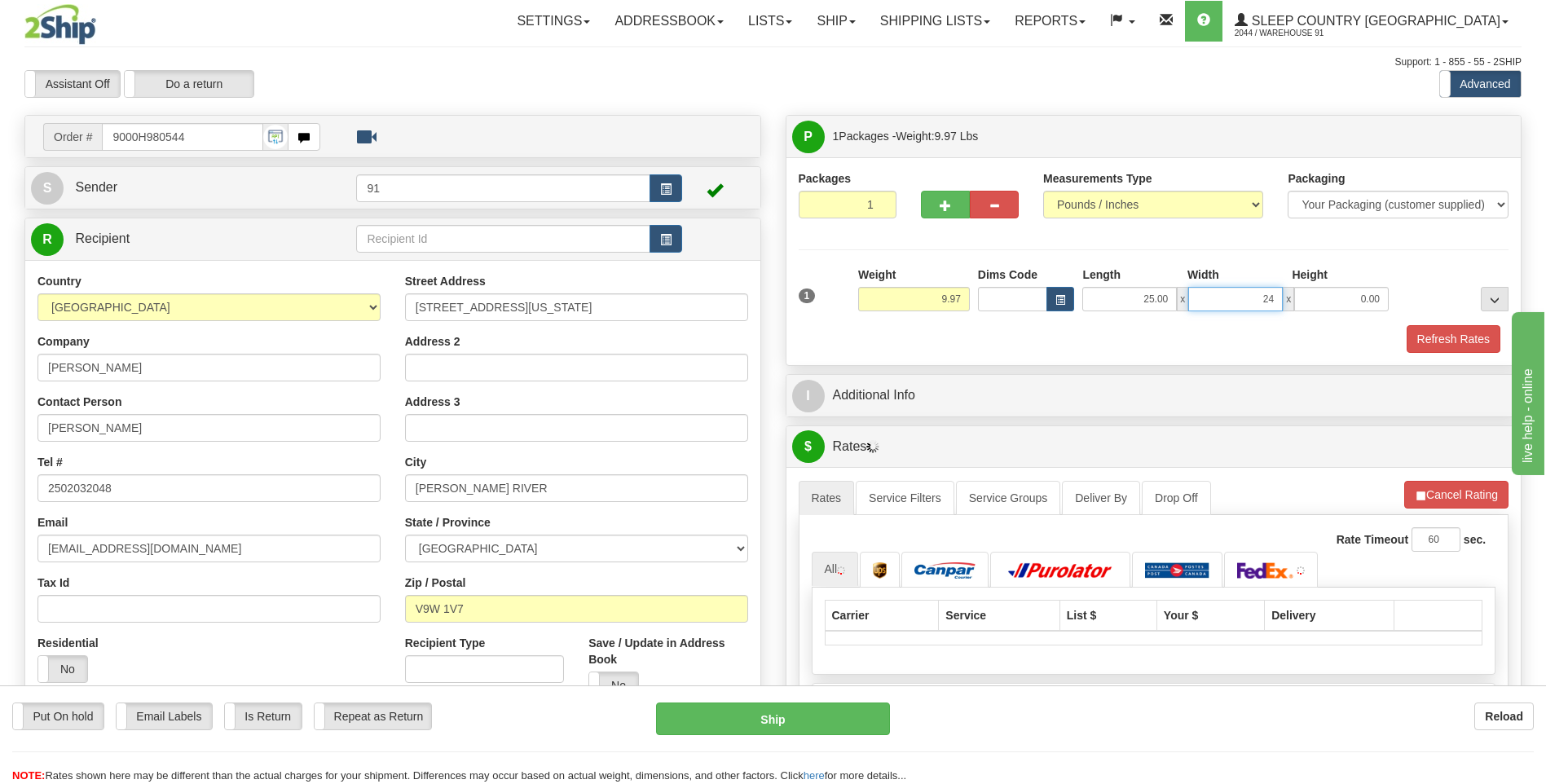
type input "24.00"
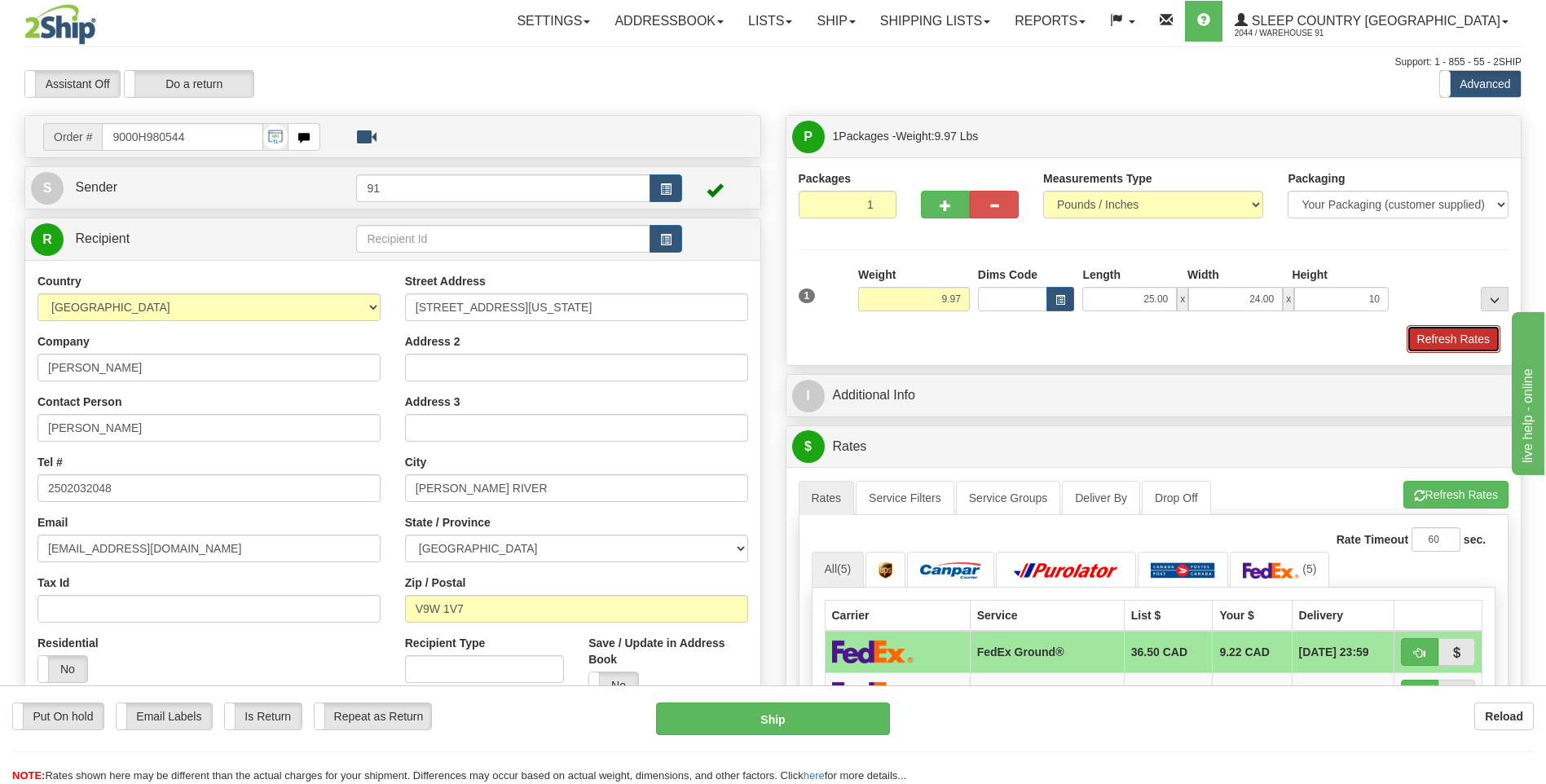
type input "10.00"
click at [1450, 335] on button "Refresh Rates" at bounding box center [1454, 339] width 93 height 27
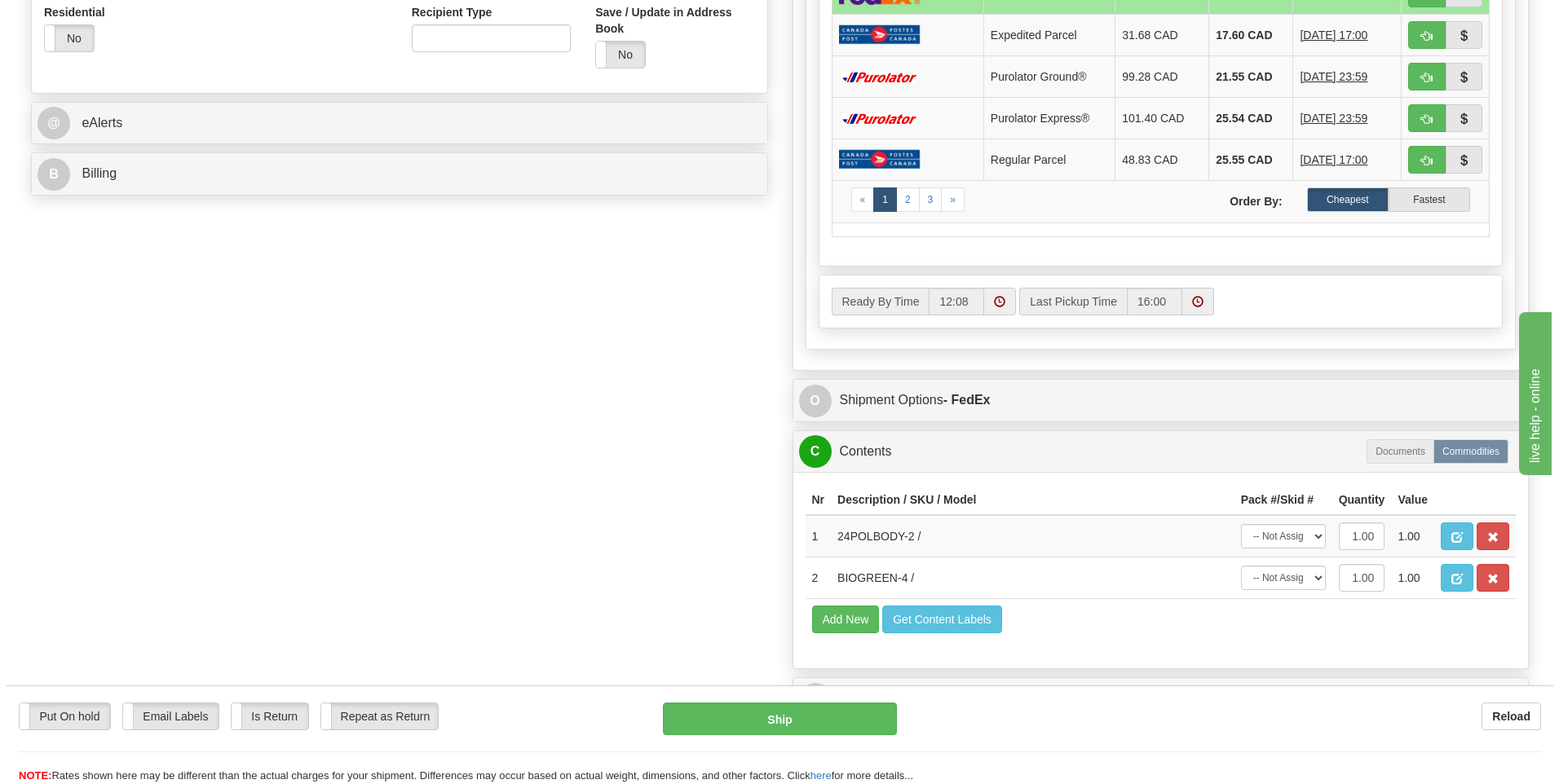
scroll to position [652, 0]
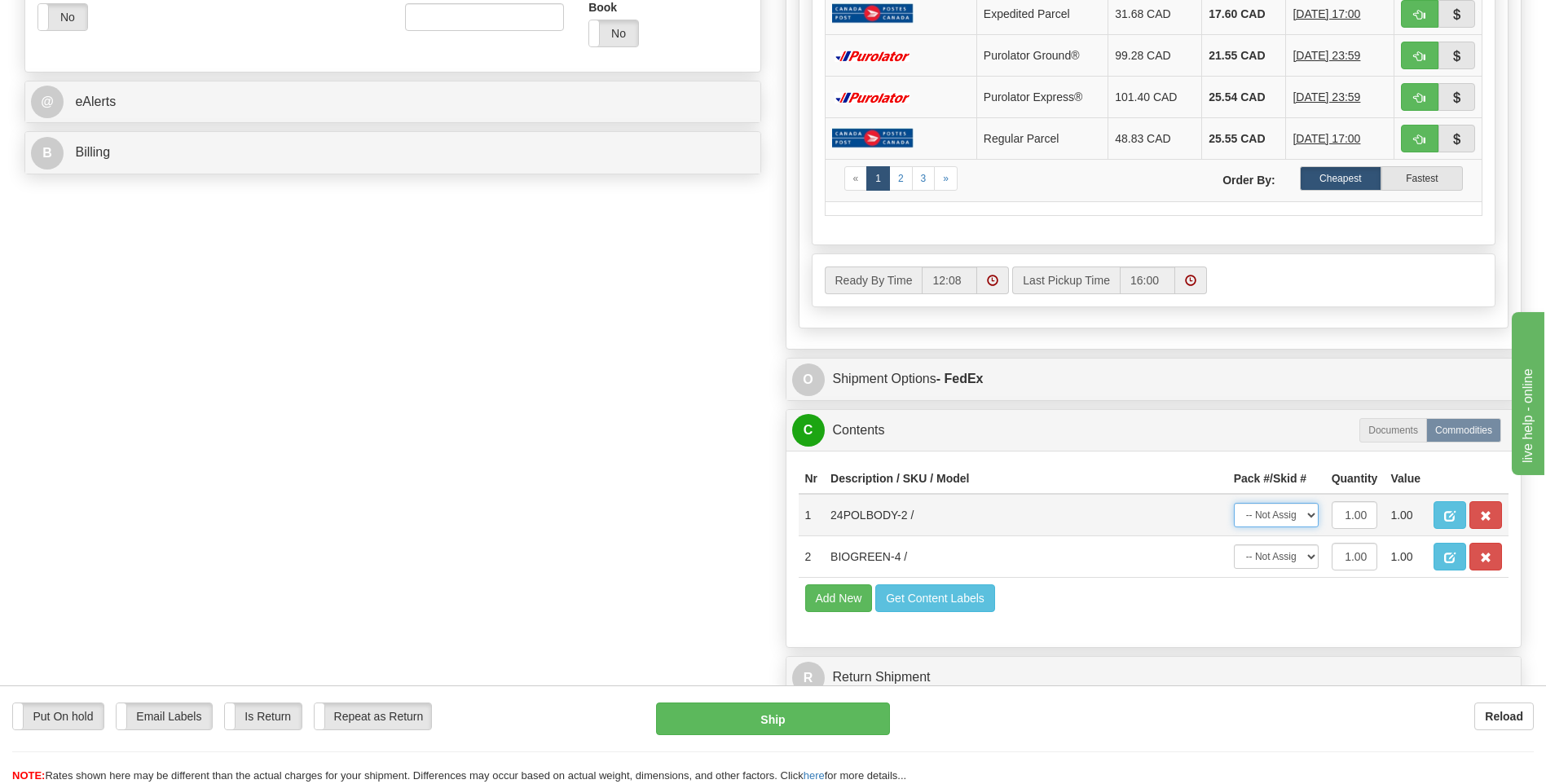
click at [1283, 518] on select "-- Not Assigned -- Package 1" at bounding box center [1276, 515] width 85 height 24
select select "0"
click at [1235, 503] on select "-- Not Assigned -- Package 1" at bounding box center [1276, 515] width 85 height 24
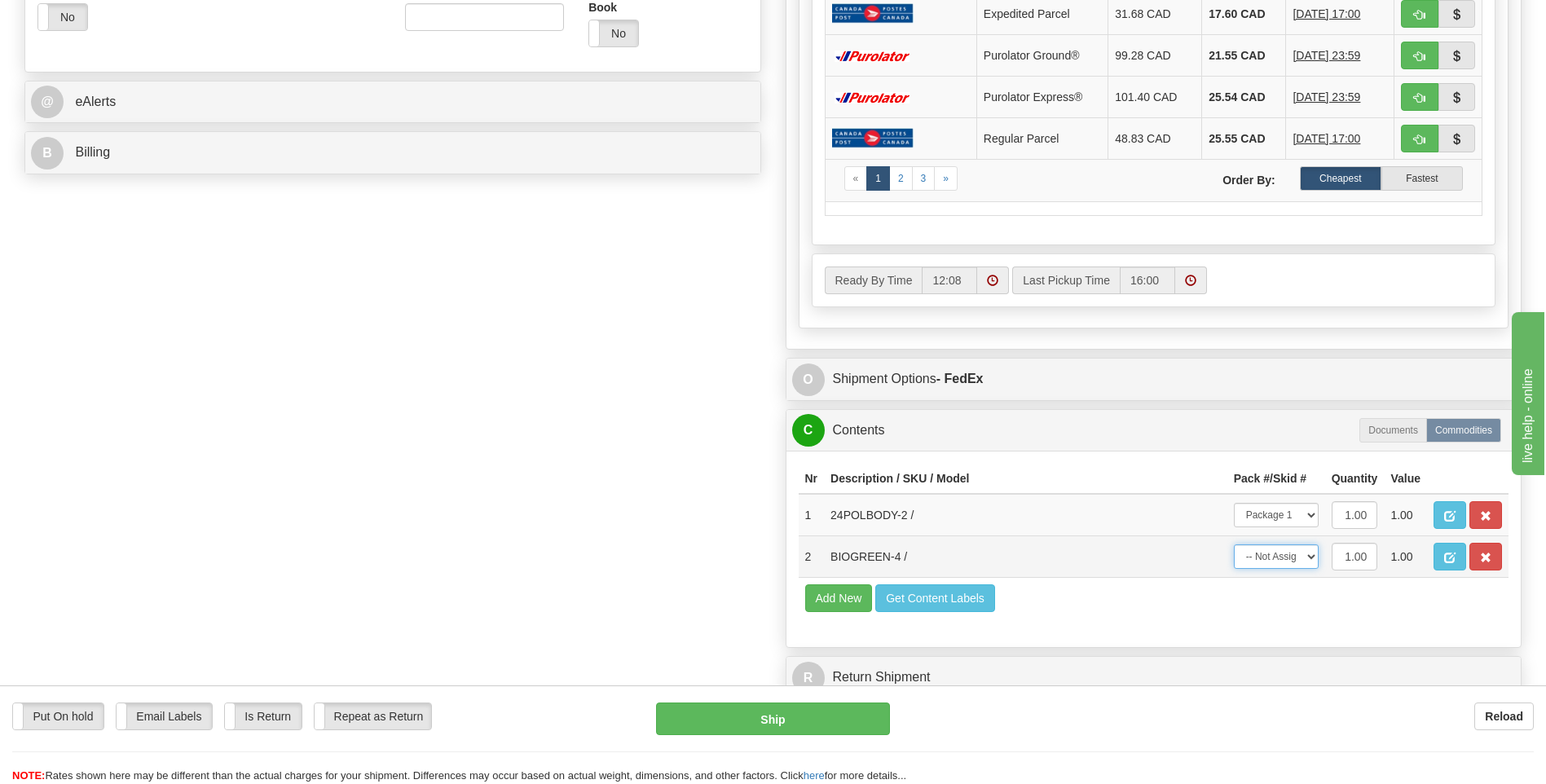
click at [1281, 556] on select "-- Not Assigned -- Package 1" at bounding box center [1276, 556] width 85 height 24
select select "0"
click at [1235, 545] on select "-- Not Assigned -- Package 1" at bounding box center [1276, 556] width 85 height 24
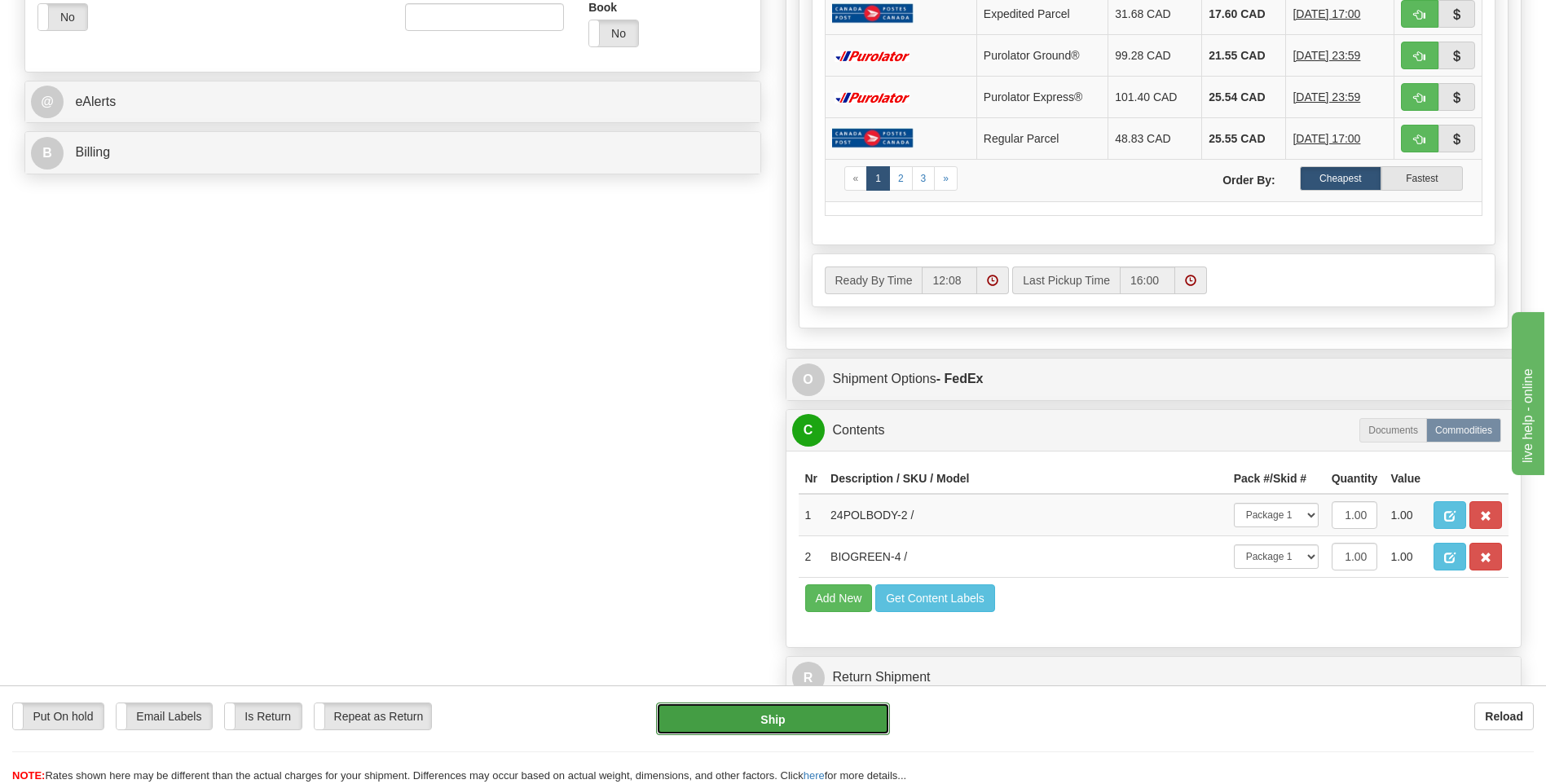
click at [782, 720] on button "Ship" at bounding box center [773, 719] width 234 height 33
type input "92"
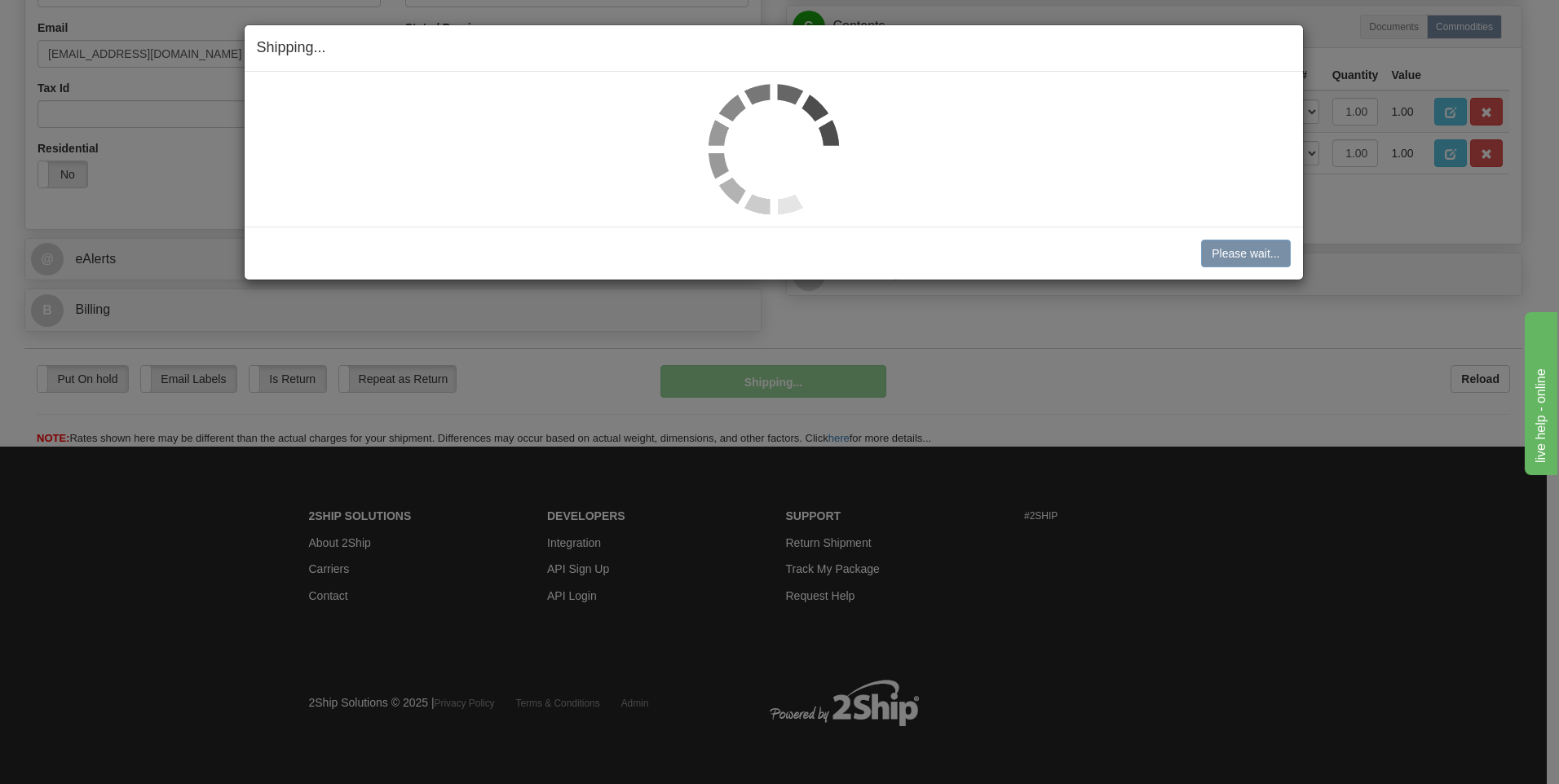
scroll to position [495, 0]
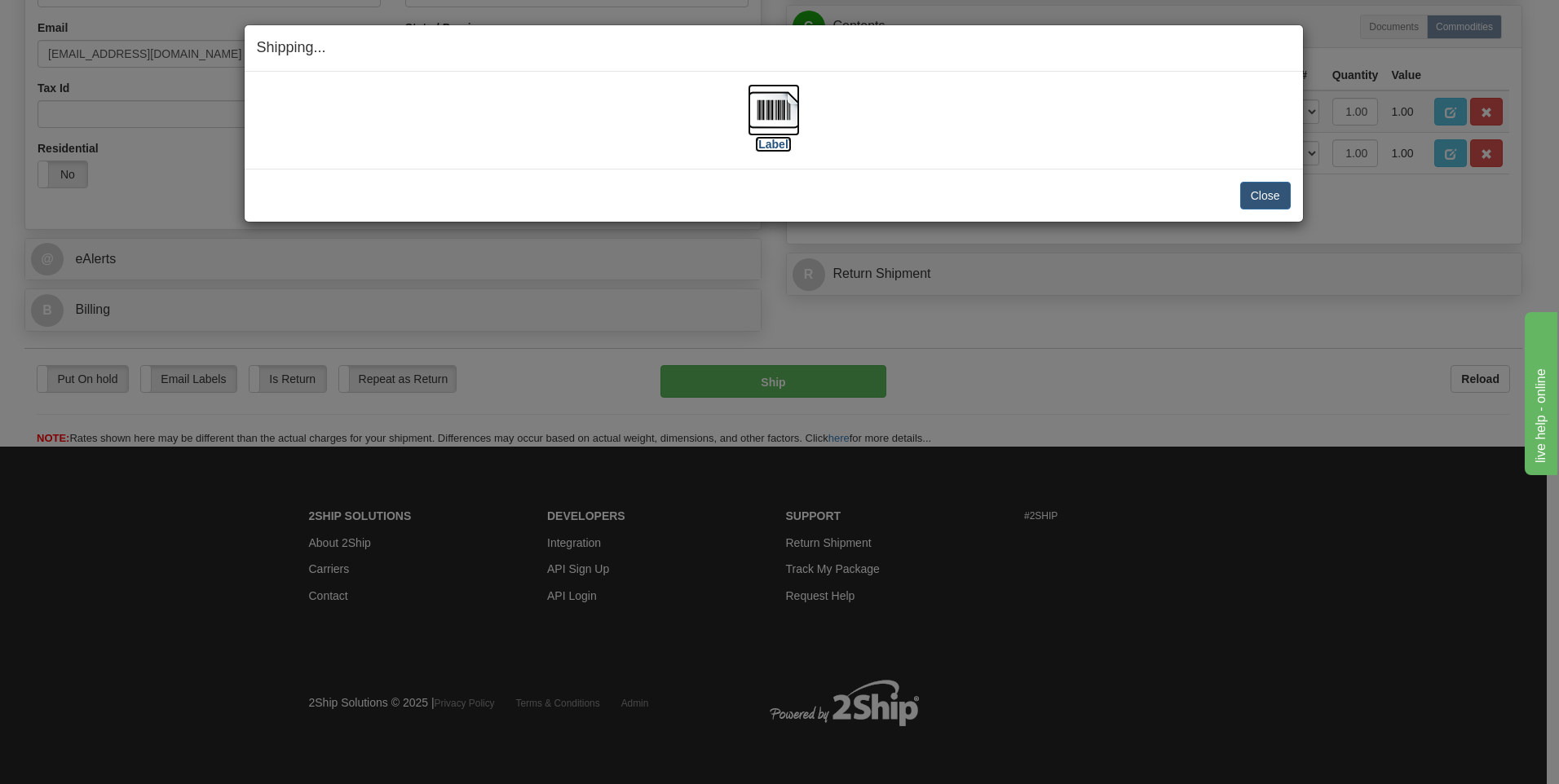
click at [779, 136] on label "[Label]" at bounding box center [774, 144] width 38 height 17
click at [1262, 193] on button "Close" at bounding box center [1265, 196] width 51 height 27
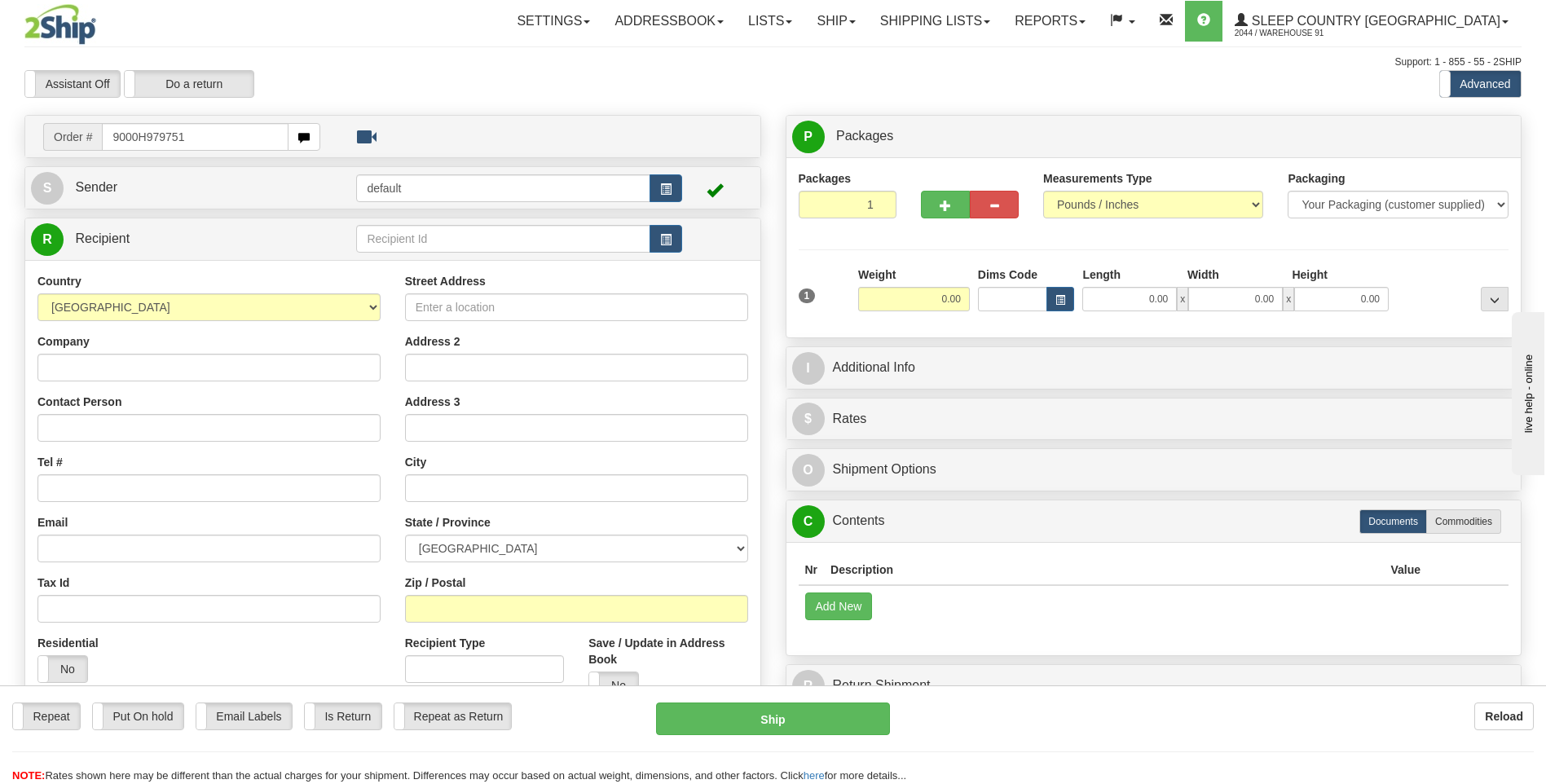
type input "9000H979751"
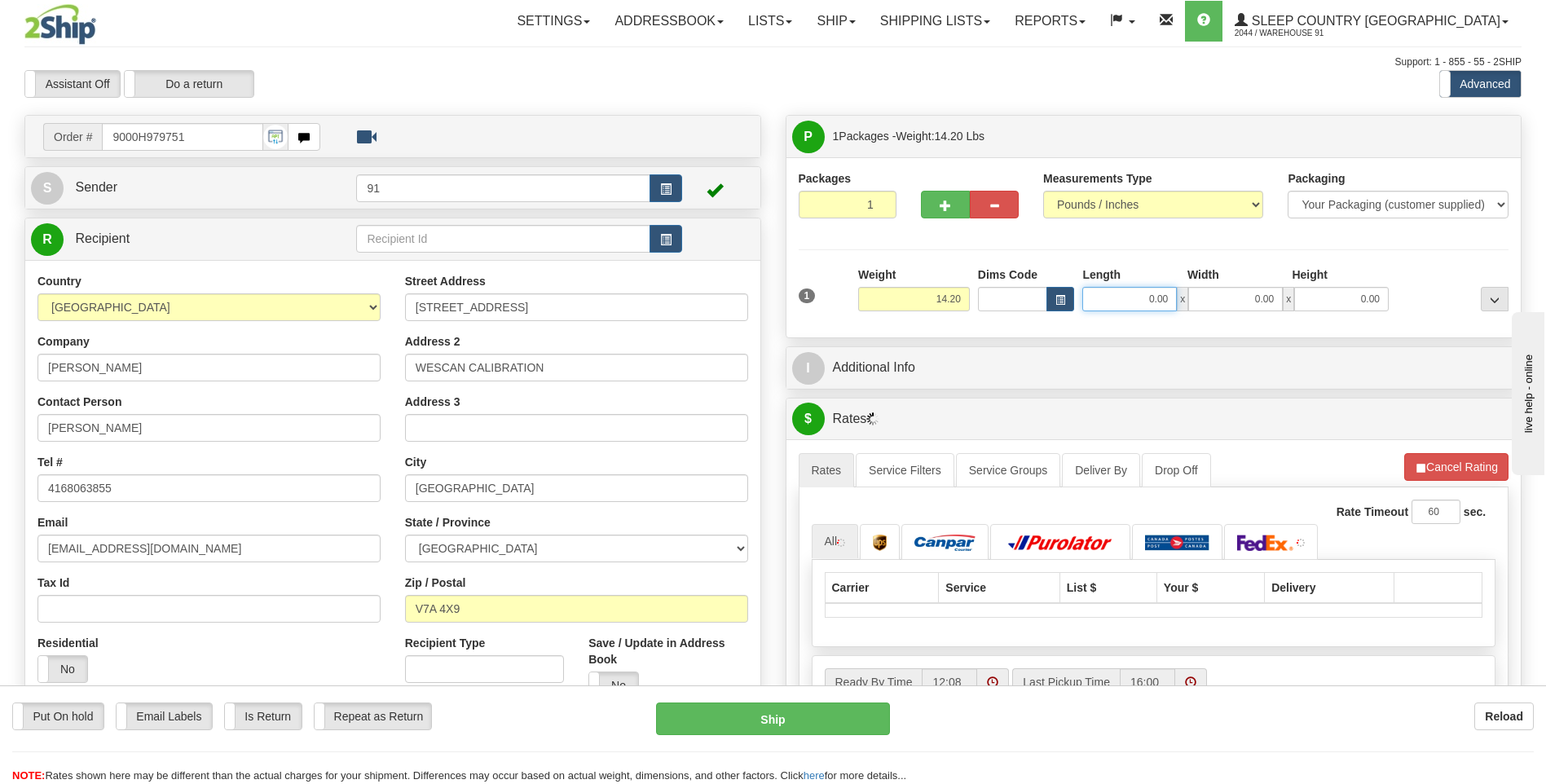
click at [1149, 297] on input "0.00" at bounding box center [1130, 299] width 94 height 24
type input "10.00"
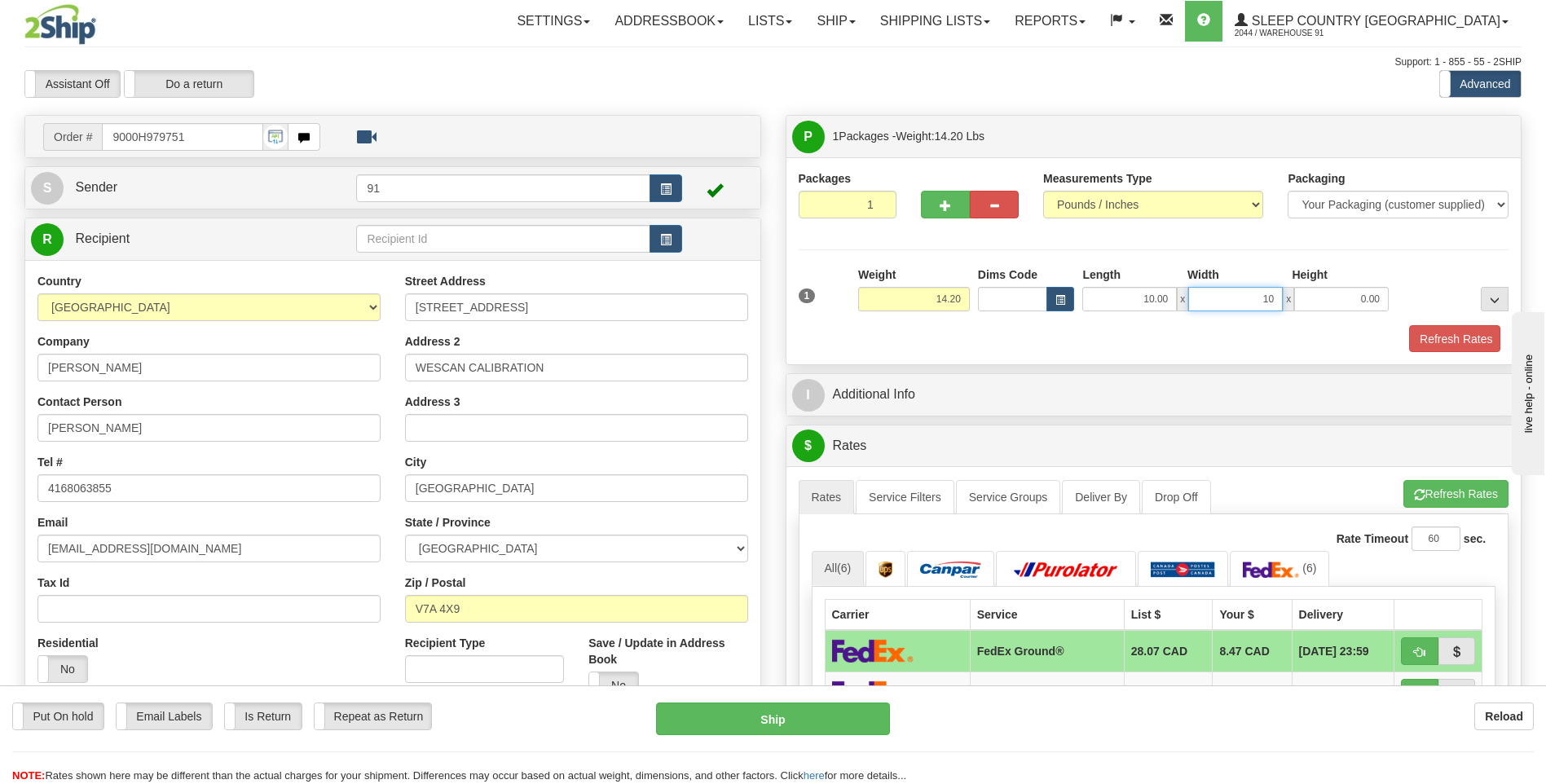
type input "10.00"
type input "20.00"
click at [1429, 335] on button "Refresh Rates" at bounding box center [1454, 339] width 93 height 27
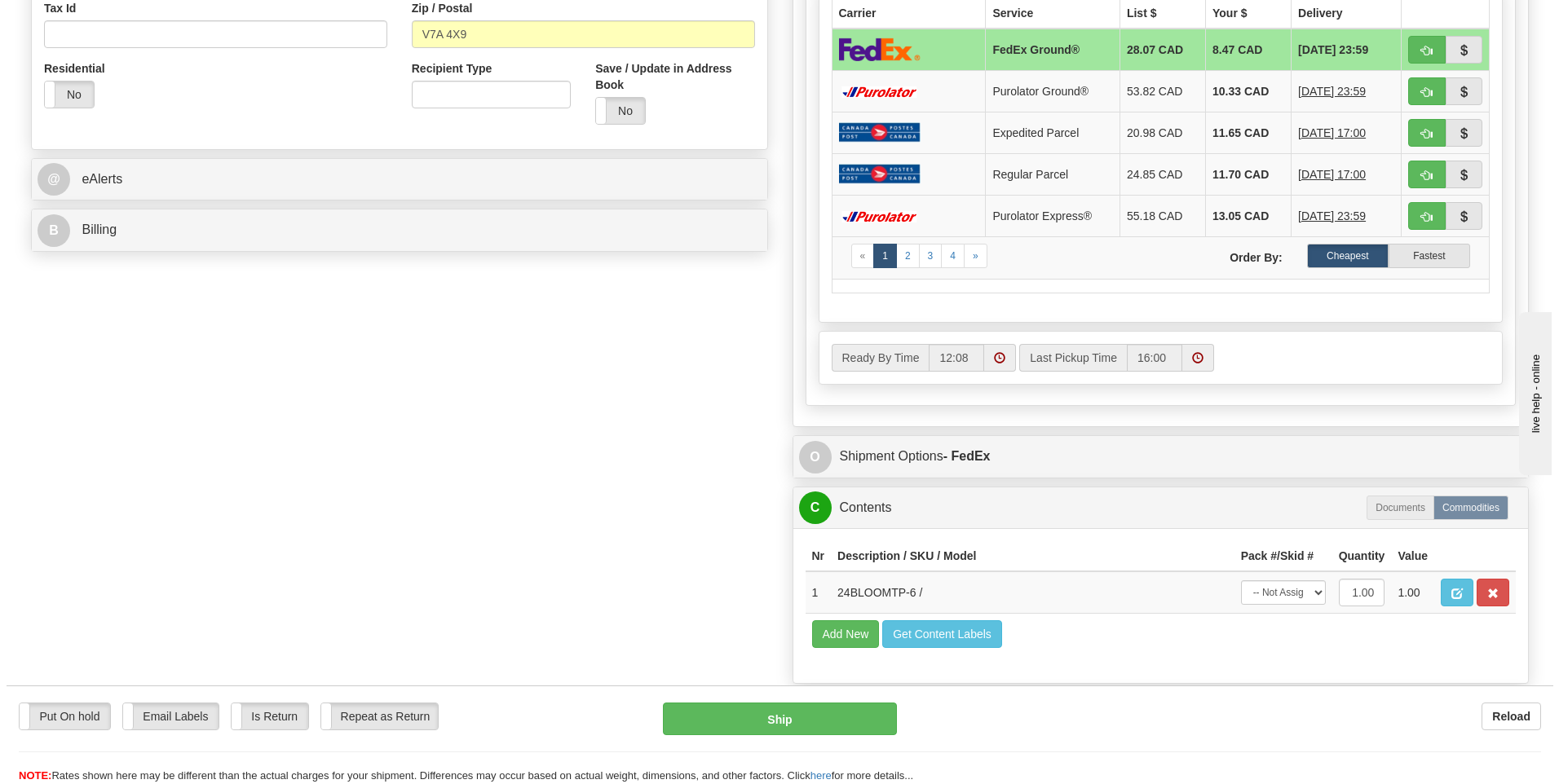
scroll to position [733, 0]
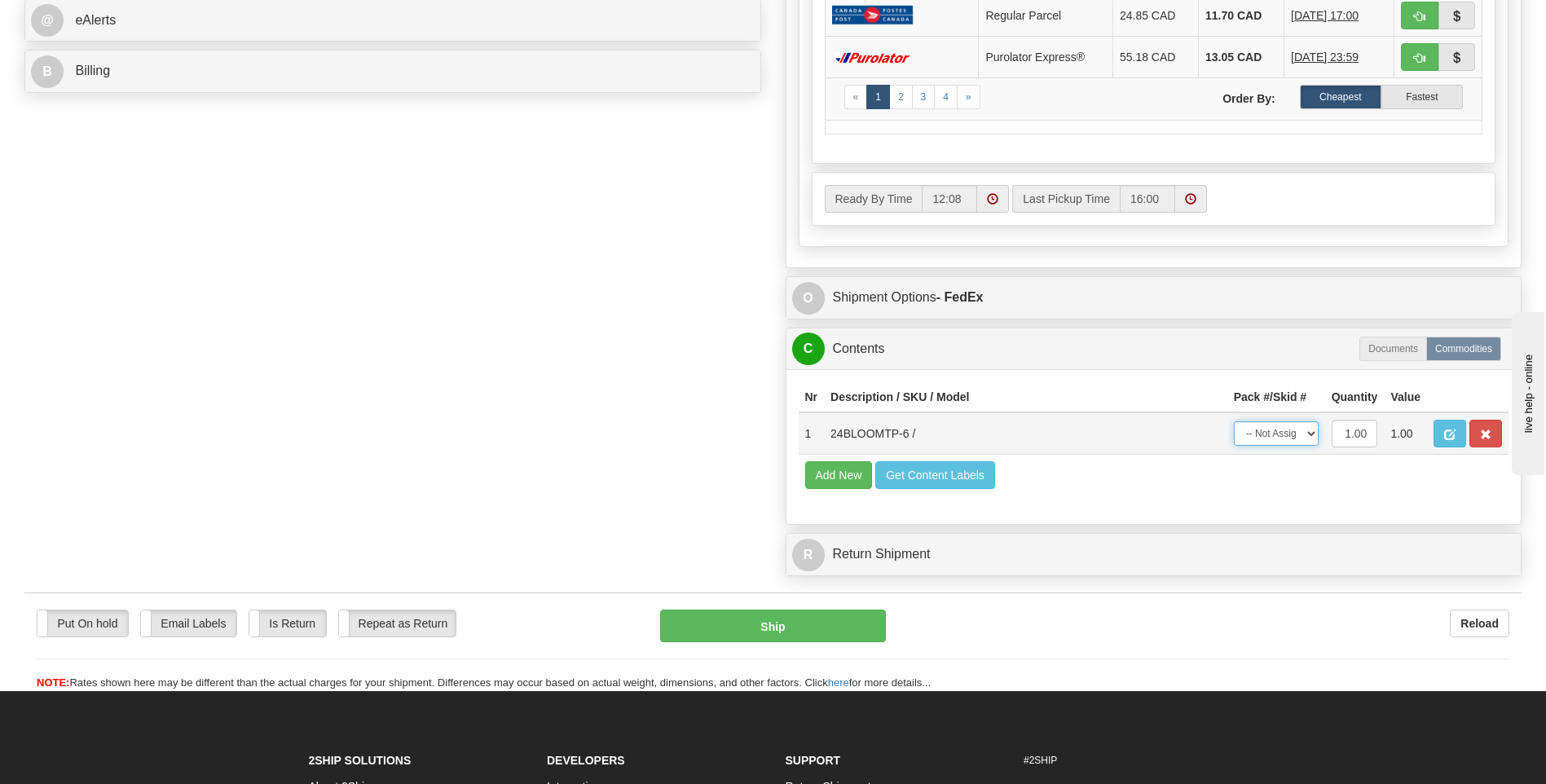
click at [1288, 429] on select "-- Not Assigned -- Package 1" at bounding box center [1276, 433] width 85 height 24
select select "0"
click at [1235, 421] on select "-- Not Assigned -- Package 1" at bounding box center [1276, 433] width 85 height 24
click at [792, 624] on button "Ship" at bounding box center [773, 626] width 225 height 33
type input "92"
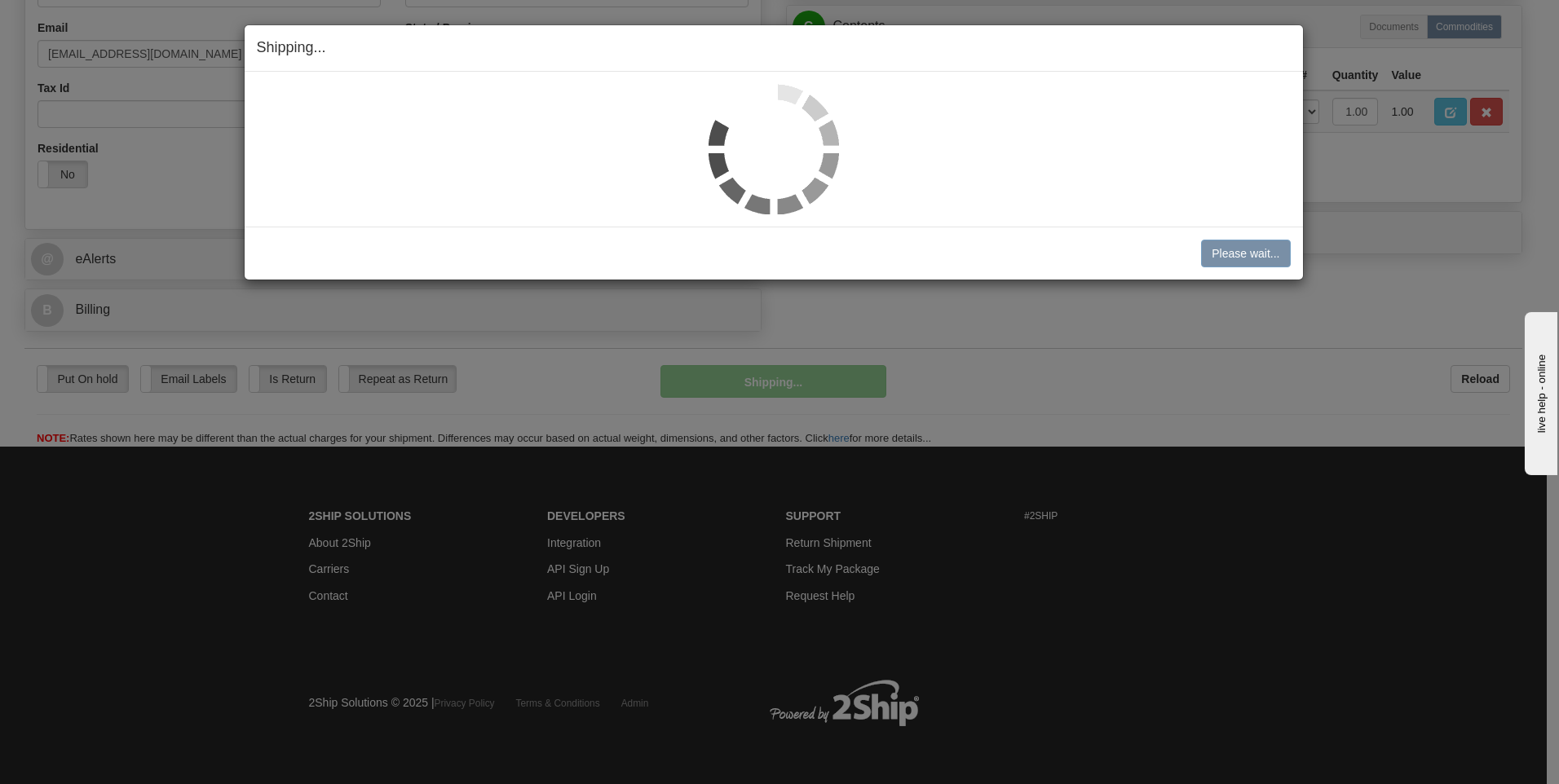
scroll to position [495, 0]
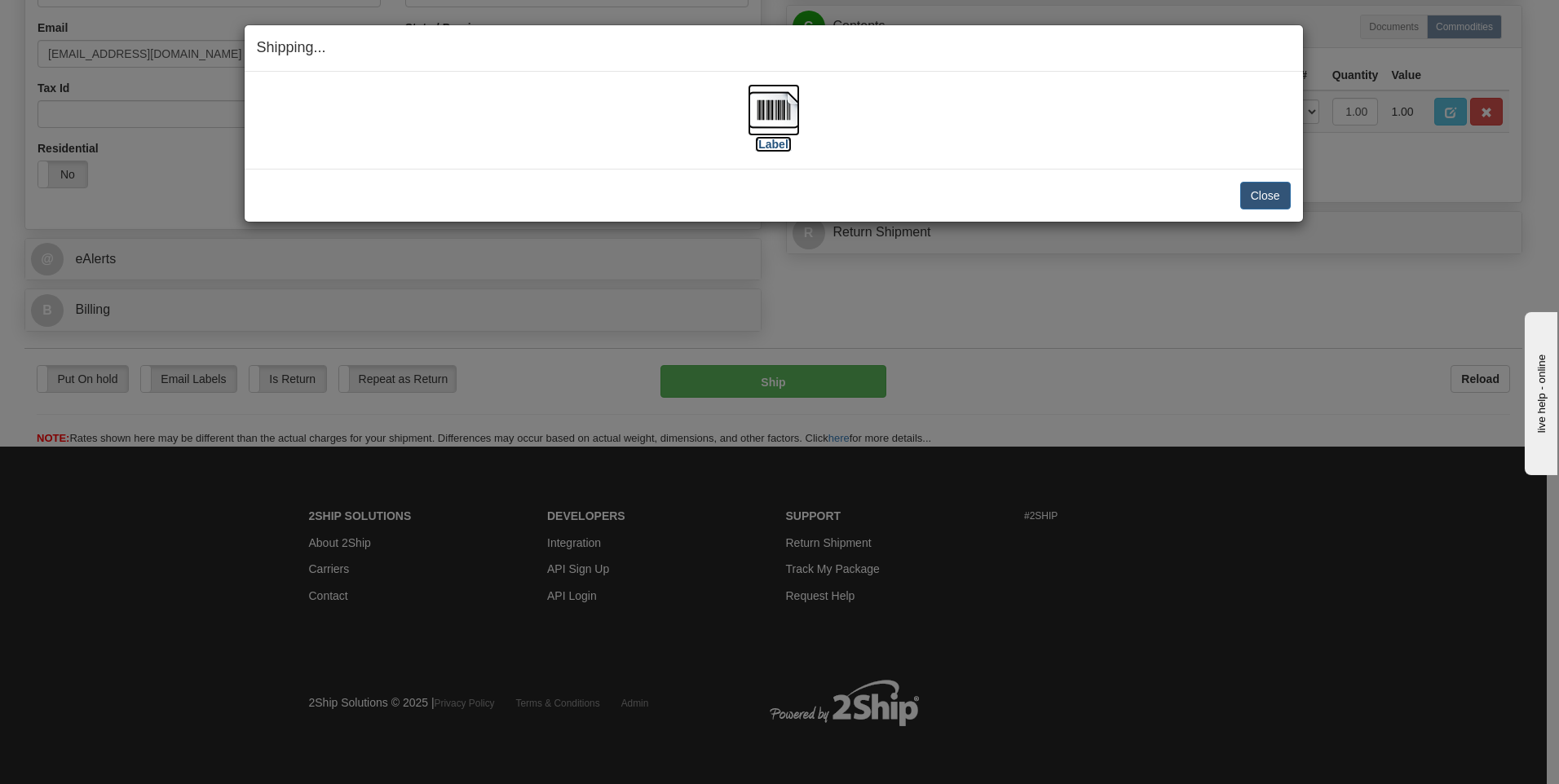
click at [787, 107] on img at bounding box center [774, 110] width 53 height 53
click at [1259, 198] on button "Close" at bounding box center [1265, 196] width 51 height 27
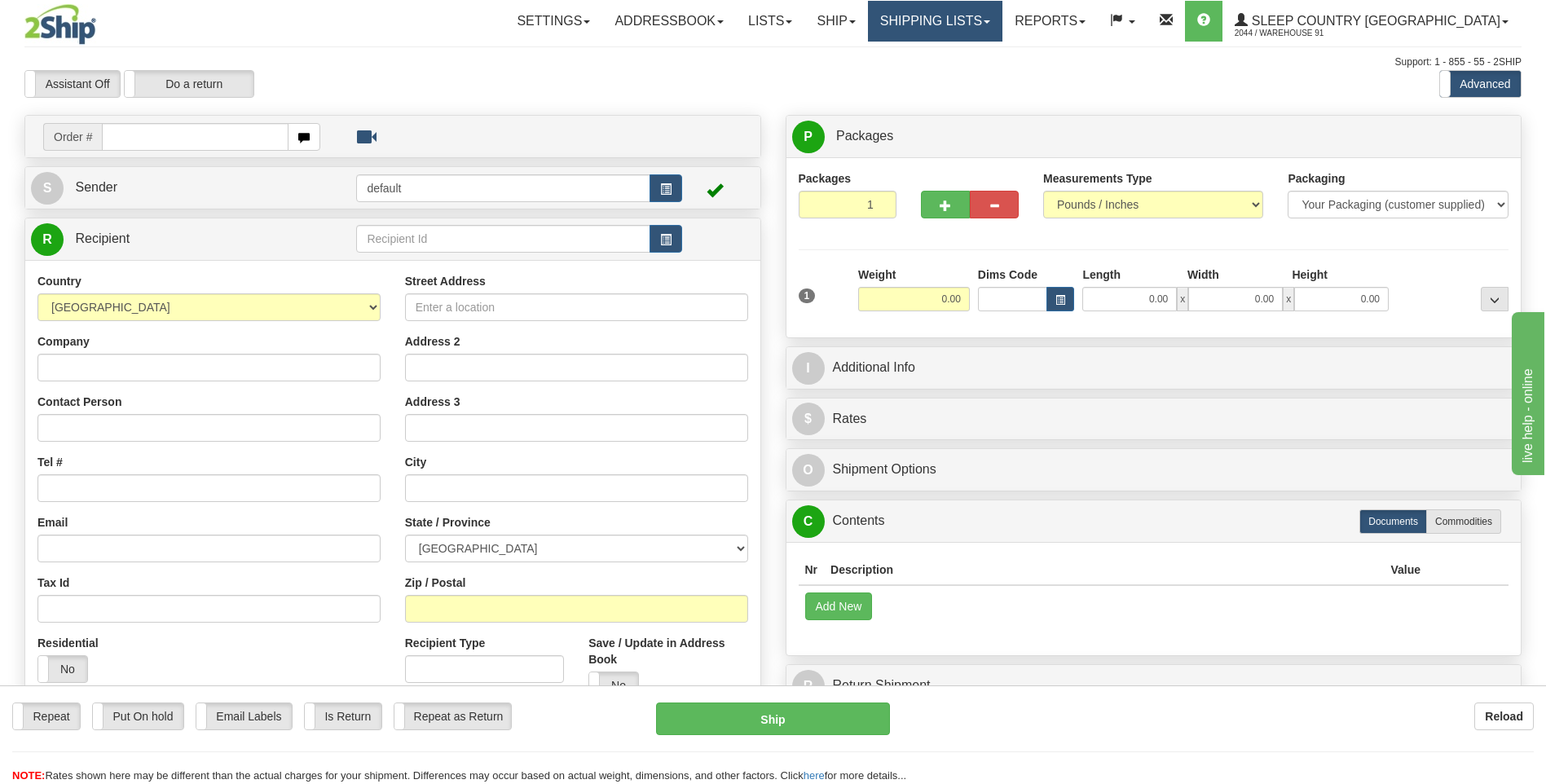
click at [1003, 18] on link "Shipping lists" at bounding box center [935, 21] width 134 height 41
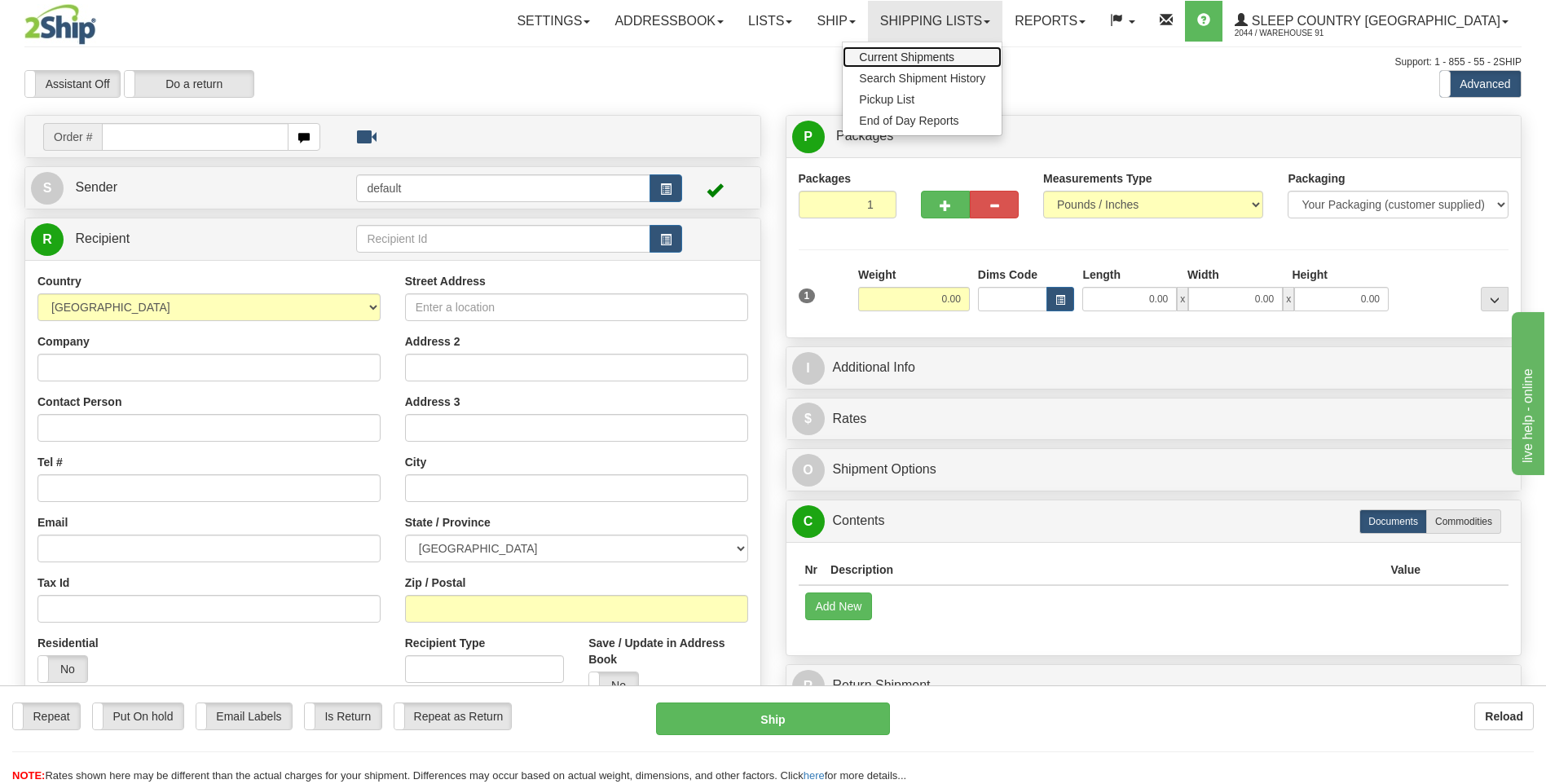
click at [987, 49] on link "Current Shipments" at bounding box center [921, 57] width 159 height 21
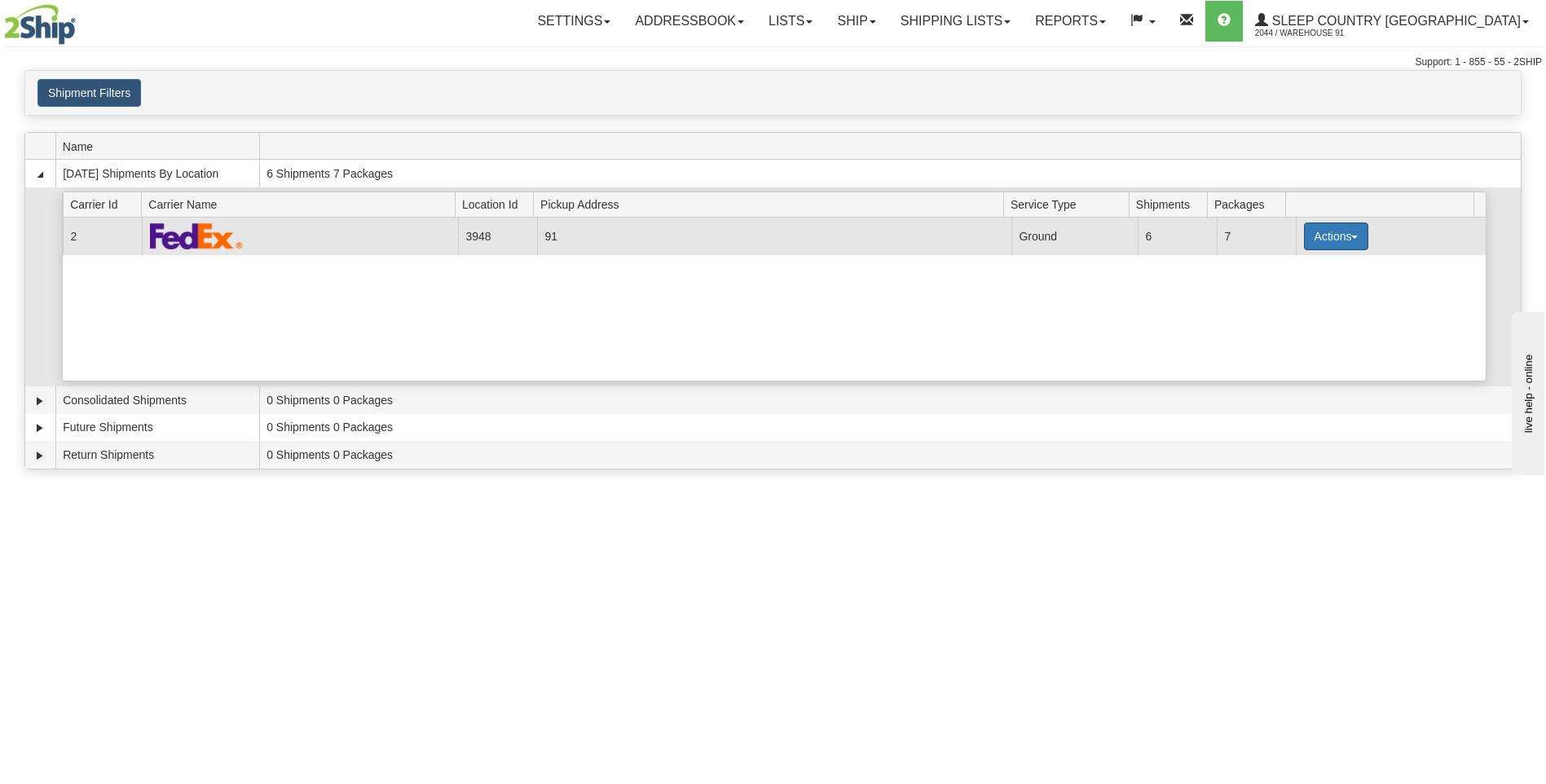
click at [1316, 238] on button "Actions" at bounding box center [1337, 236] width 65 height 27
click at [1301, 292] on link "Close" at bounding box center [1303, 289] width 130 height 21
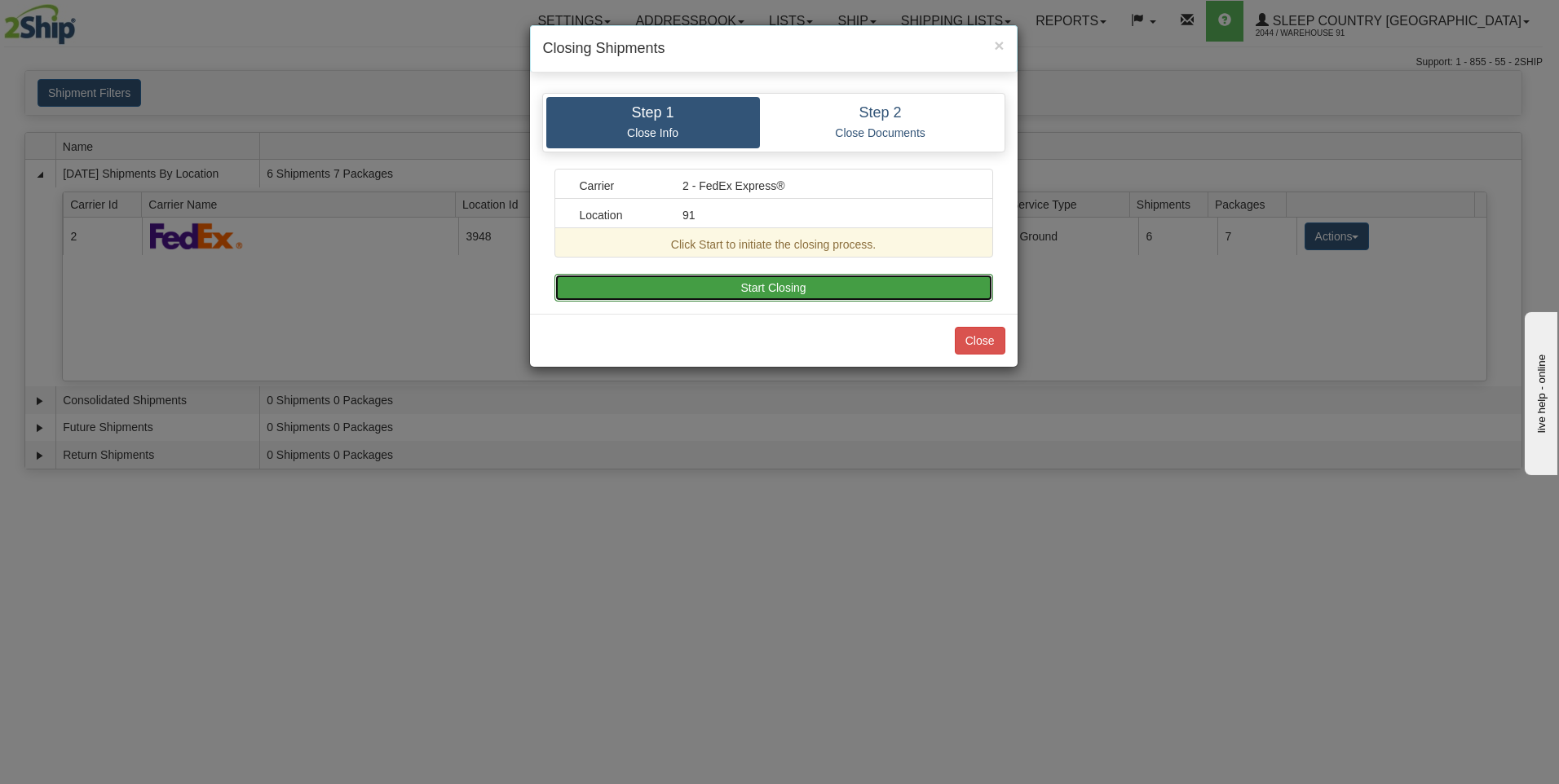
click at [796, 282] on button "Start Closing" at bounding box center [774, 288] width 439 height 27
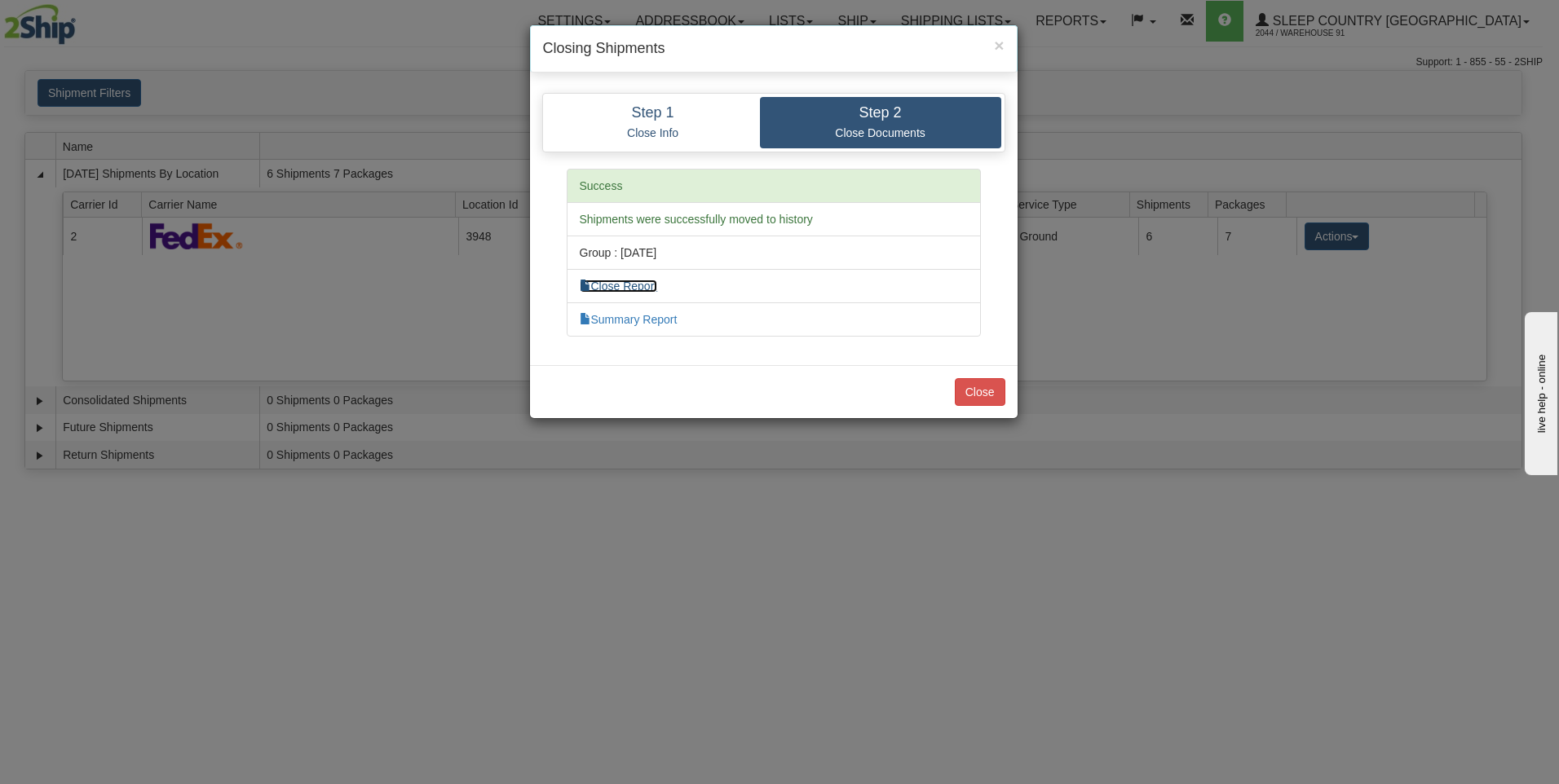
click at [626, 283] on link "Close Report" at bounding box center [619, 285] width 78 height 13
click at [662, 315] on link "Summary Report" at bounding box center [629, 319] width 98 height 13
click at [989, 395] on button "Close" at bounding box center [980, 392] width 51 height 27
